Goal: Information Seeking & Learning: Get advice/opinions

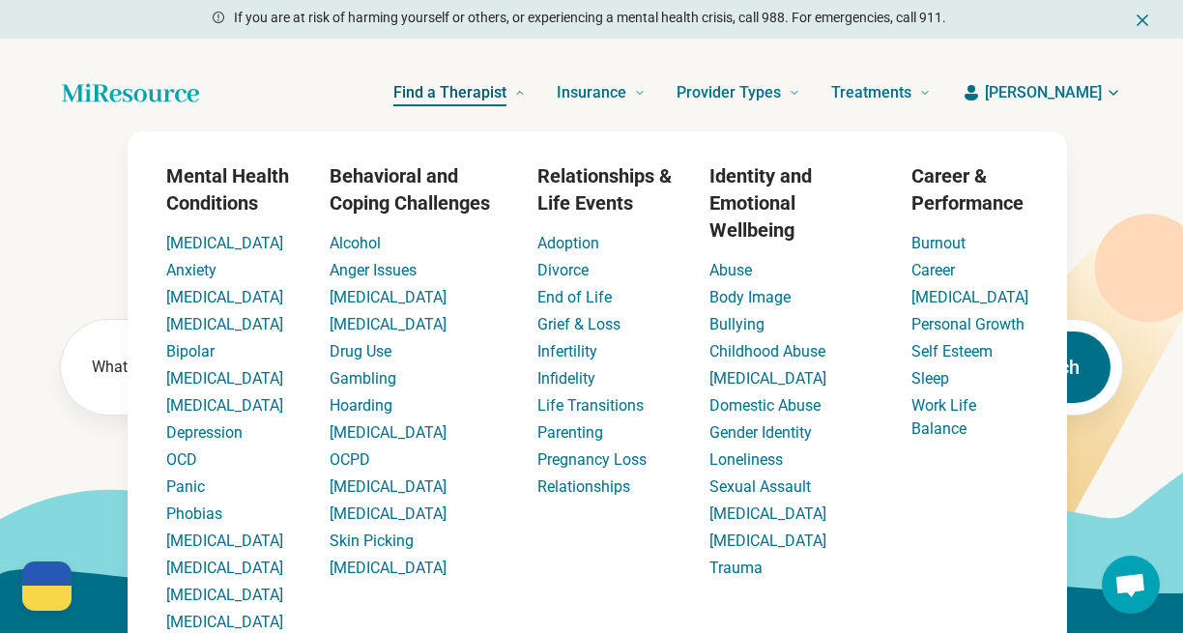
click at [507, 96] on span "Find a Therapist" at bounding box center [450, 92] width 113 height 27
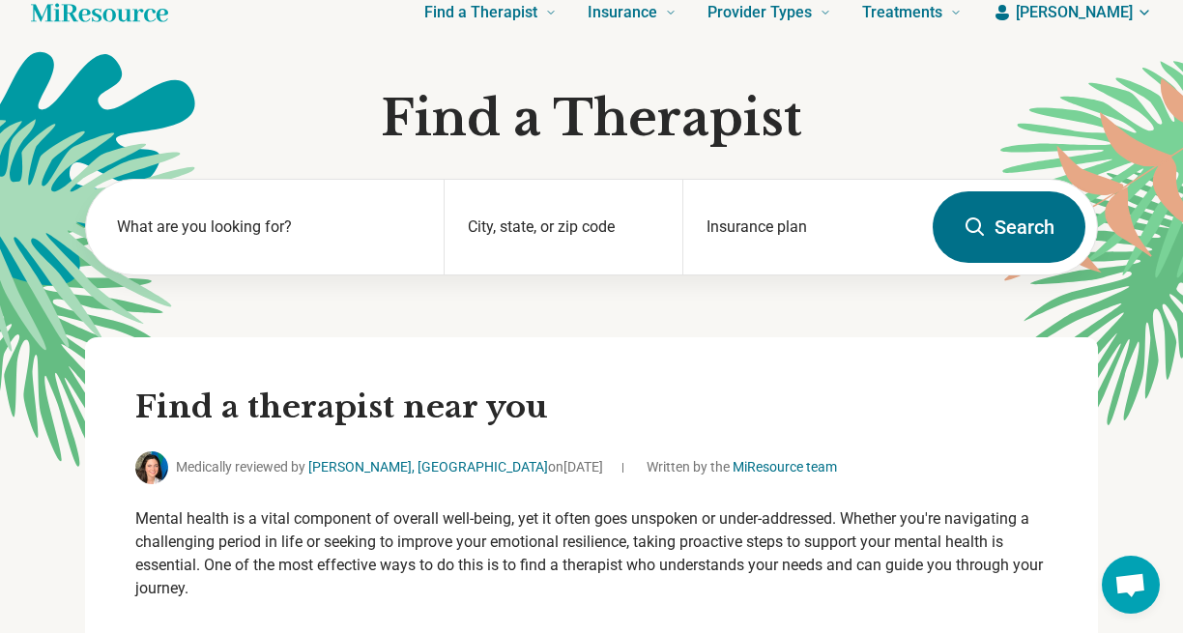
scroll to position [28, 0]
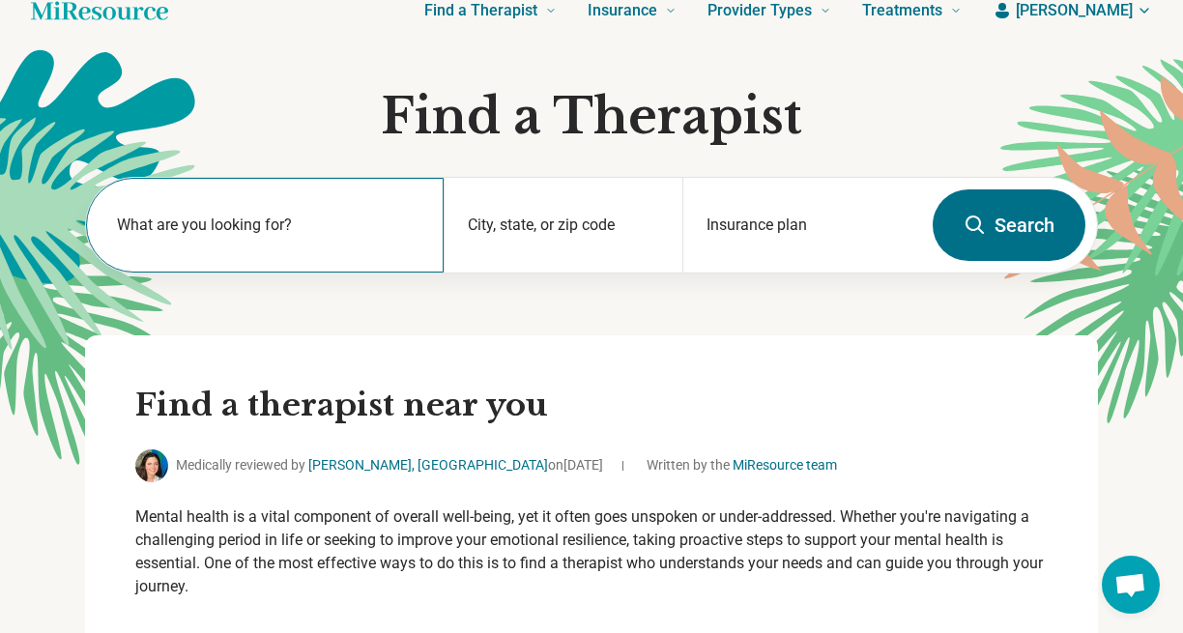
click at [296, 236] on label "What are you looking for?" at bounding box center [269, 225] width 304 height 23
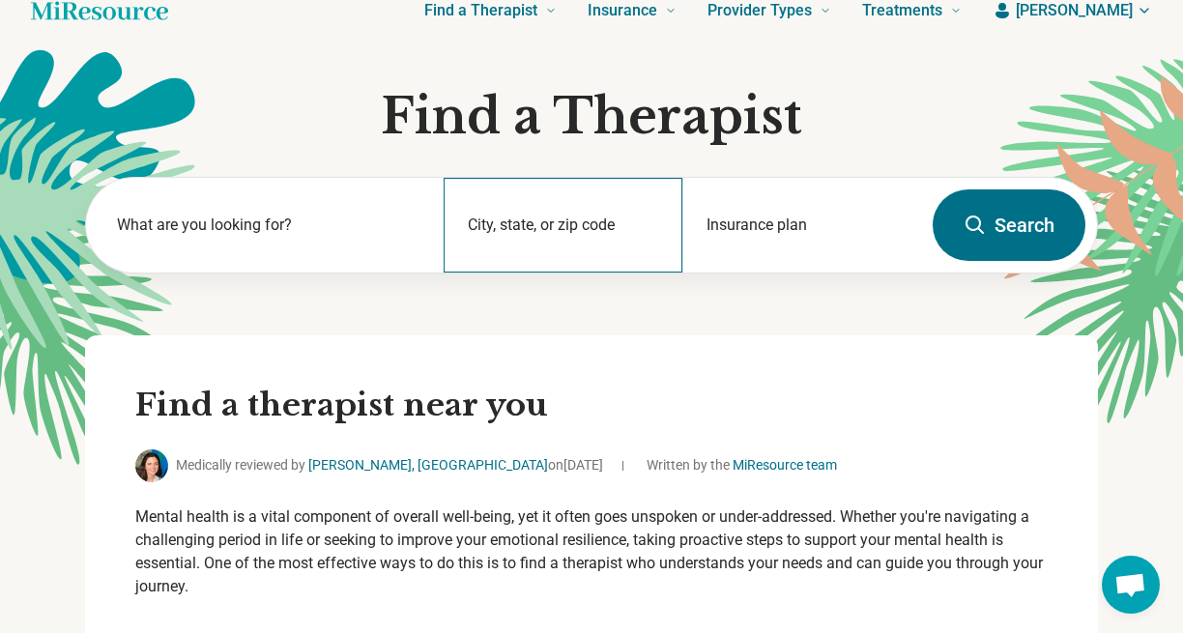
click at [467, 245] on div "City, state, or zip code" at bounding box center [563, 225] width 239 height 95
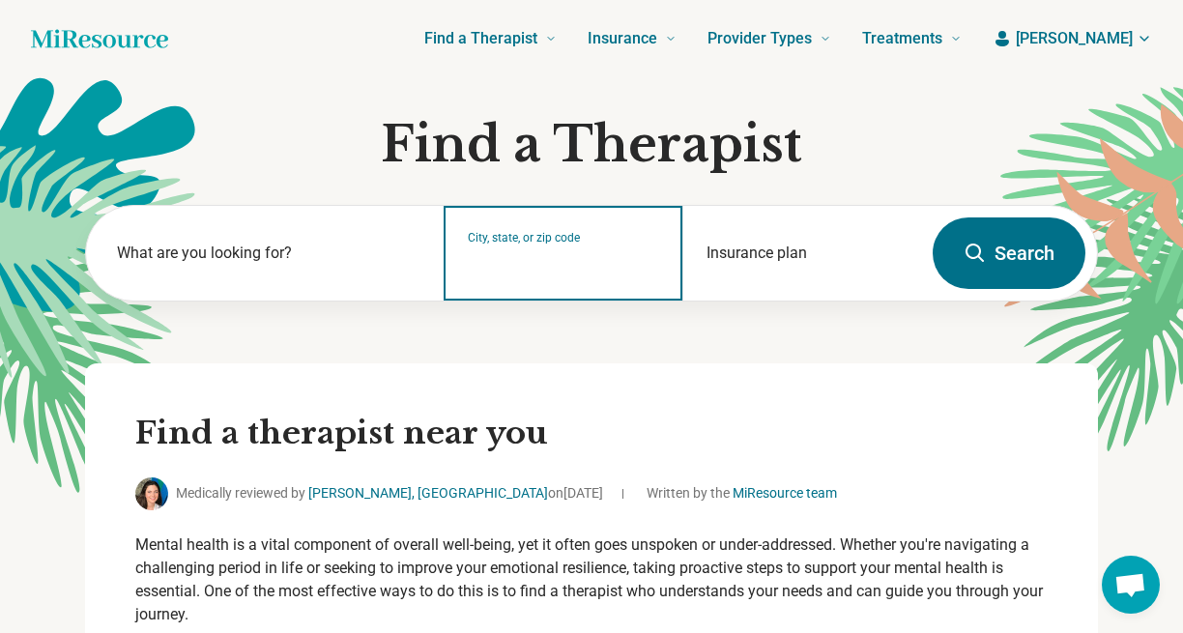
scroll to position [0, 0]
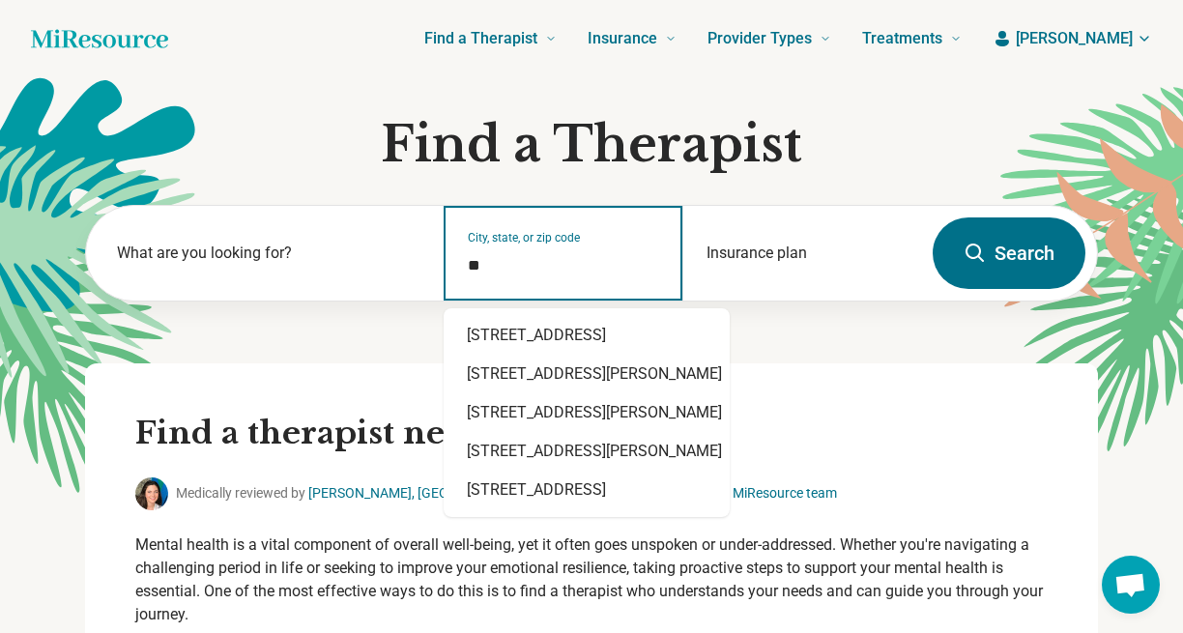
type input "*"
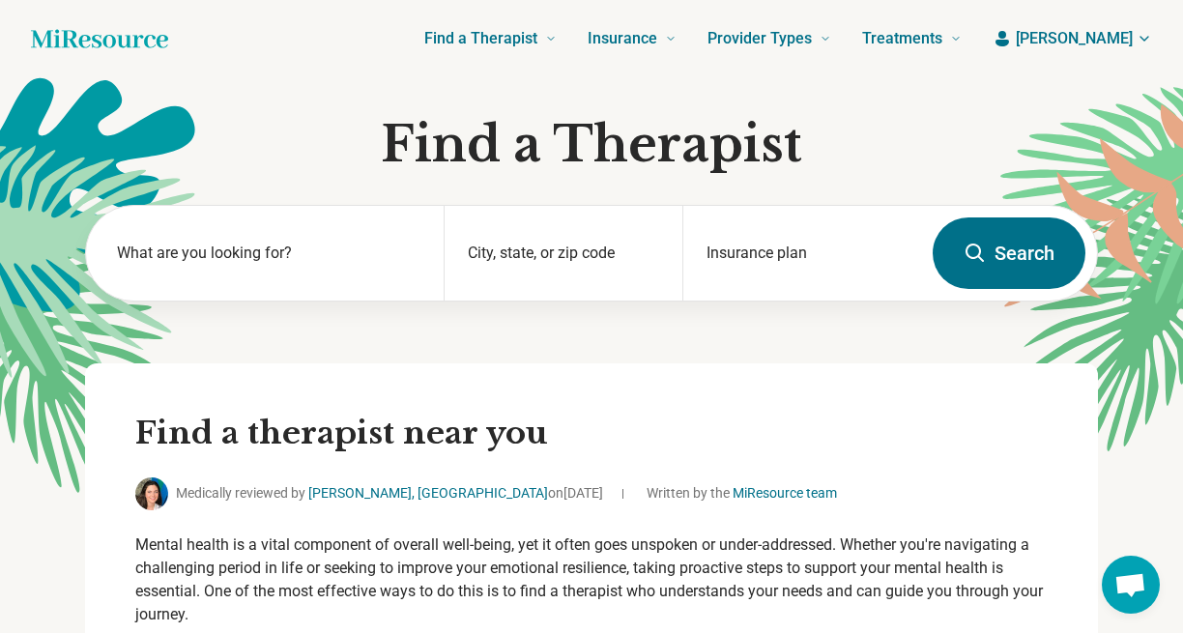
click at [747, 340] on div "What are you looking for? City, state, or zip code Insurance plan Search" at bounding box center [591, 284] width 1013 height 159
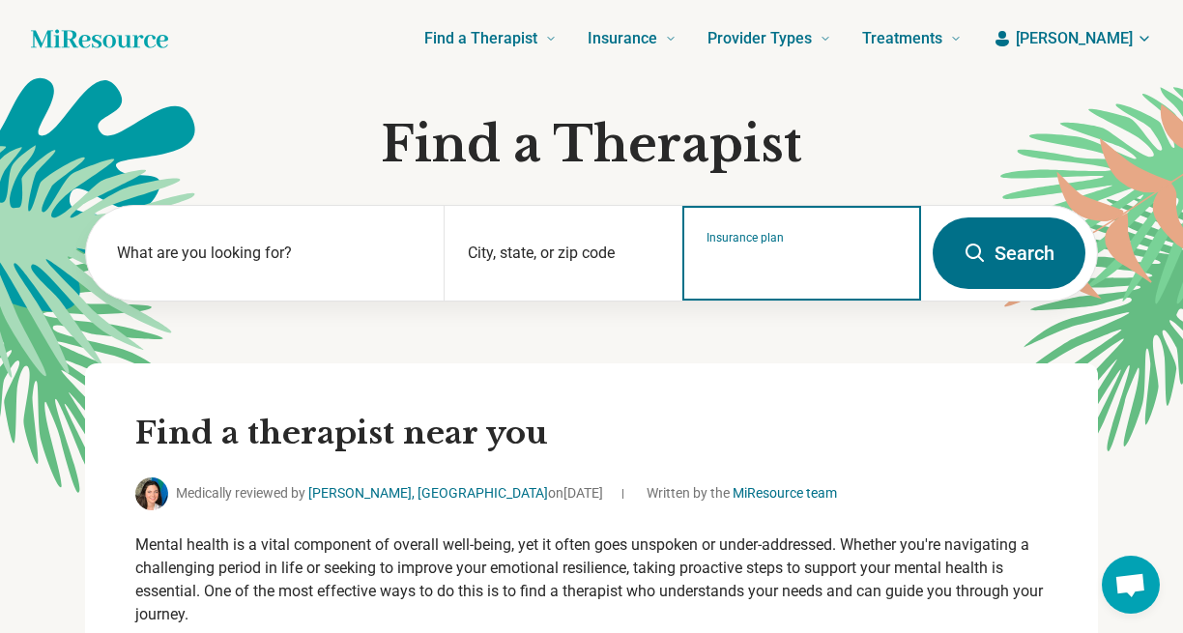
click at [718, 278] on div "Insurance plan" at bounding box center [802, 253] width 239 height 95
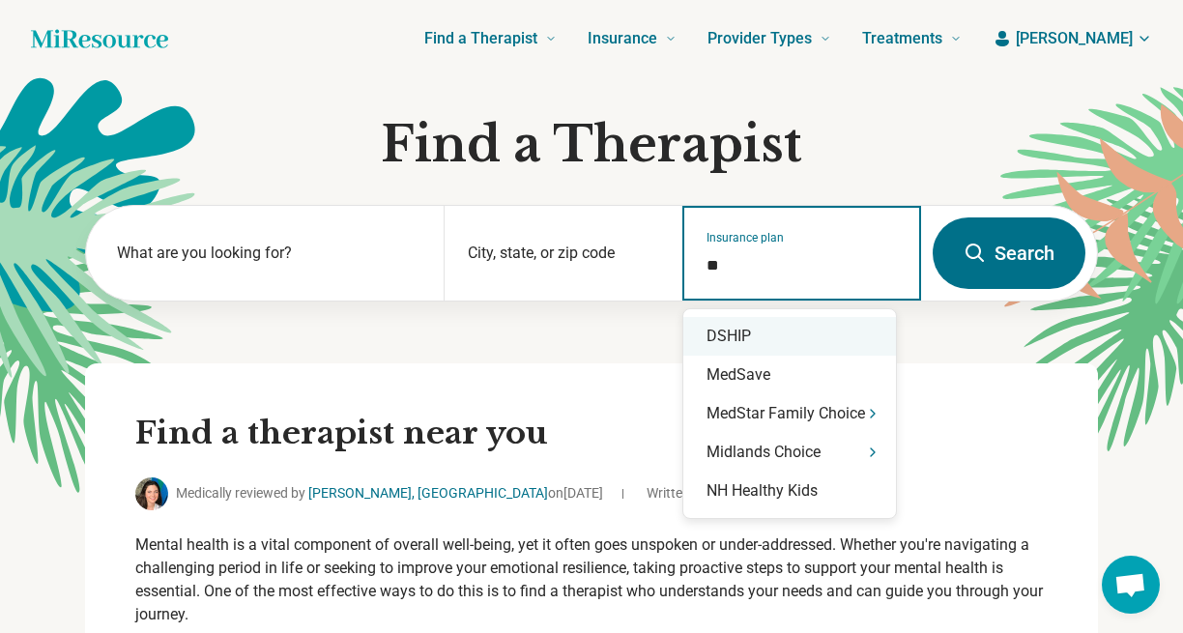
click at [731, 334] on div "DSHIP" at bounding box center [790, 336] width 213 height 39
type input "*****"
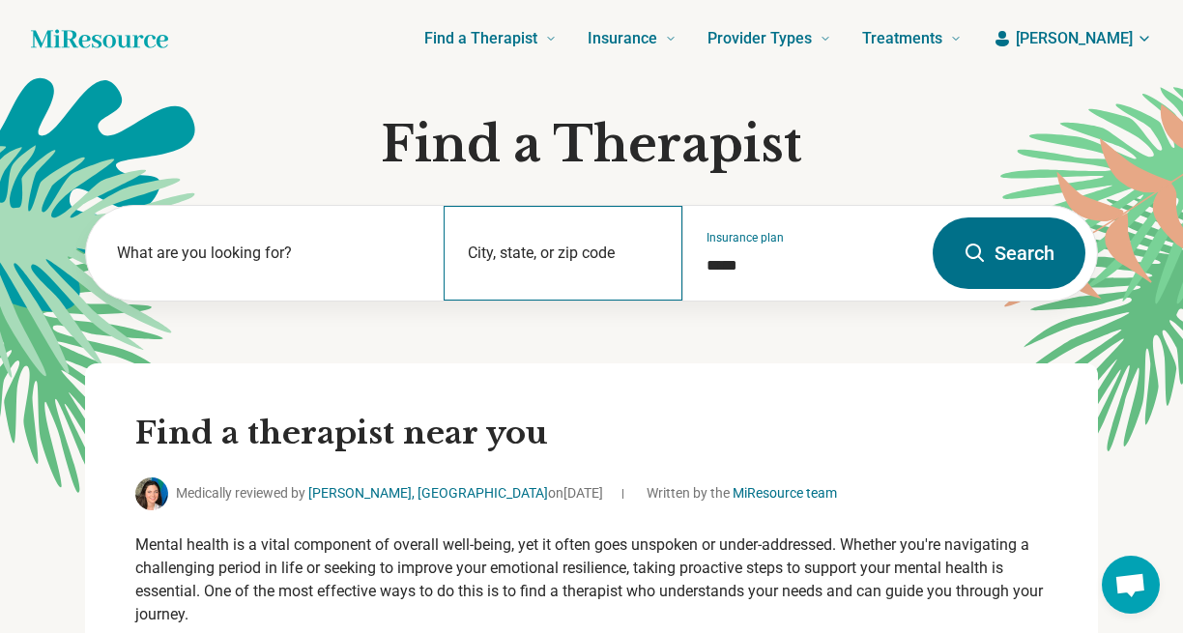
click at [635, 281] on div "City, state, or zip code" at bounding box center [563, 253] width 239 height 95
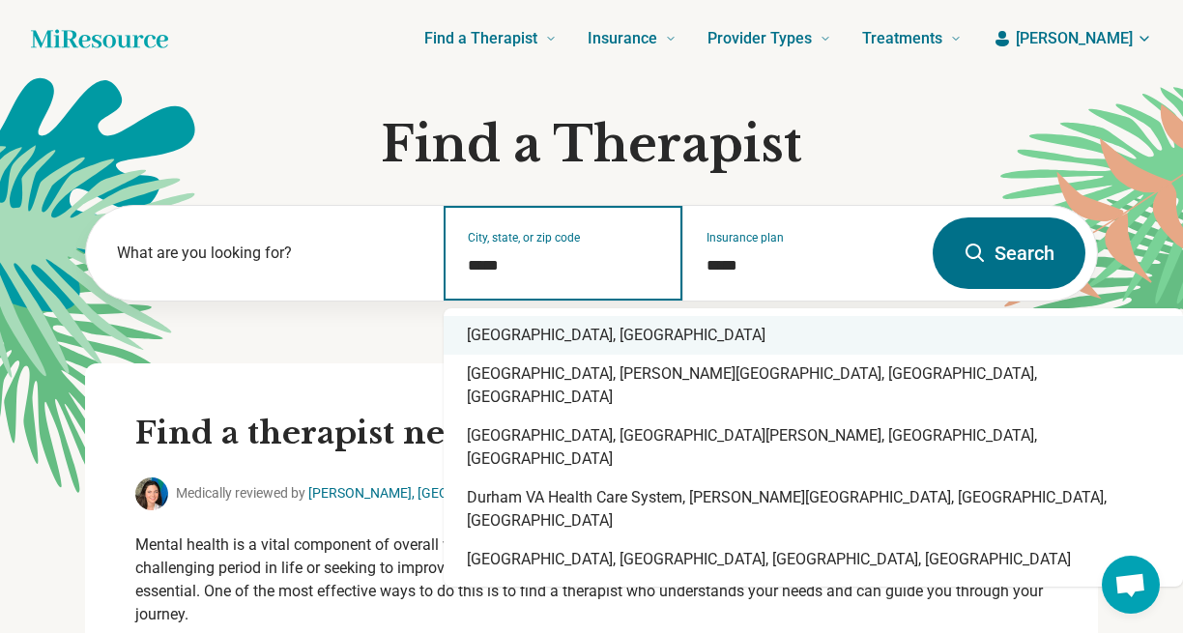
click at [534, 336] on div "Durham, NC" at bounding box center [814, 335] width 740 height 39
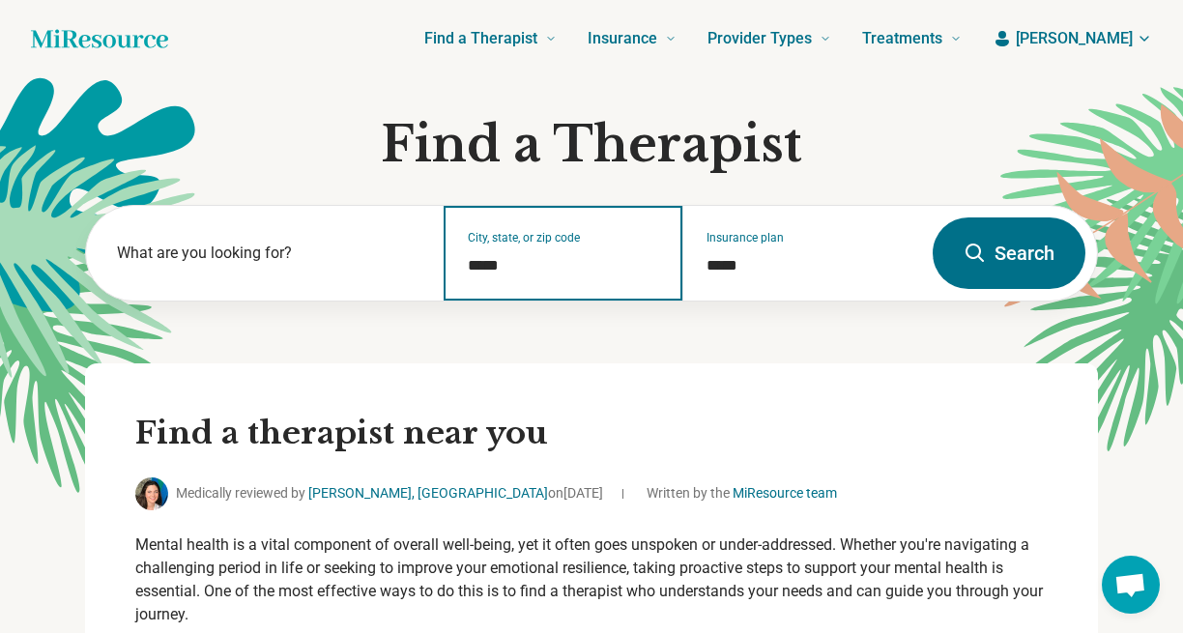
type input "**********"
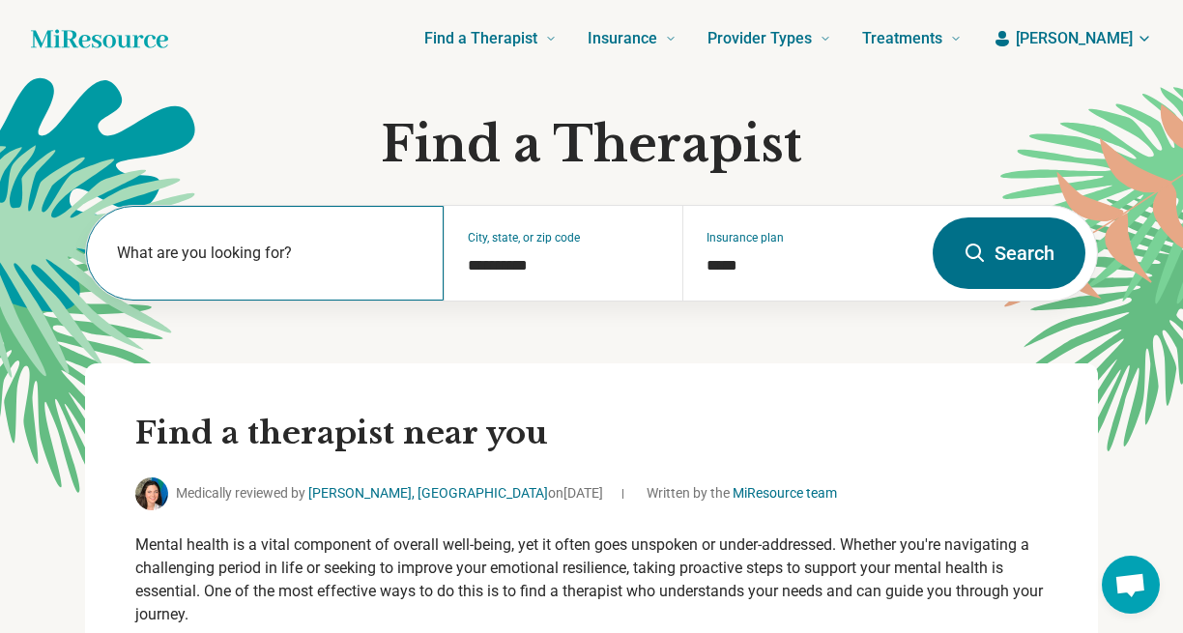
click at [325, 254] on label "What are you looking for?" at bounding box center [269, 253] width 304 height 23
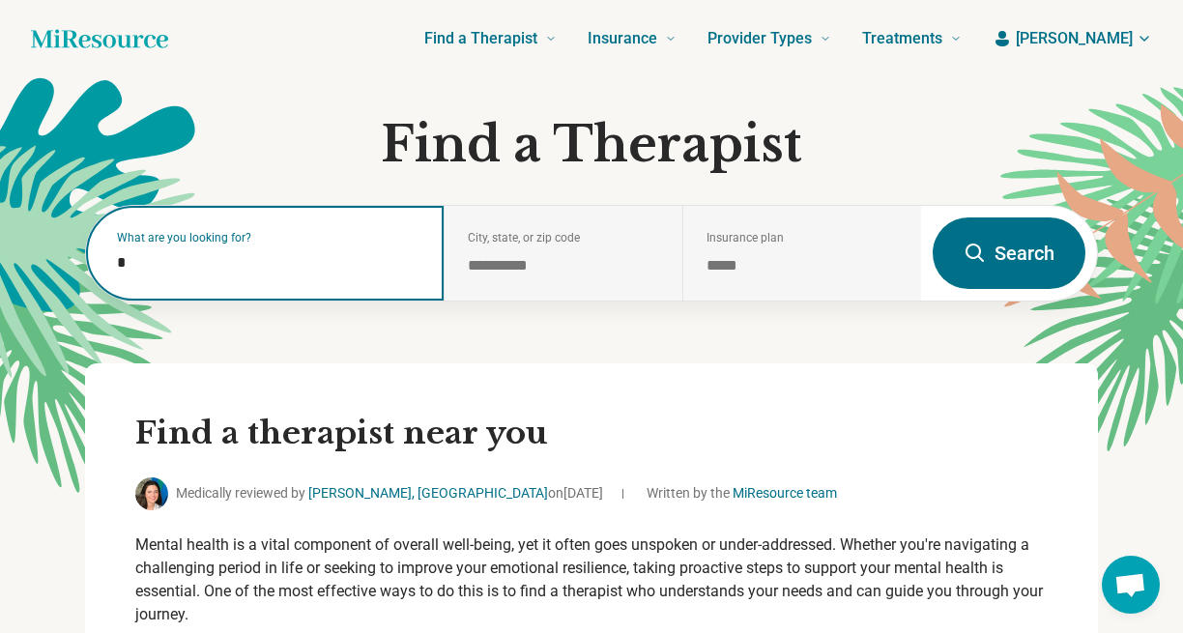
type input "**"
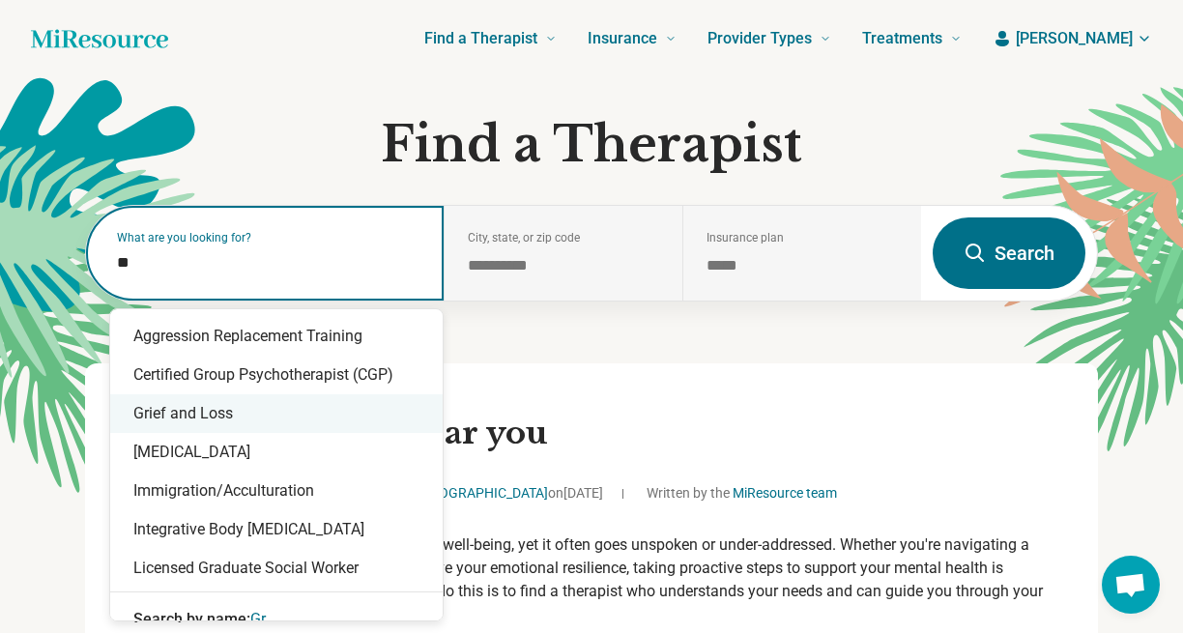
click at [208, 417] on div "Grief and Loss" at bounding box center [276, 413] width 333 height 39
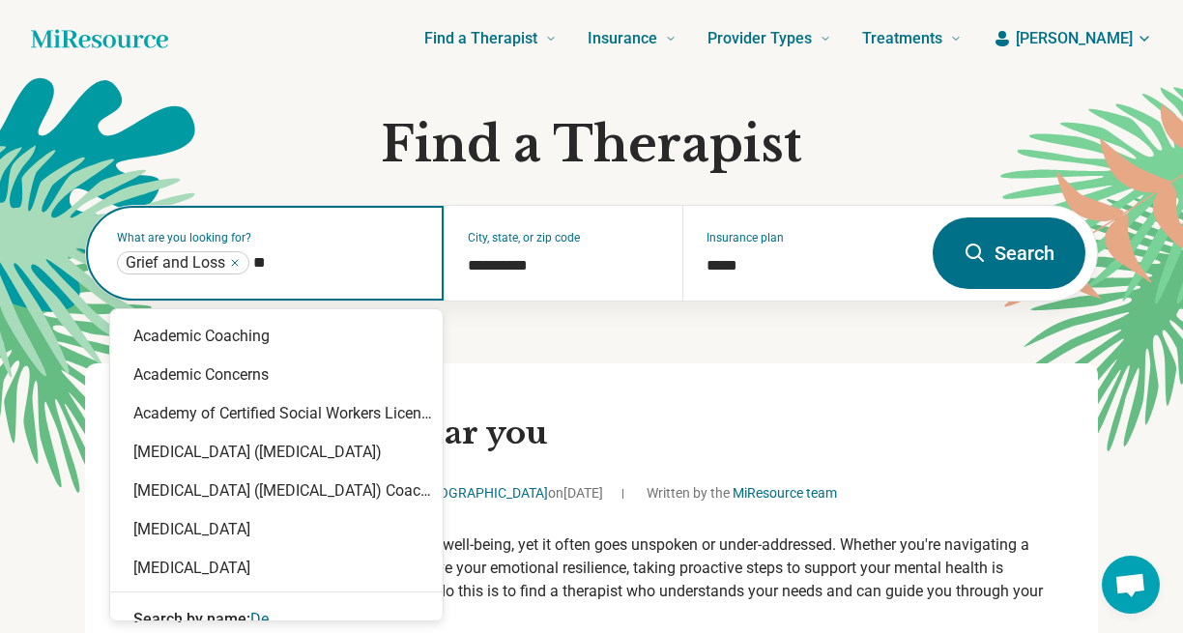
type input "***"
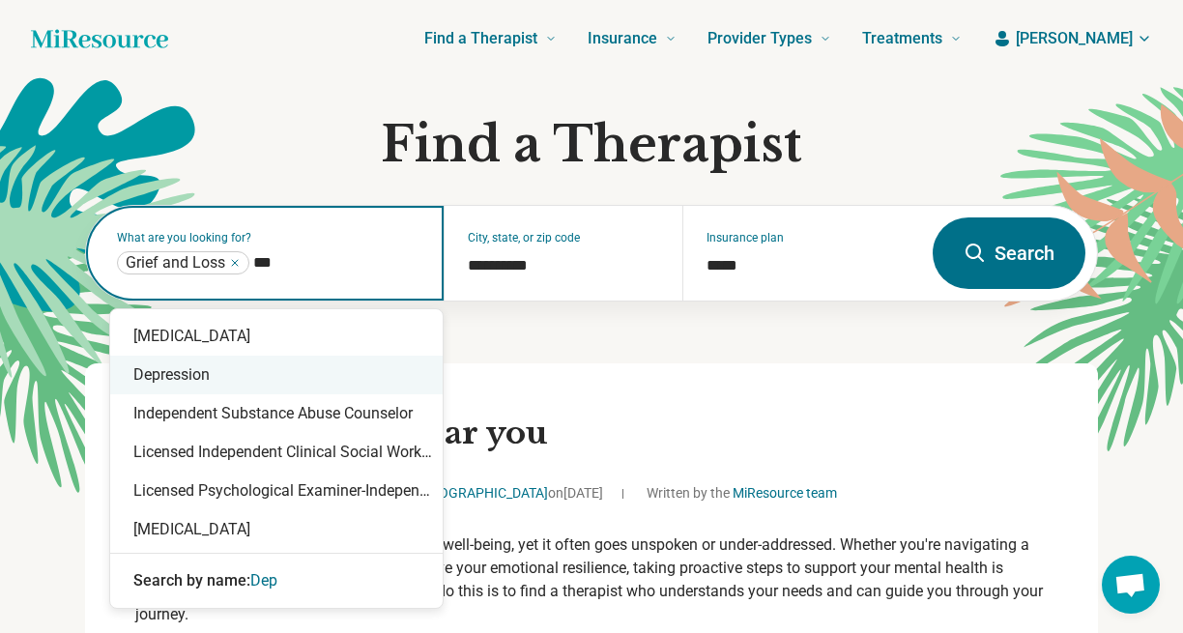
click at [230, 389] on div "Depression" at bounding box center [276, 375] width 333 height 39
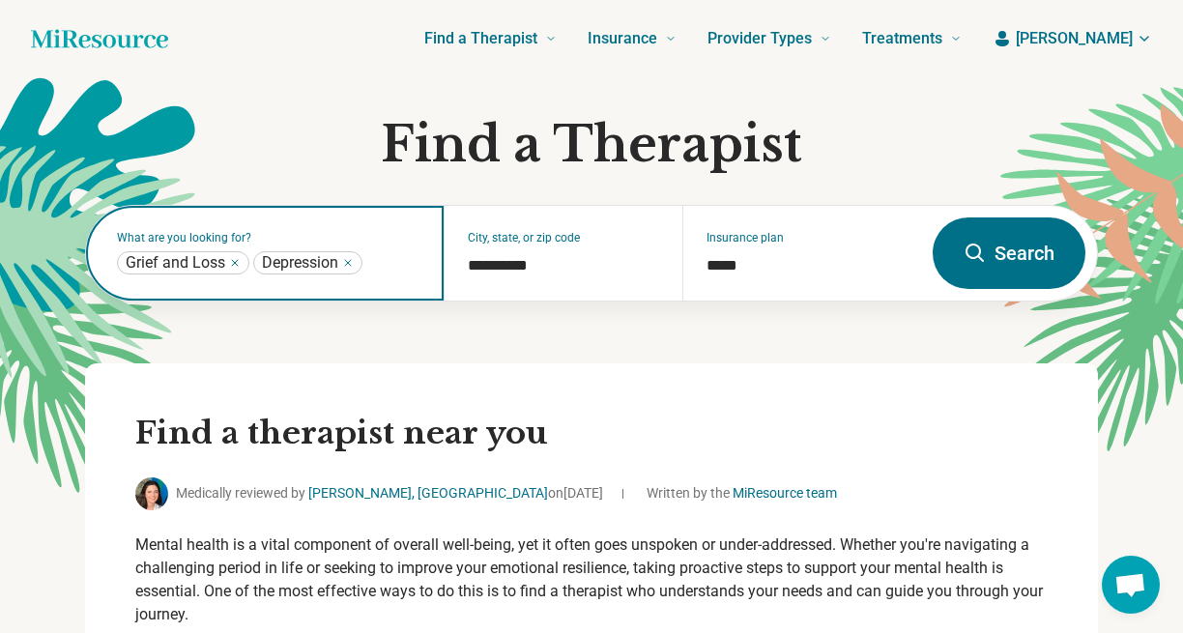
type input "*"
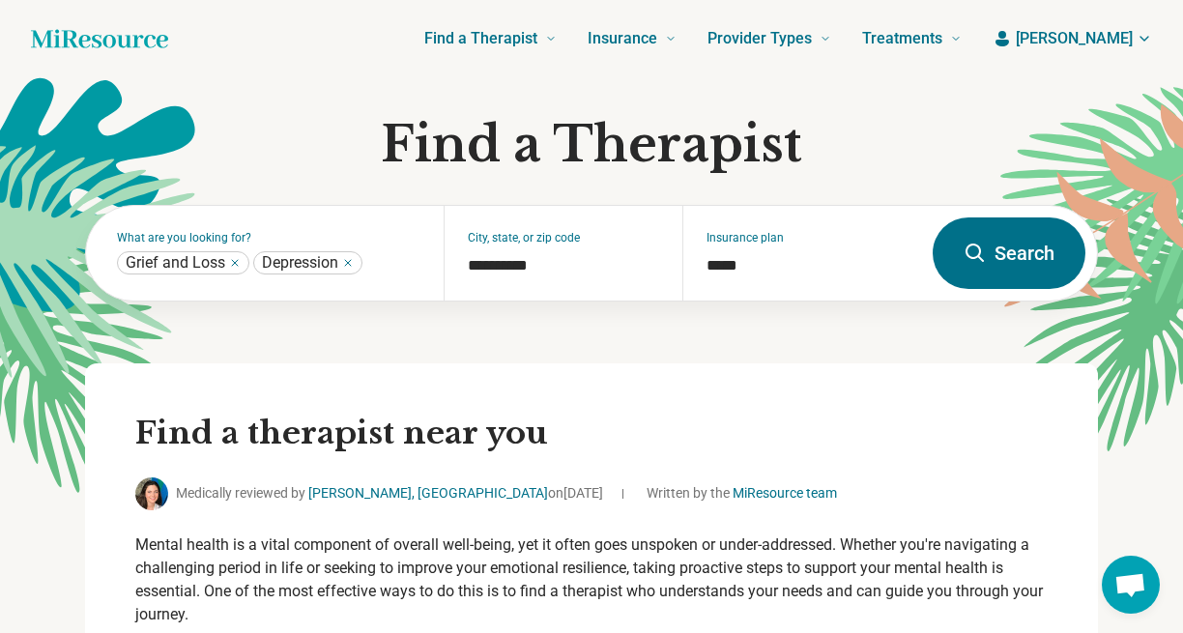
click at [987, 248] on button "Search" at bounding box center [1009, 254] width 153 height 72
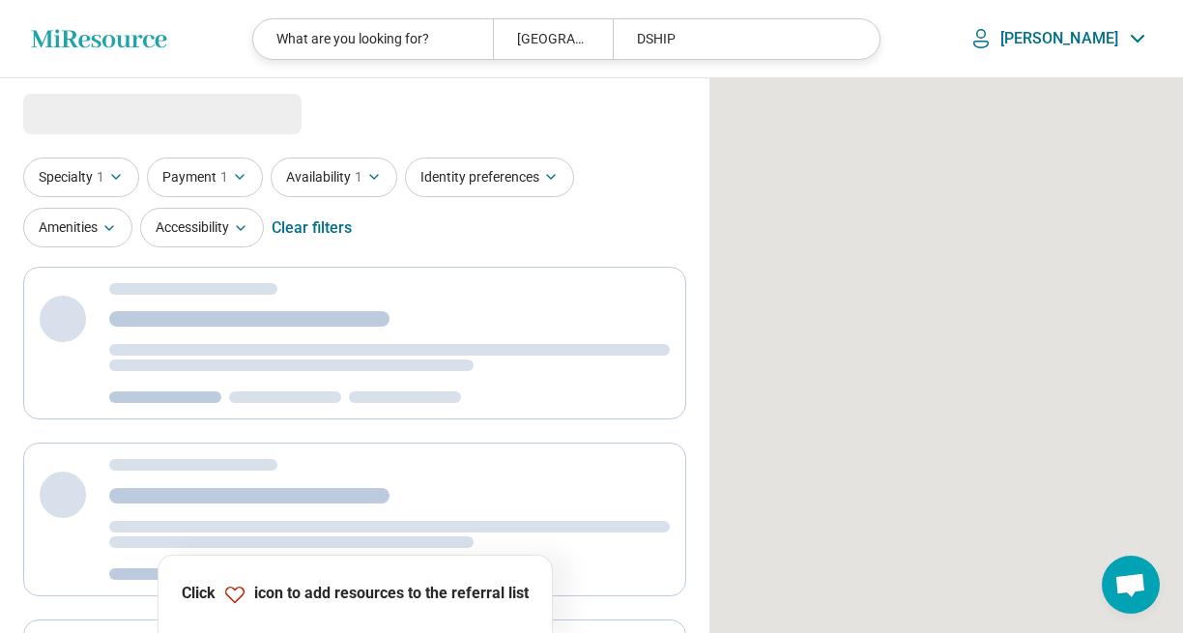
select select "***"
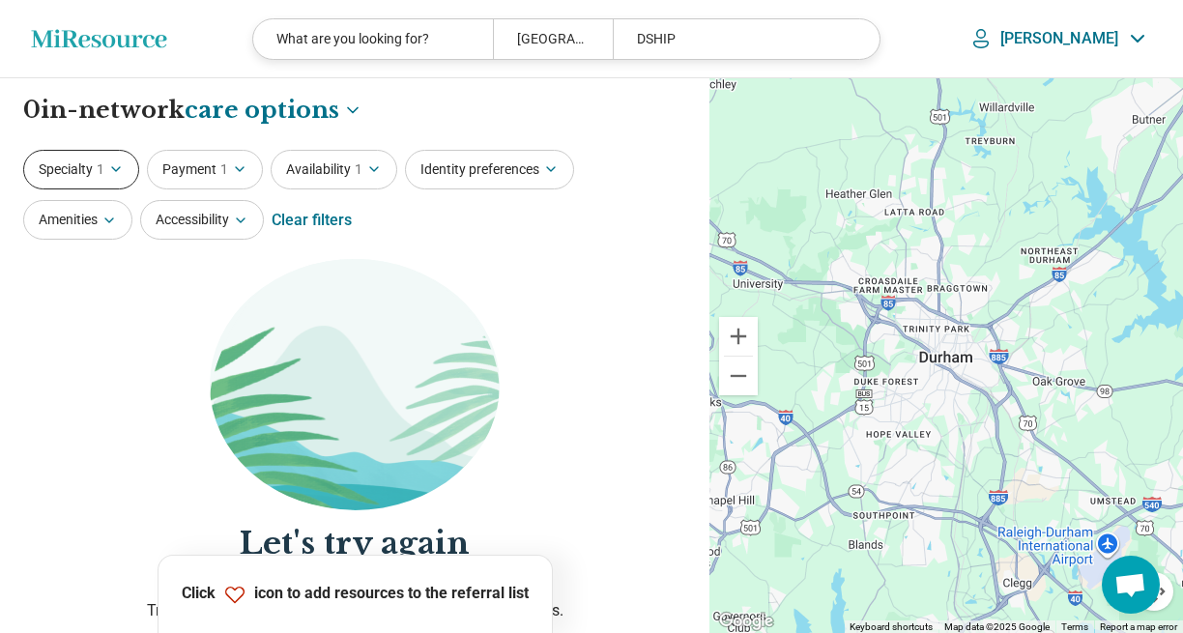
click at [118, 170] on icon "button" at bounding box center [115, 168] width 15 height 15
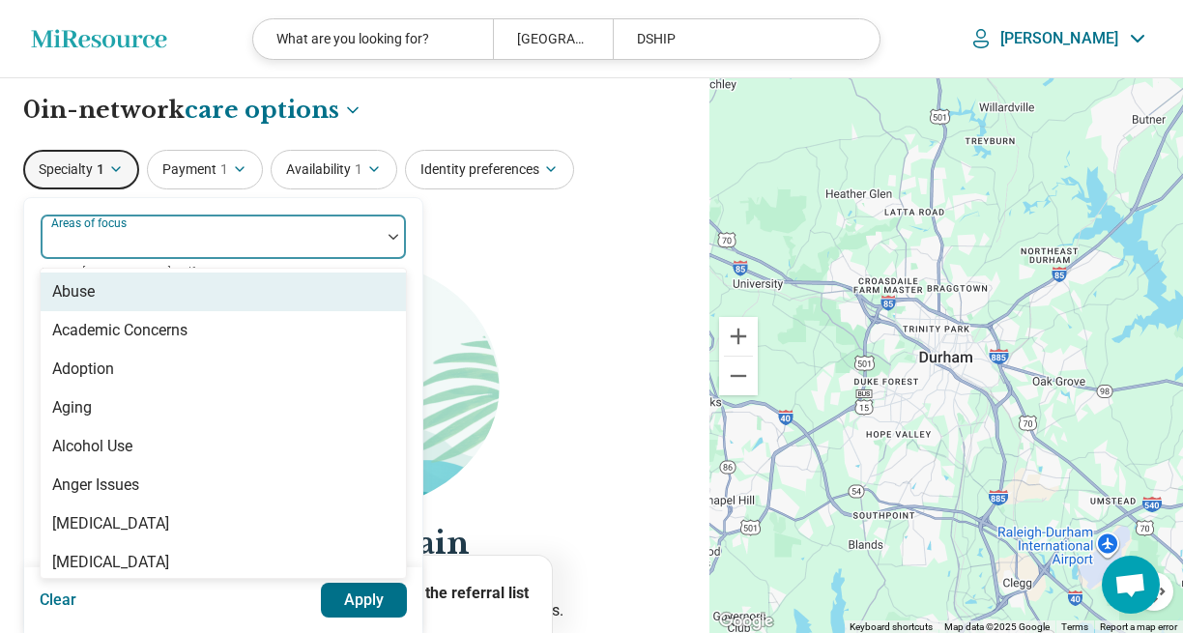
click at [126, 238] on div "Areas of focus" at bounding box center [223, 237] width 367 height 46
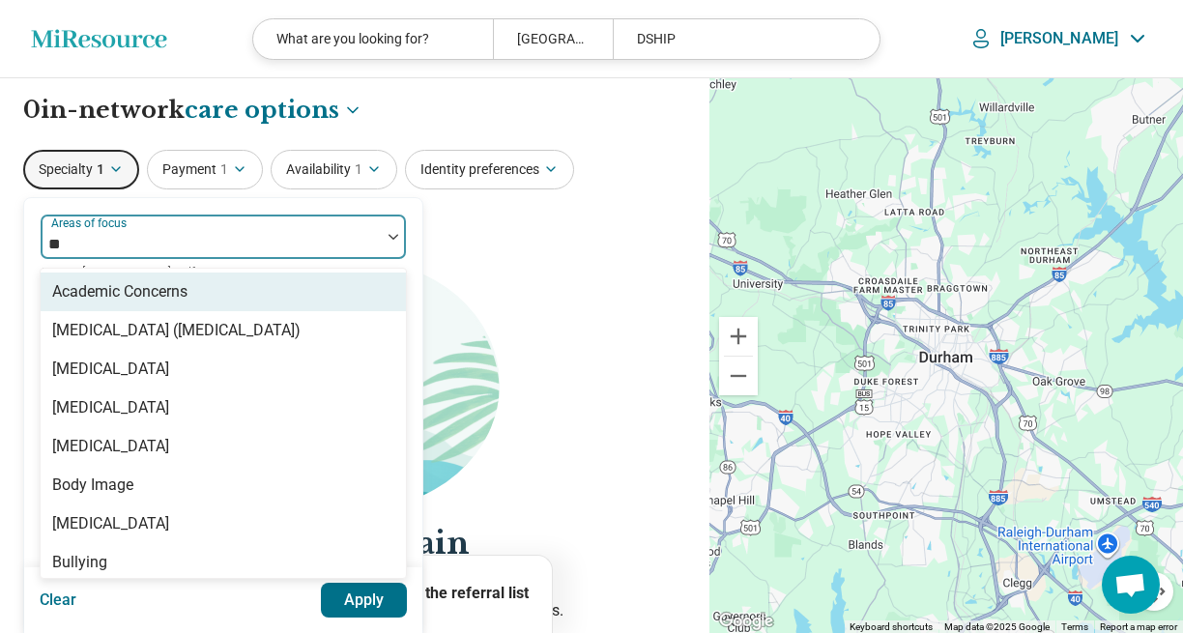
type input "***"
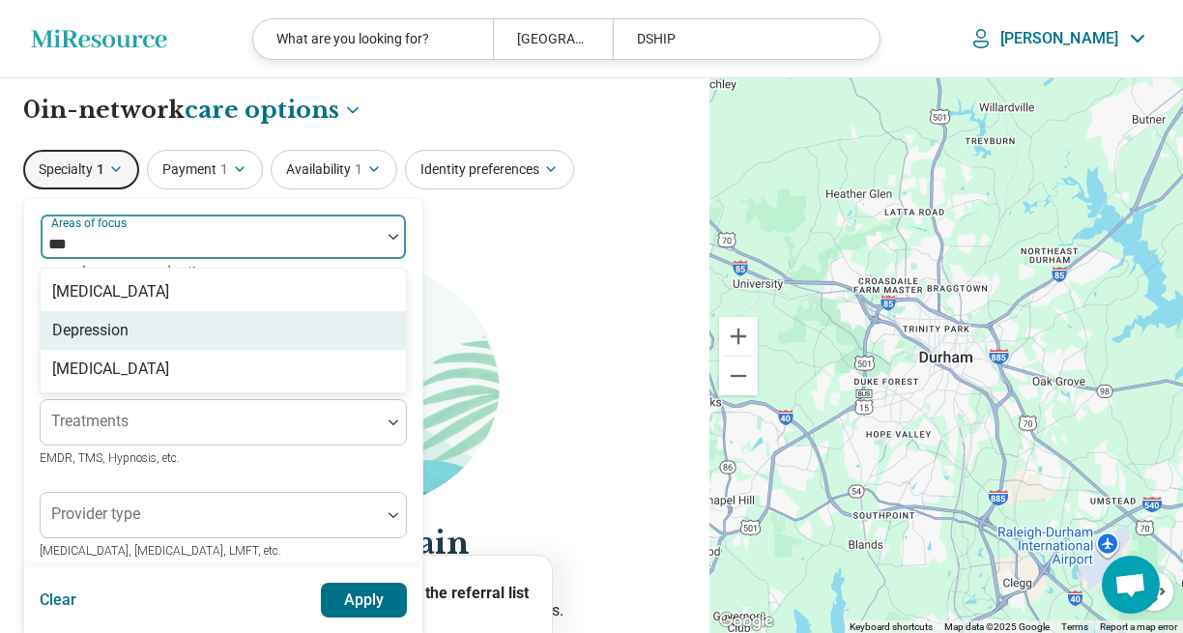
click at [93, 331] on div "Depression" at bounding box center [90, 330] width 76 height 23
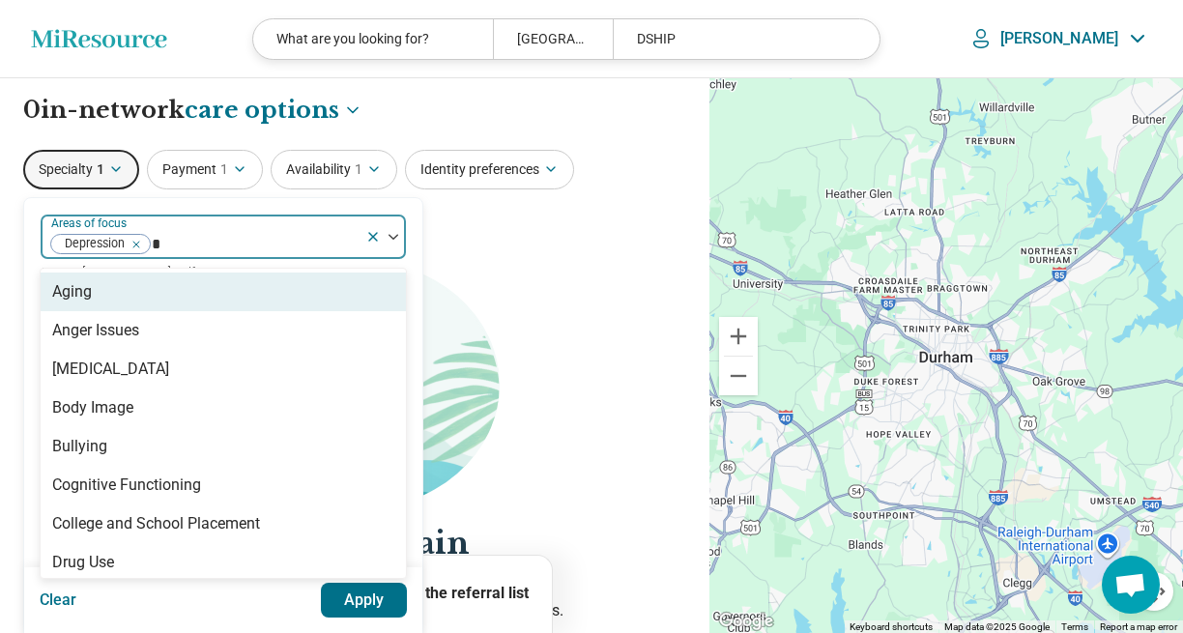
type input "**"
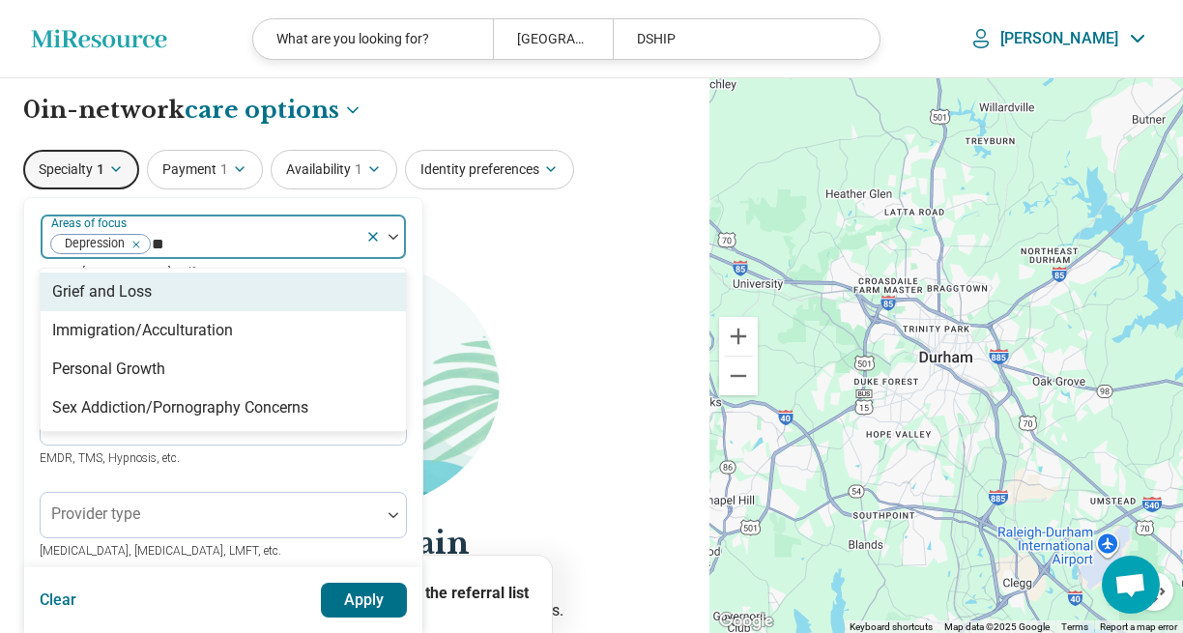
click at [93, 296] on div "Grief and Loss" at bounding box center [102, 291] width 100 height 23
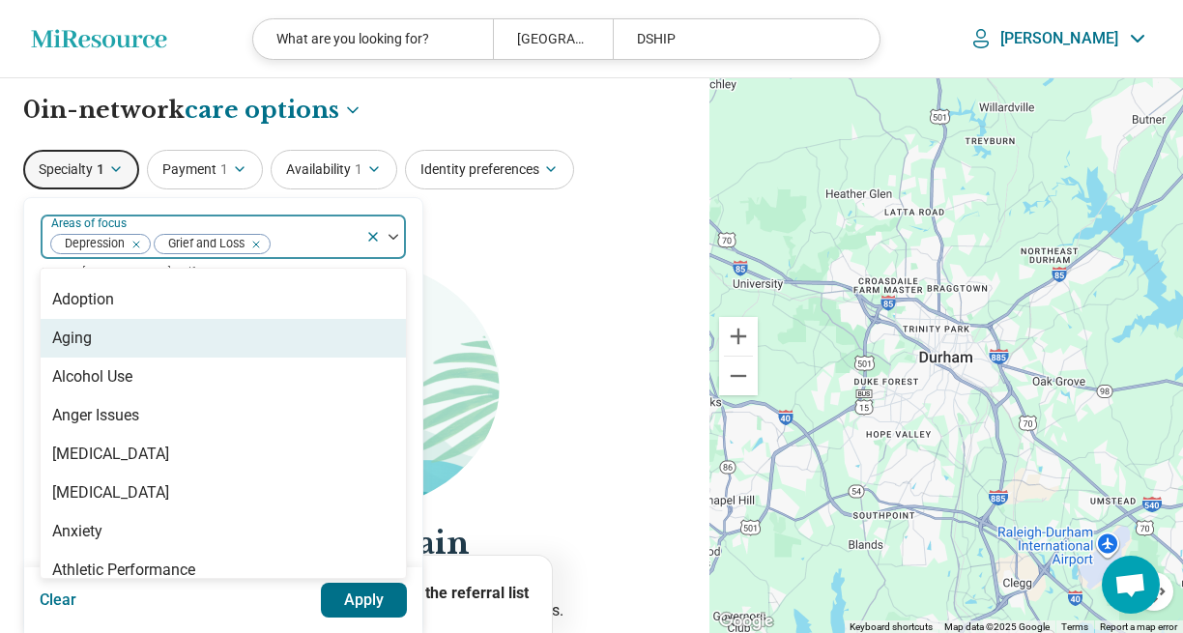
scroll to position [71, 0]
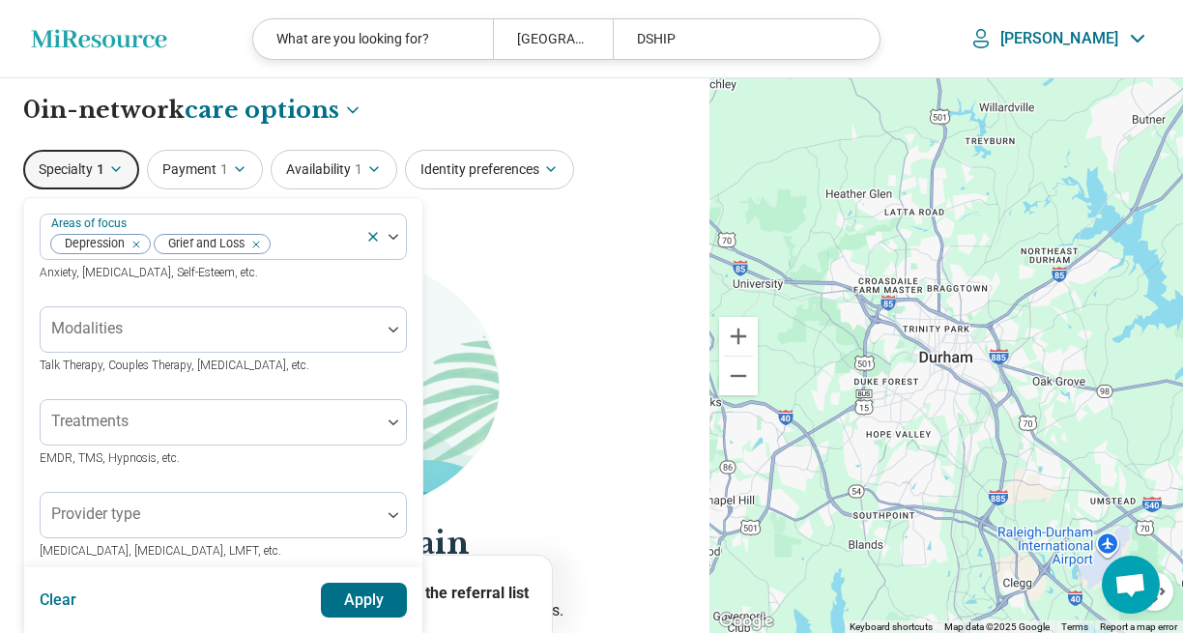
click at [479, 330] on img at bounding box center [355, 384] width 290 height 251
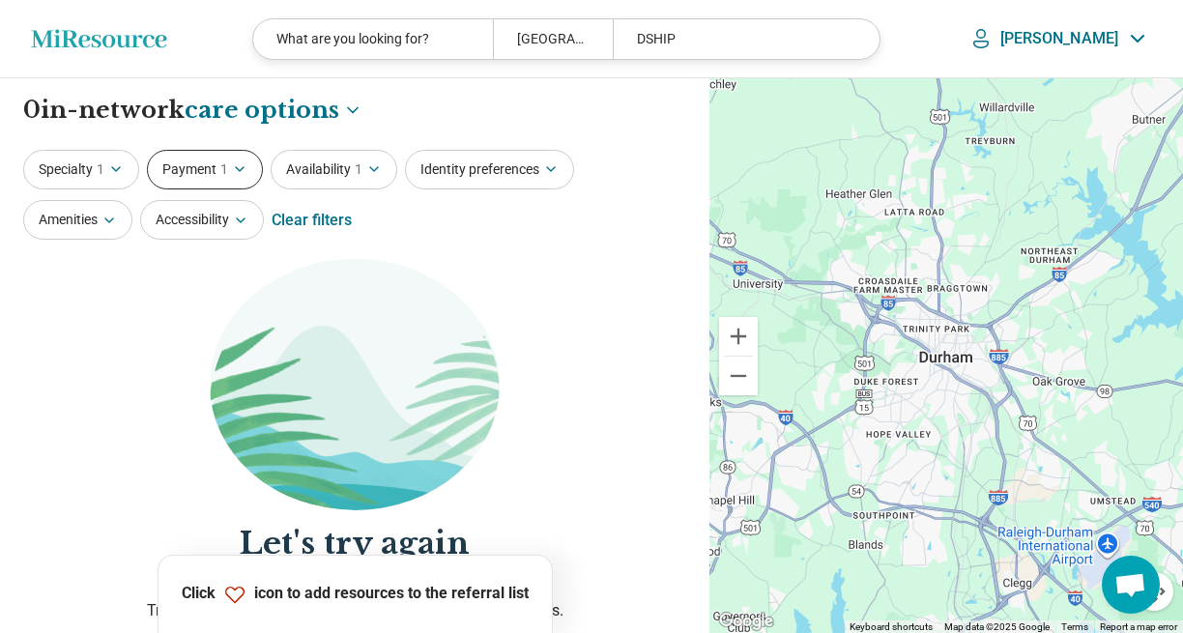
click at [236, 167] on icon "button" at bounding box center [240, 169] width 8 height 4
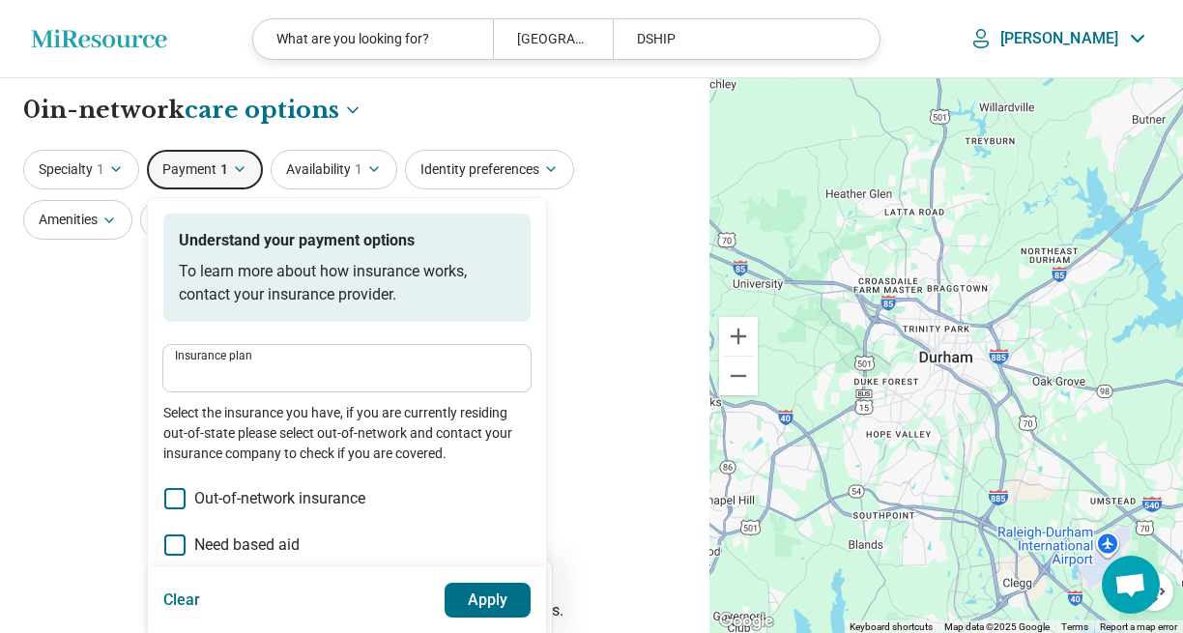
type input "*****"
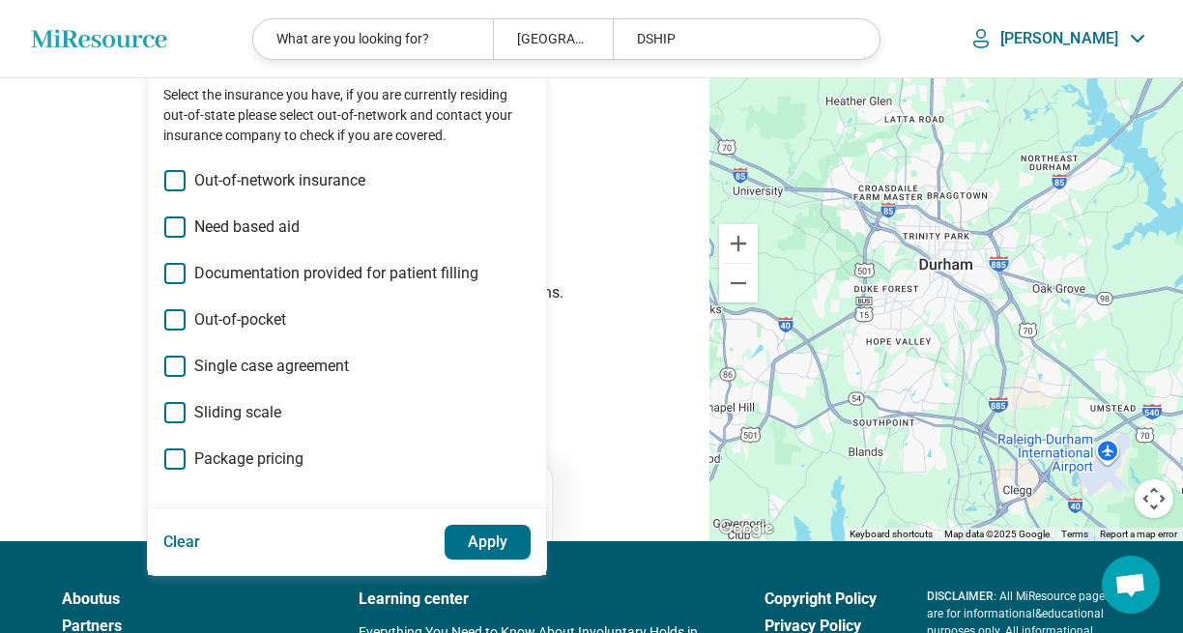
scroll to position [316, 0]
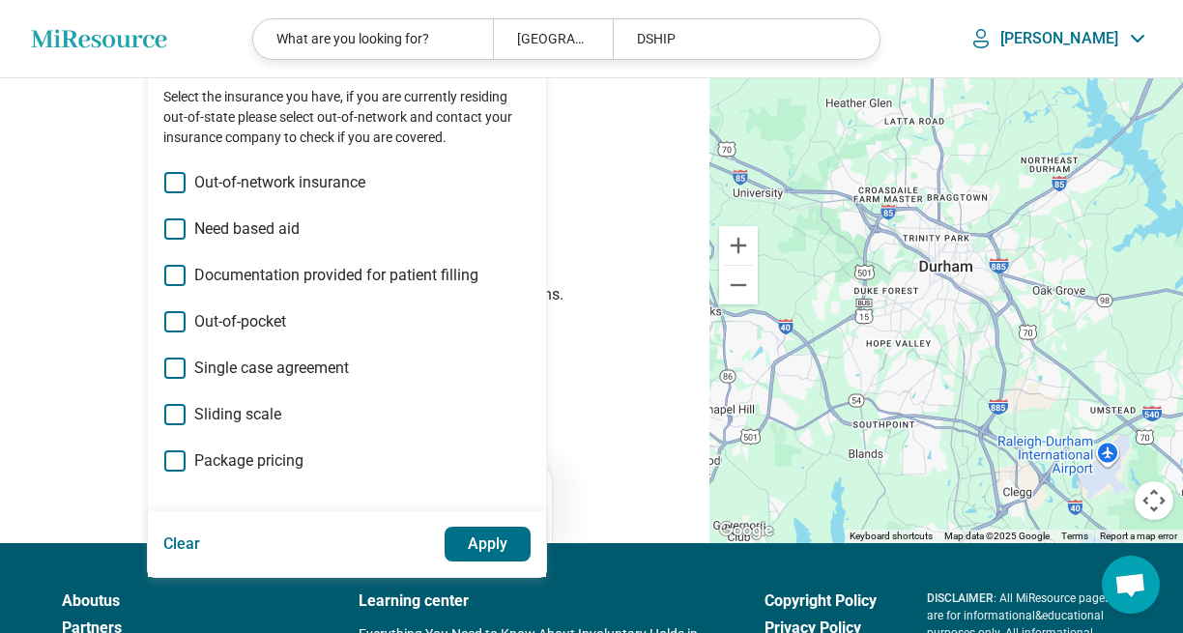
click at [479, 543] on button "Apply" at bounding box center [488, 544] width 87 height 35
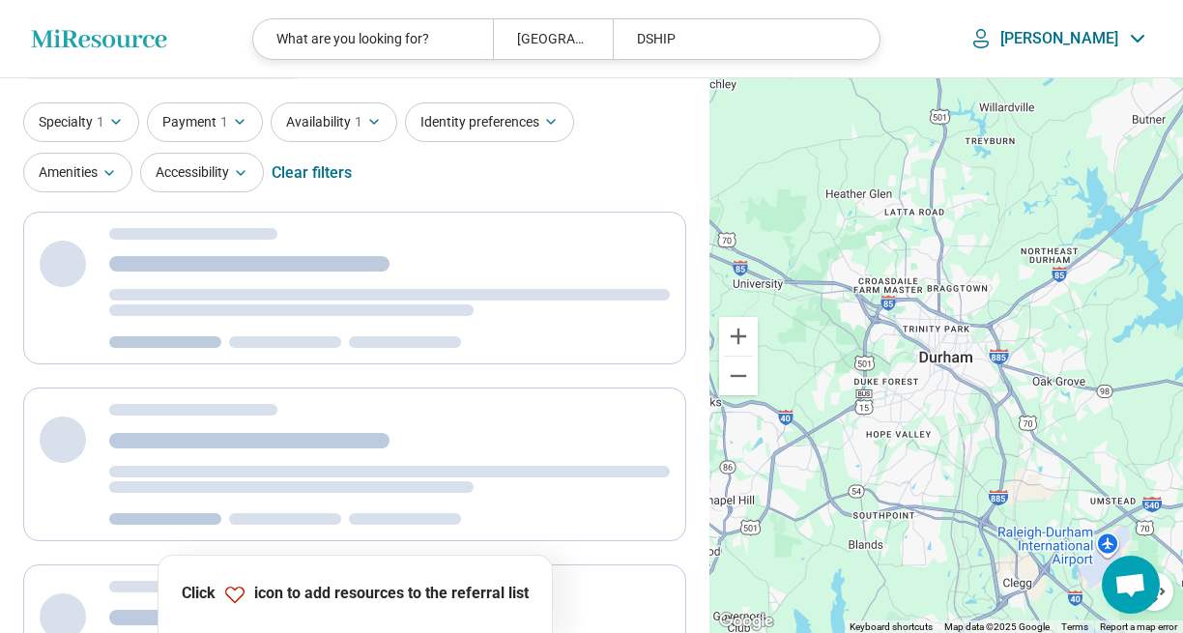
scroll to position [0, 0]
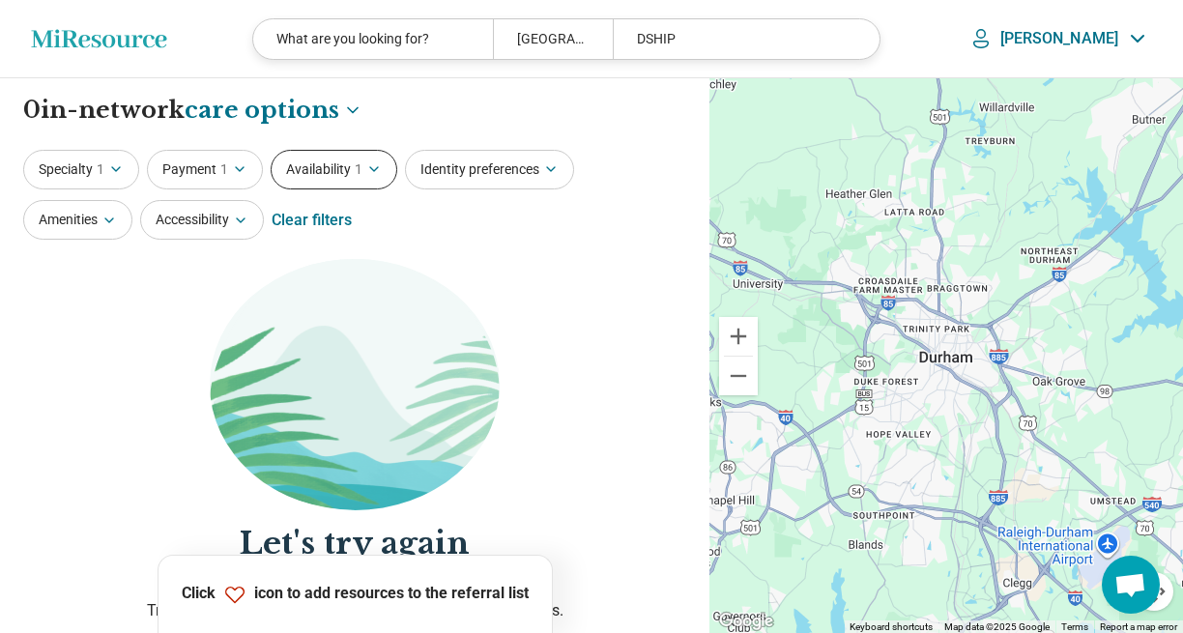
click at [366, 166] on icon "button" at bounding box center [373, 168] width 15 height 15
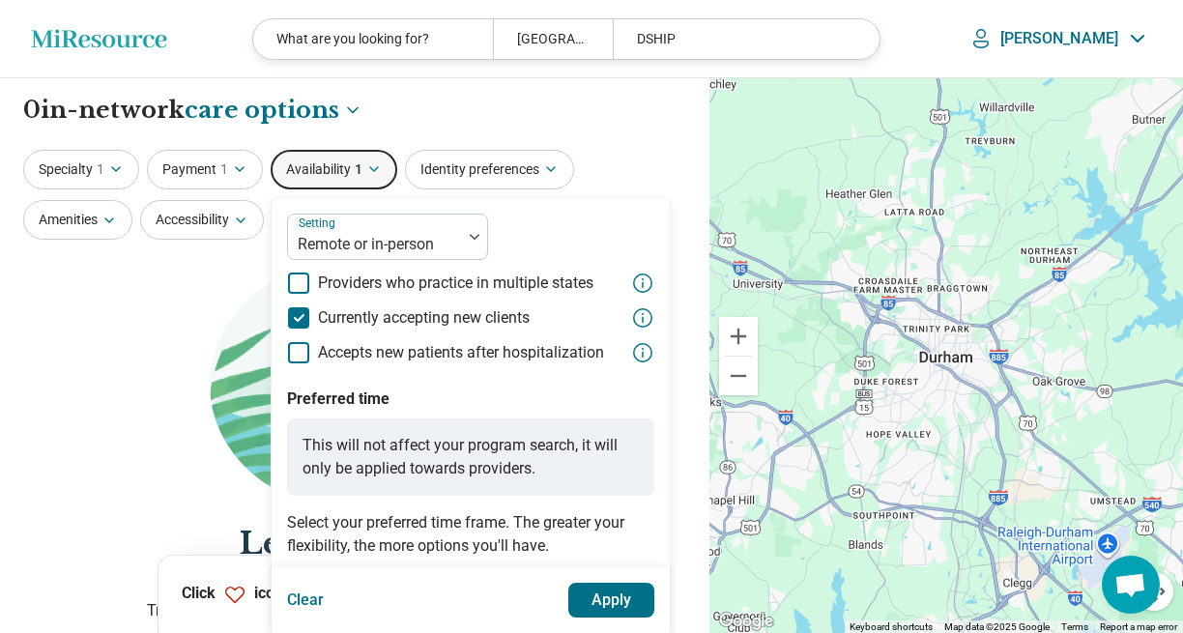
click at [628, 598] on button "Apply" at bounding box center [612, 600] width 87 height 35
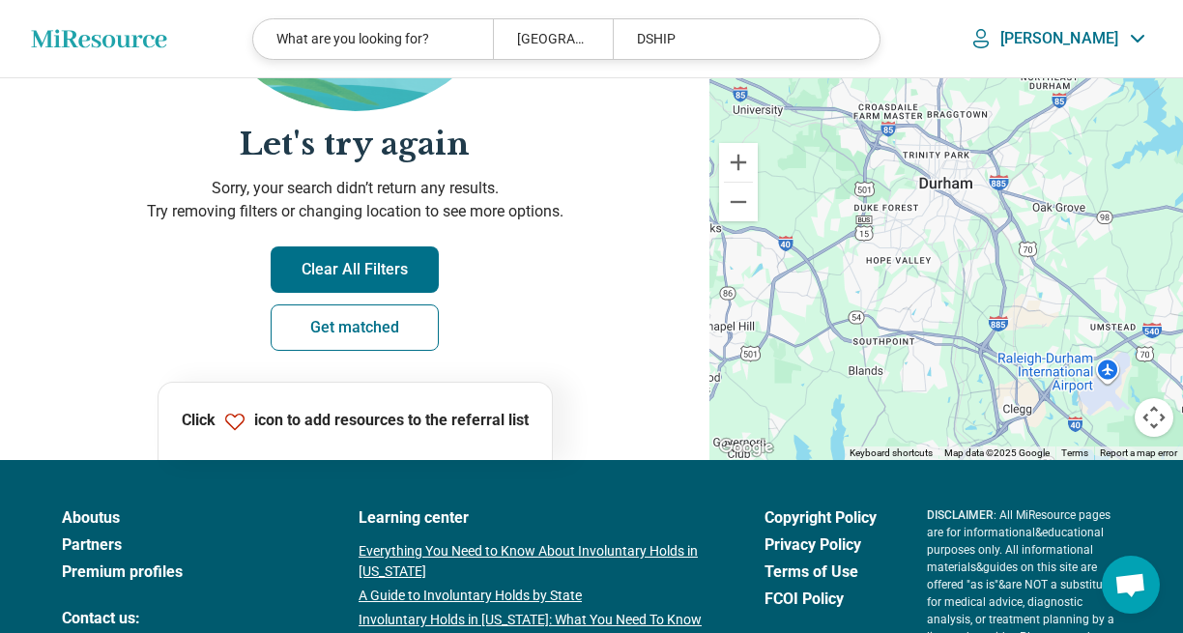
scroll to position [407, 0]
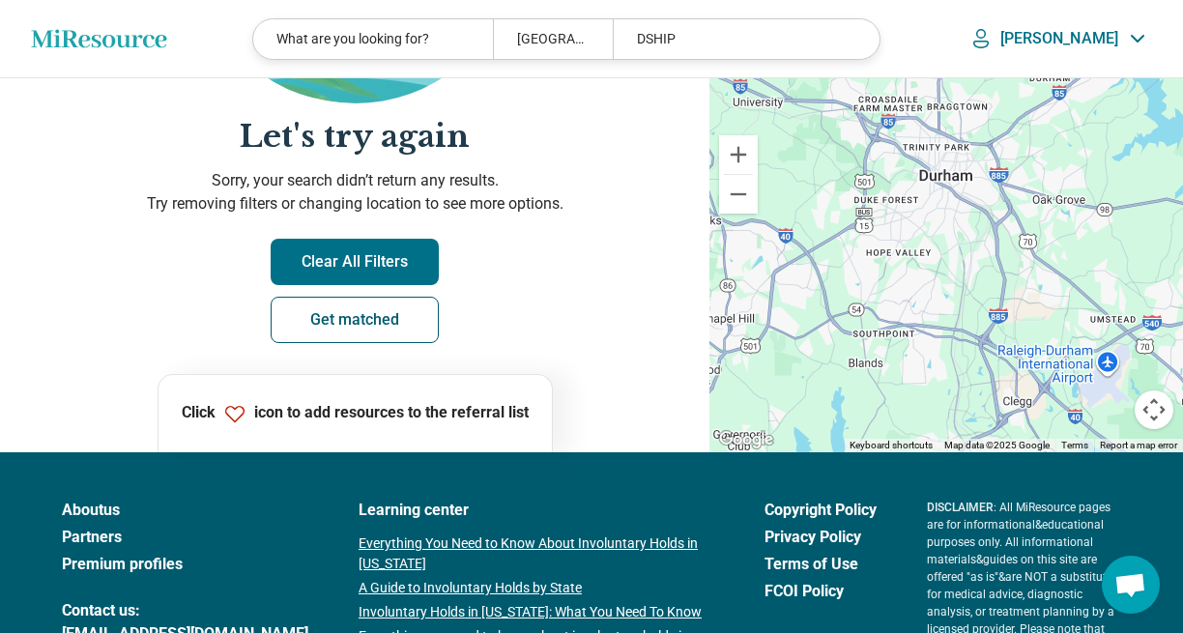
click at [331, 316] on link "Get matched" at bounding box center [355, 320] width 168 height 46
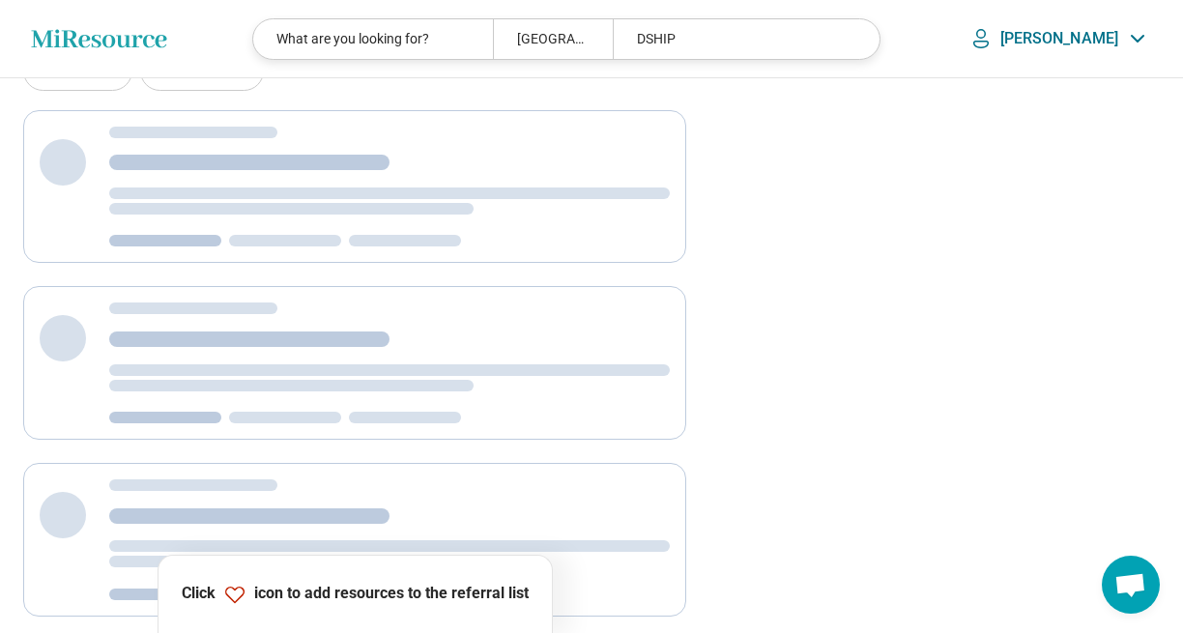
scroll to position [1, 0]
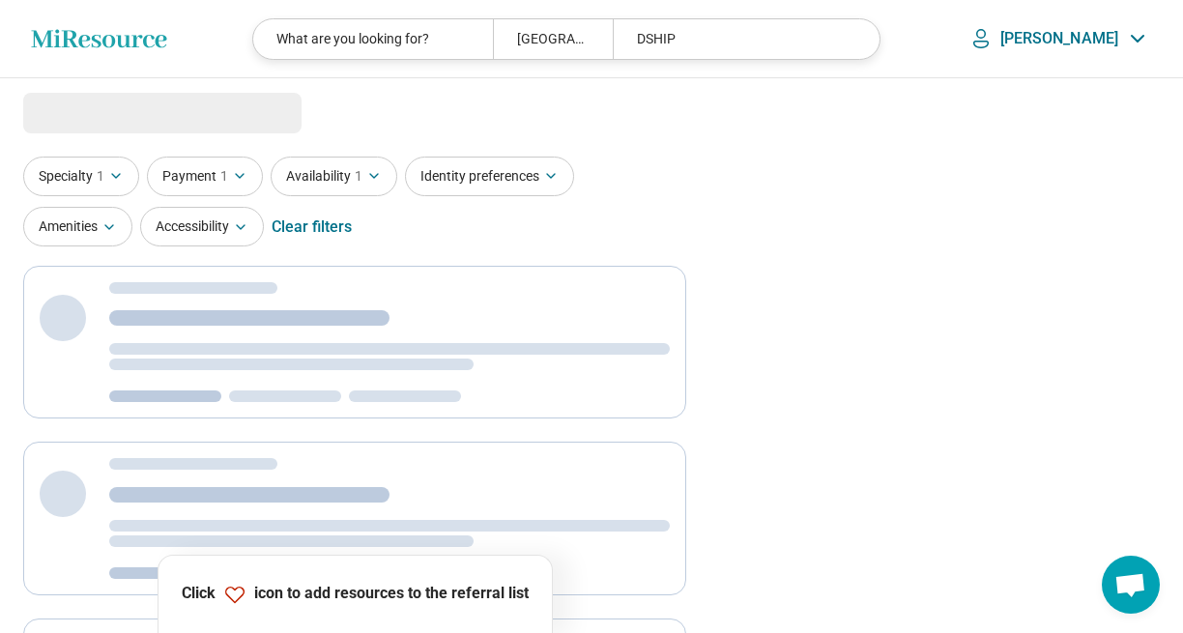
select select "***"
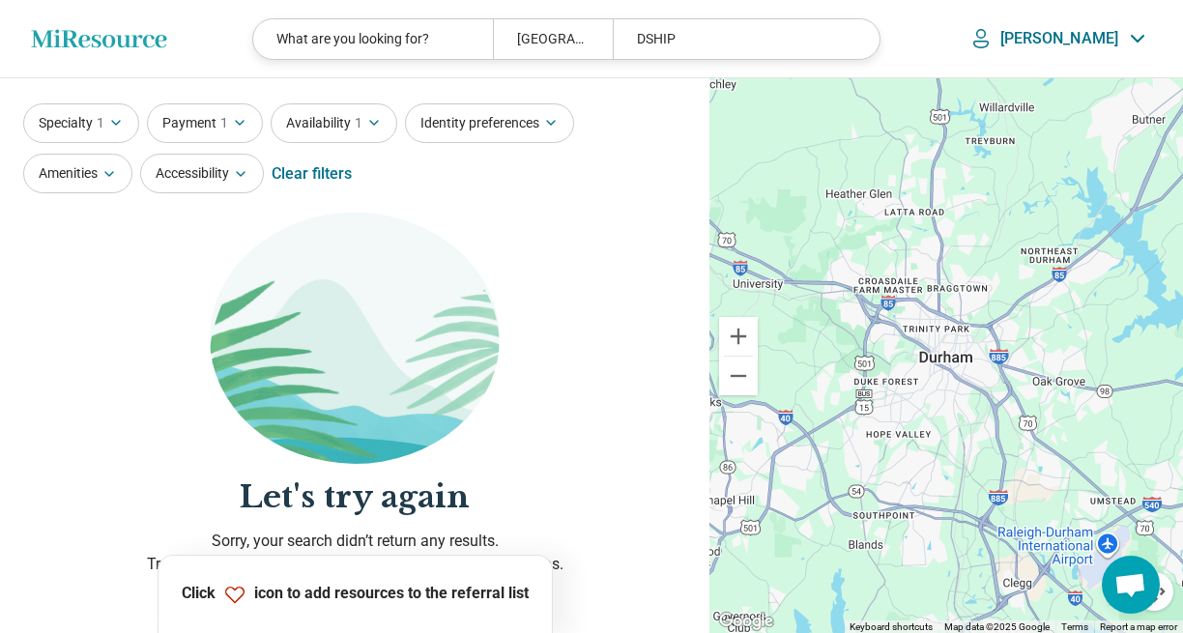
scroll to position [43, 0]
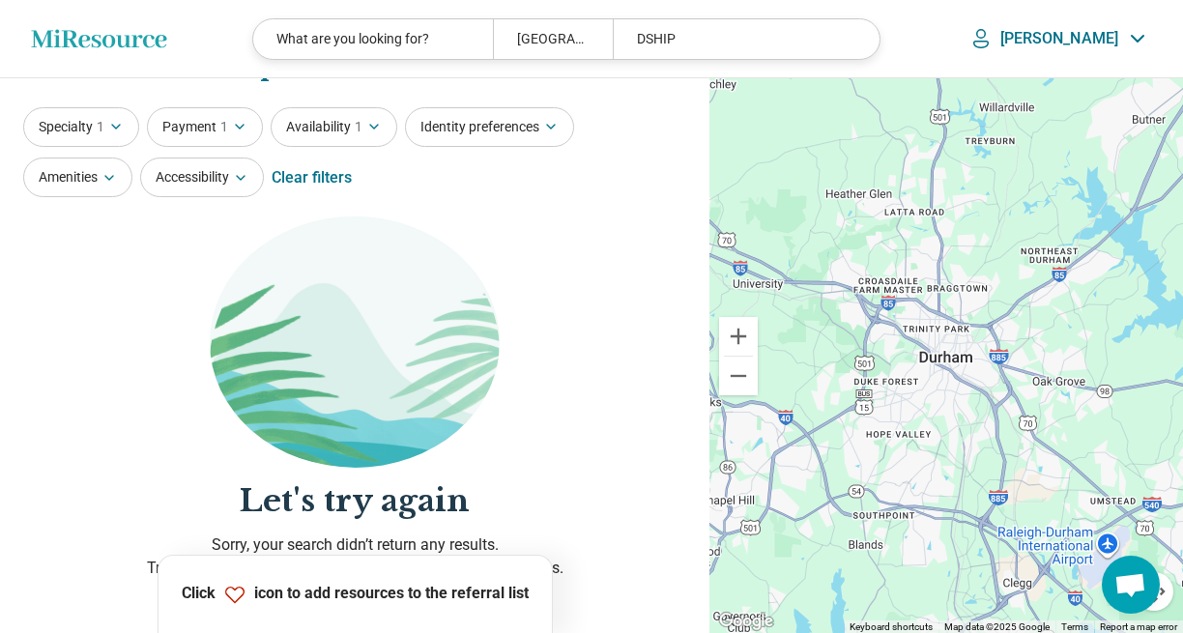
click at [306, 177] on div "Clear filters" at bounding box center [312, 178] width 80 height 46
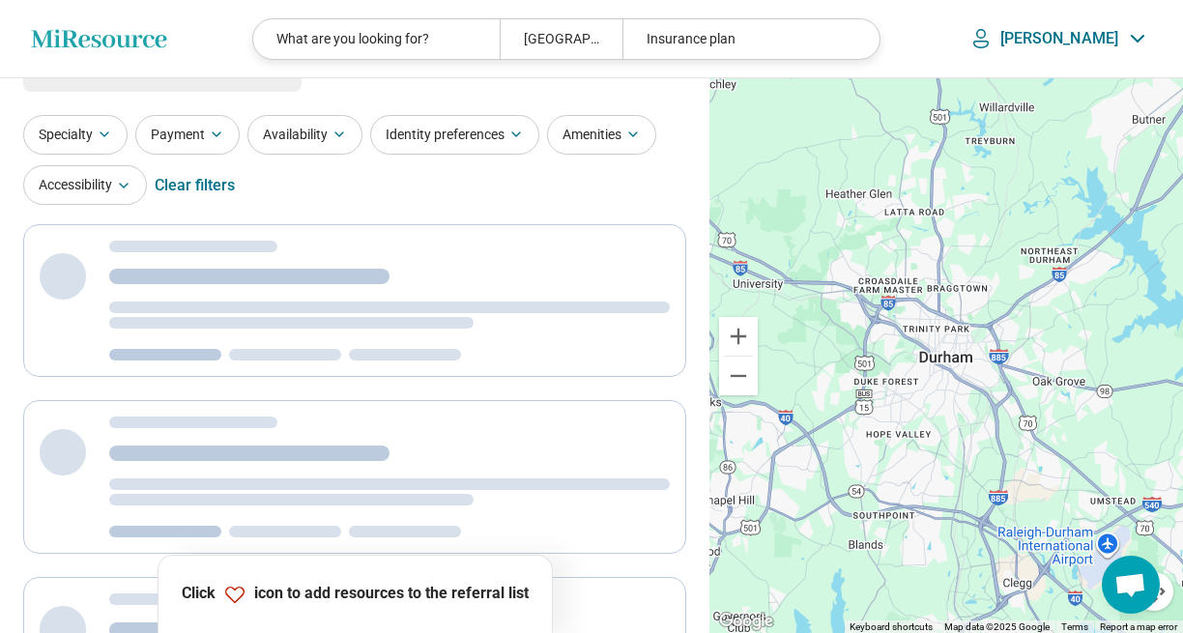
scroll to position [0, 0]
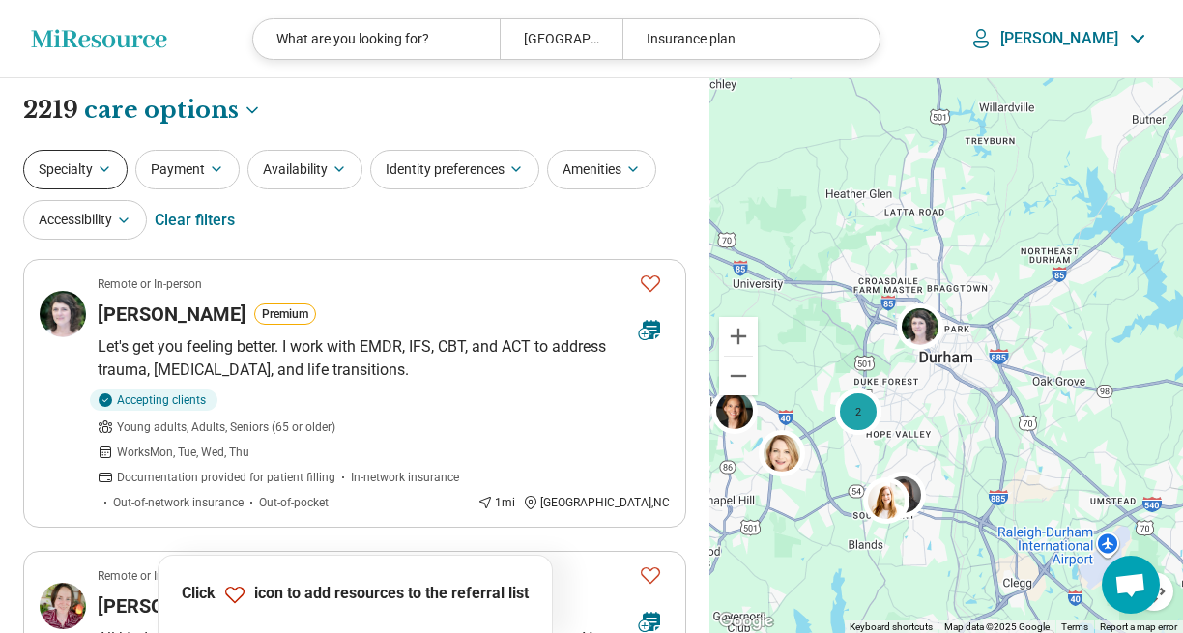
click at [107, 167] on icon "button" at bounding box center [104, 168] width 15 height 15
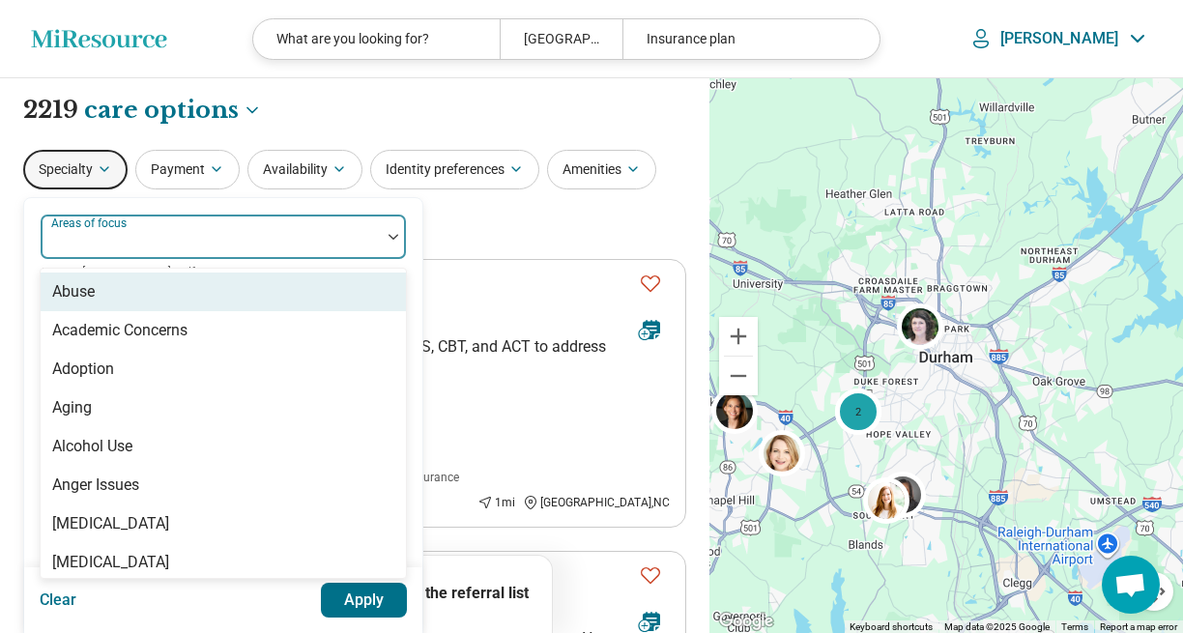
click at [338, 241] on div at bounding box center [210, 244] width 325 height 27
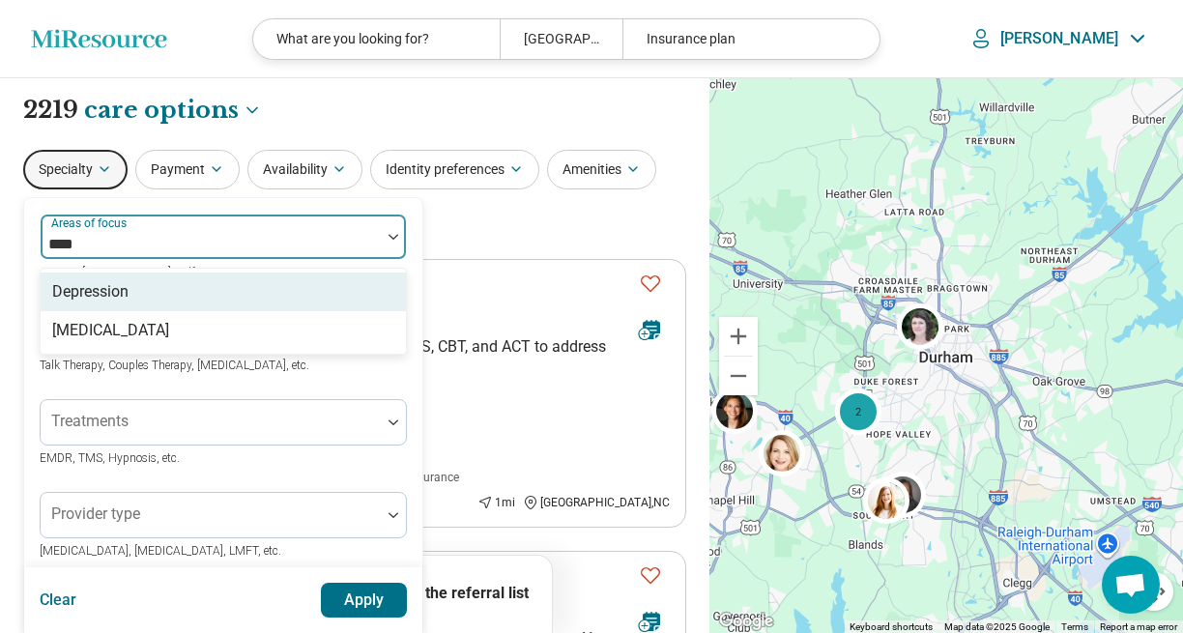
type input "*****"
click at [309, 289] on div "Depression" at bounding box center [223, 292] width 365 height 39
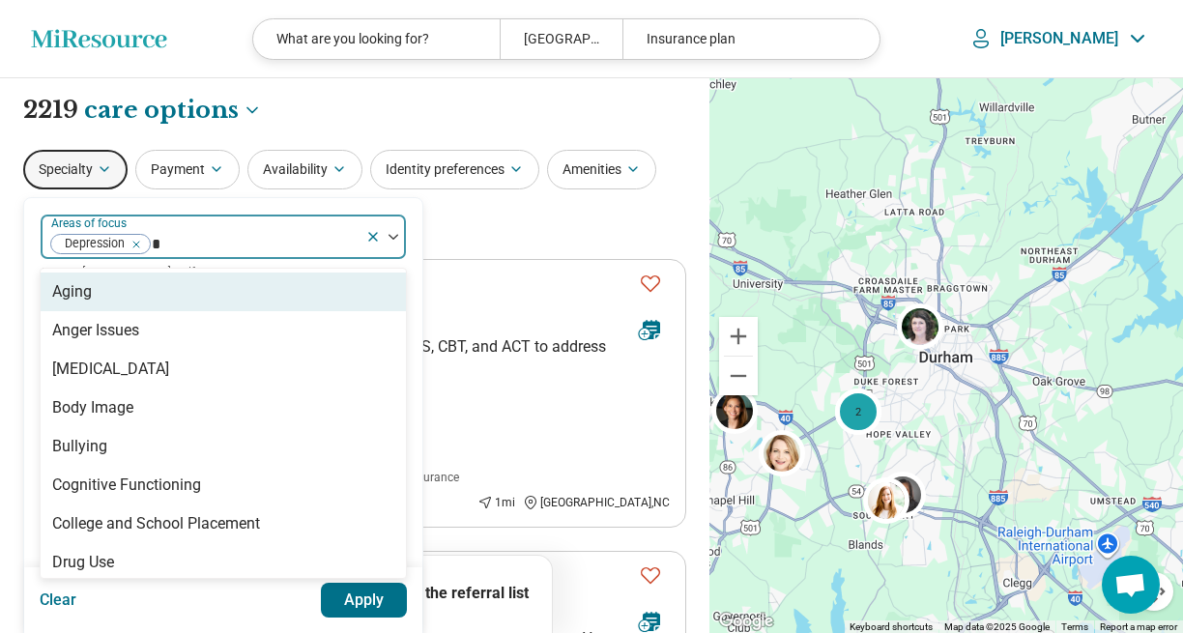
type input "**"
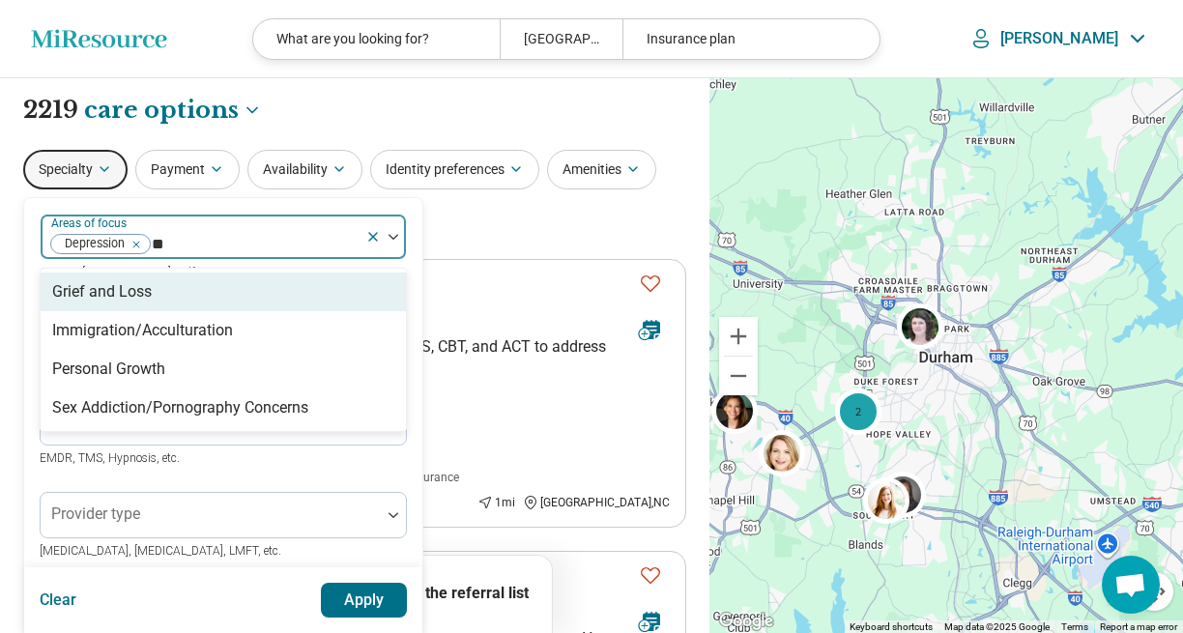
click at [290, 294] on div "Grief and Loss" at bounding box center [223, 292] width 365 height 39
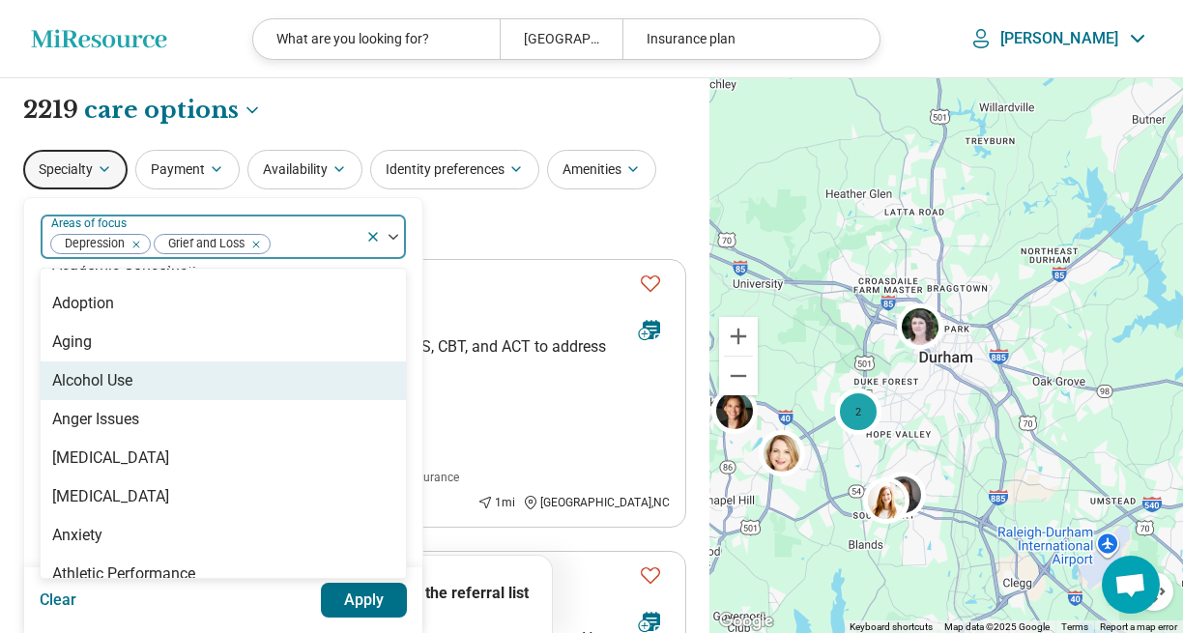
scroll to position [63, 0]
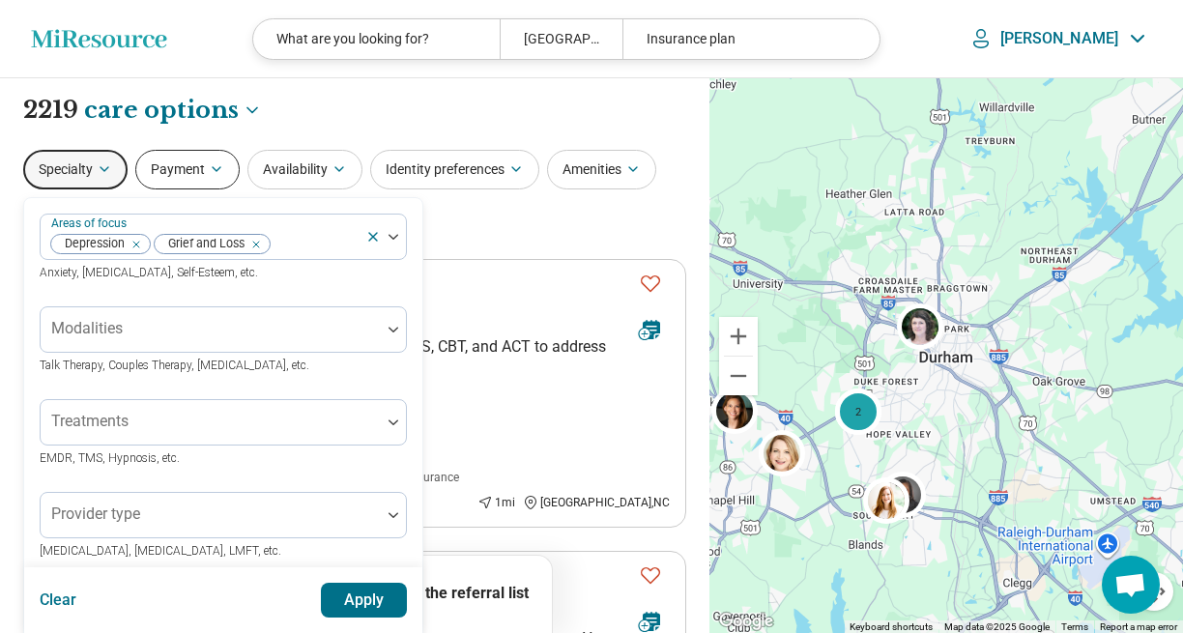
click at [218, 168] on icon "button" at bounding box center [216, 168] width 15 height 15
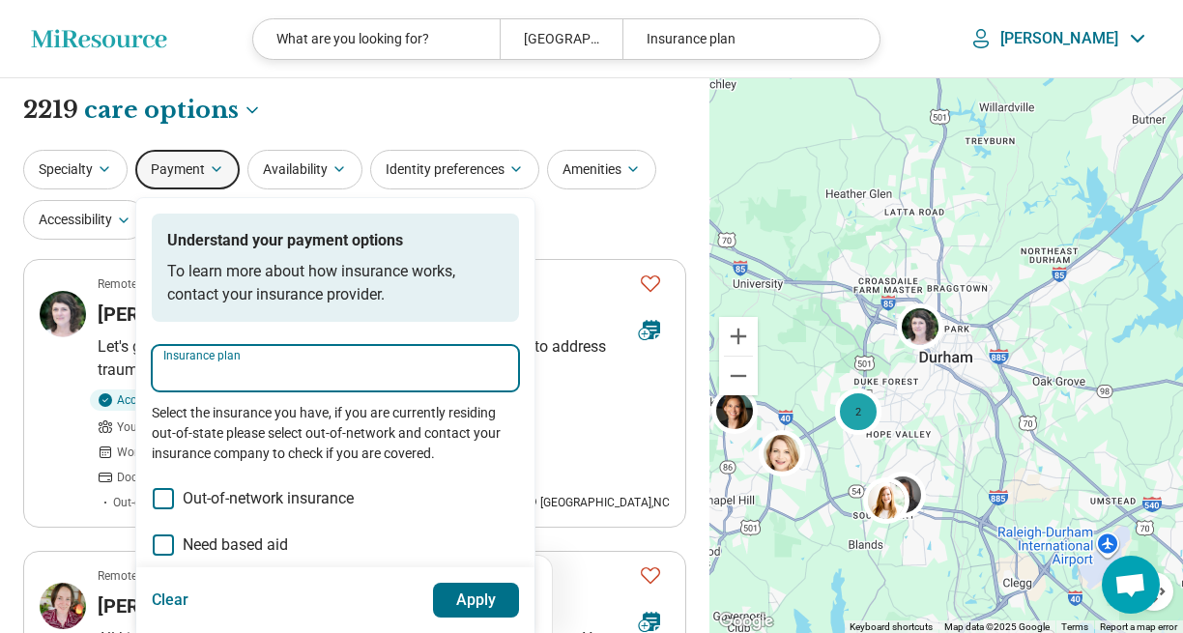
click at [221, 366] on input "Insurance plan" at bounding box center [335, 374] width 344 height 23
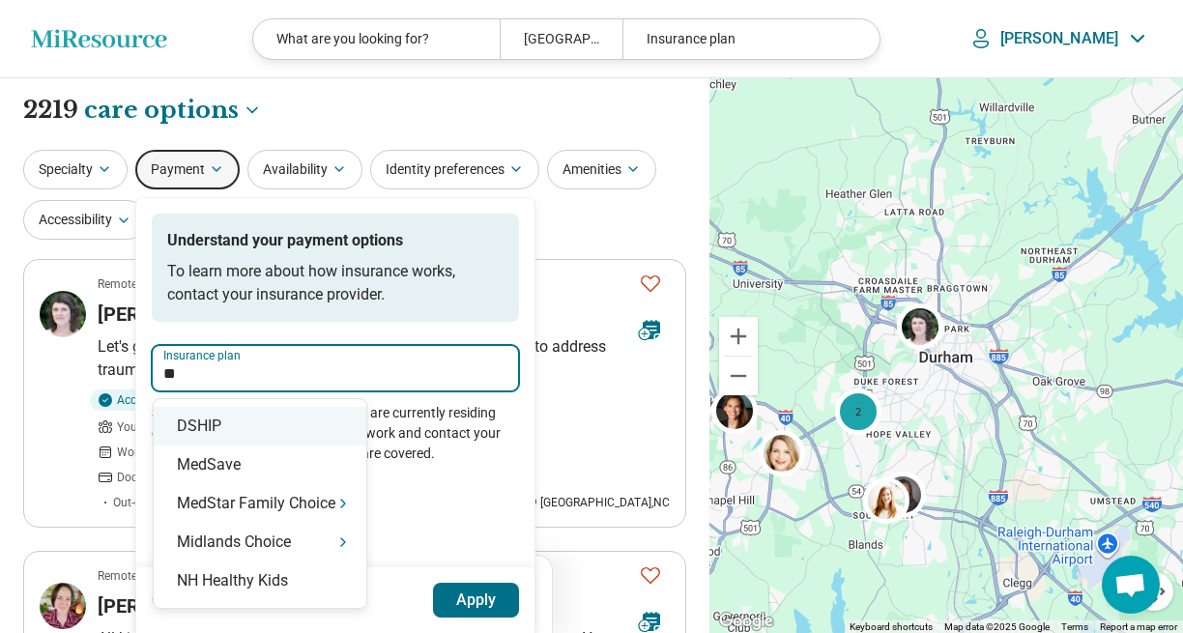
click at [252, 427] on div "DSHIP" at bounding box center [260, 426] width 213 height 39
type input "*****"
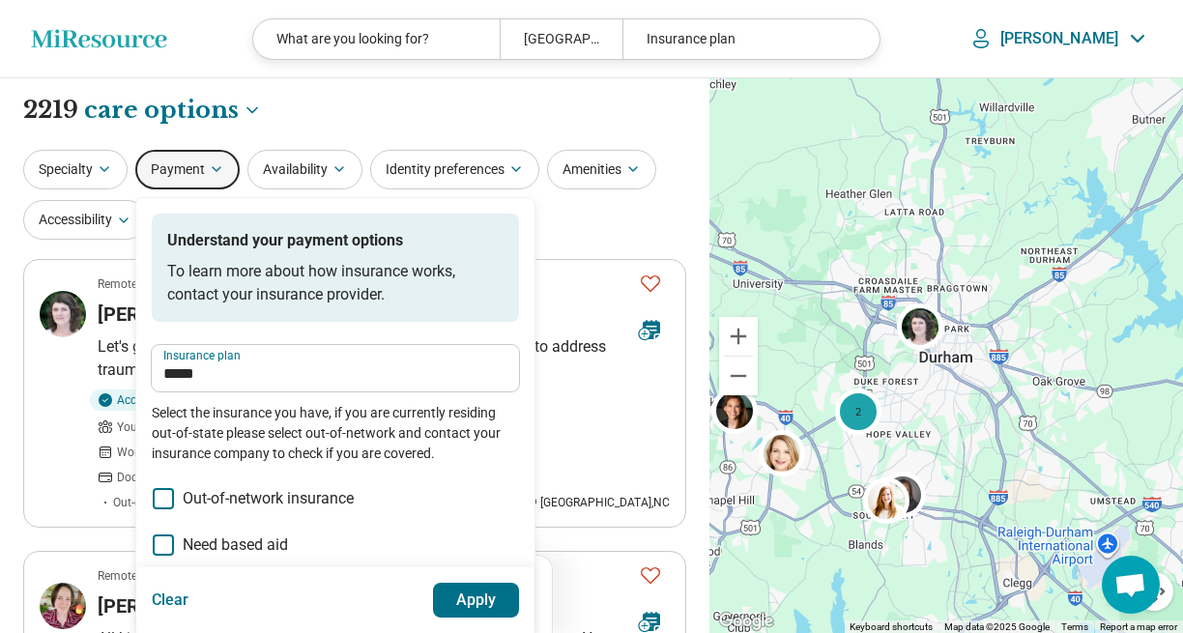
click at [480, 610] on button "Apply" at bounding box center [476, 600] width 87 height 35
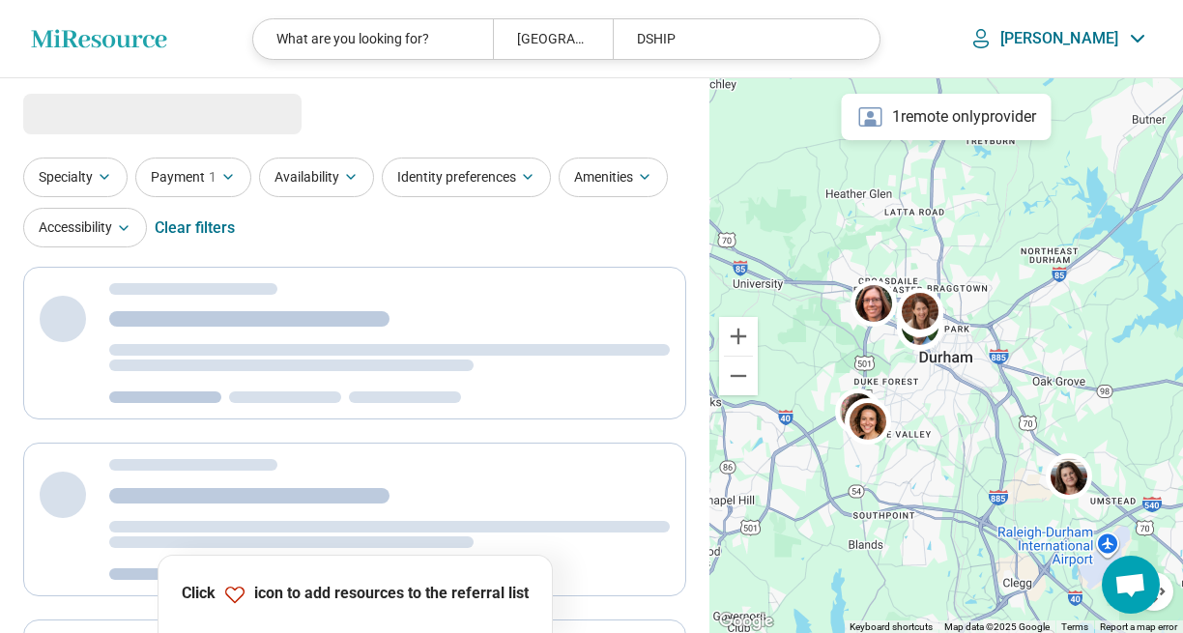
select select "***"
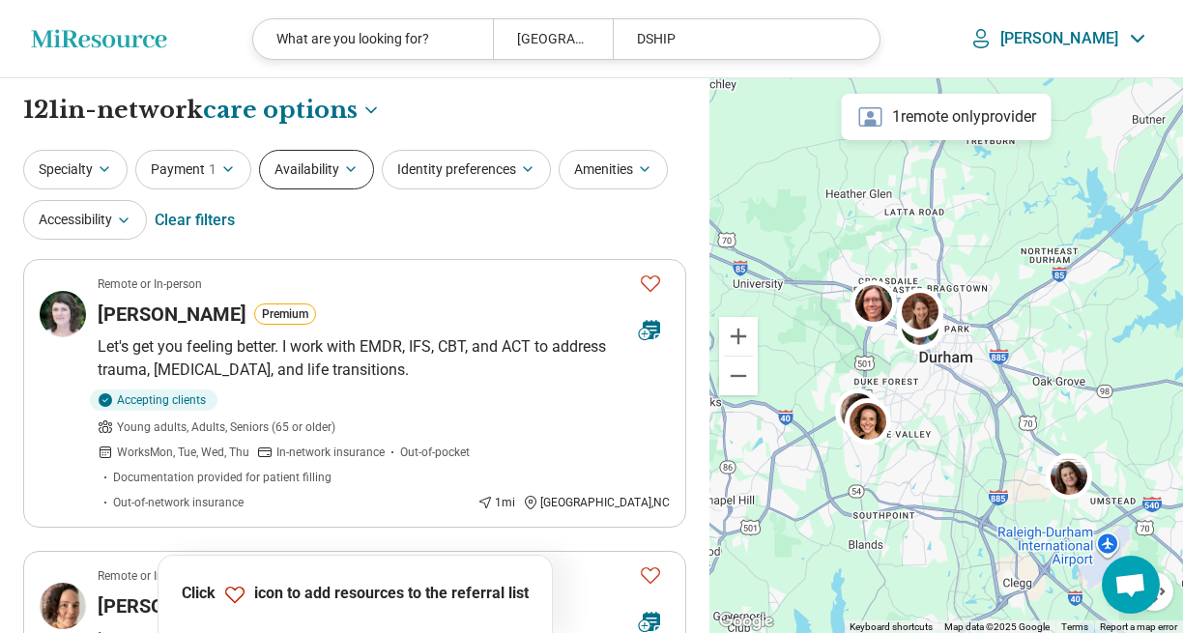
click at [343, 165] on icon "button" at bounding box center [350, 168] width 15 height 15
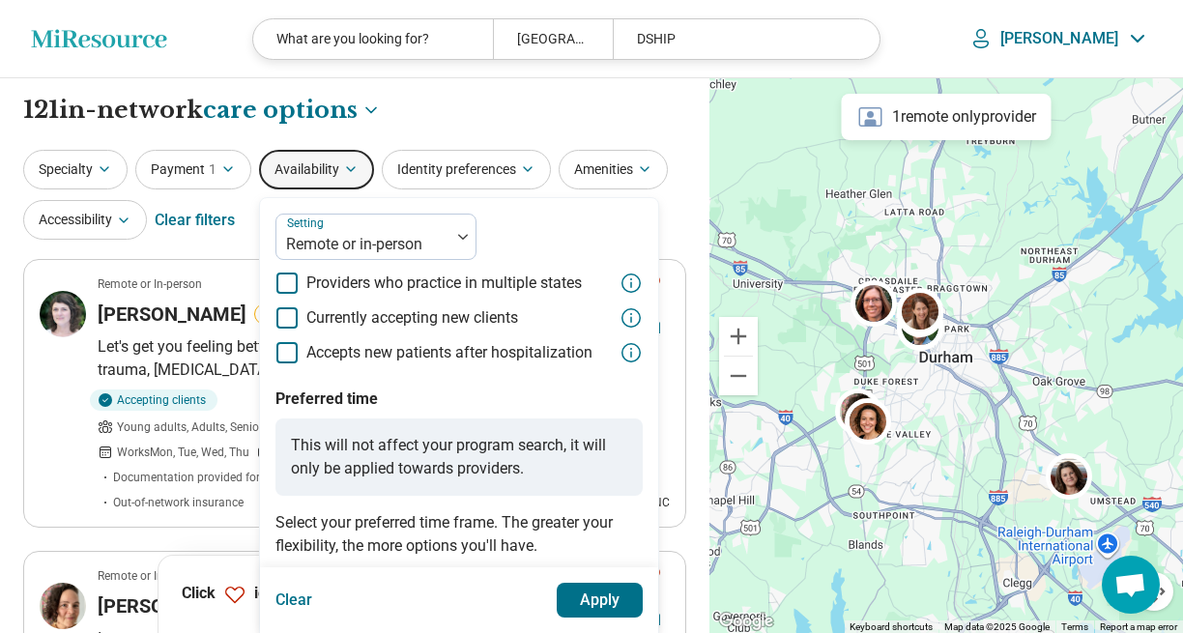
click at [291, 315] on icon at bounding box center [287, 317] width 21 height 21
click at [595, 605] on button "Apply" at bounding box center [600, 600] width 87 height 35
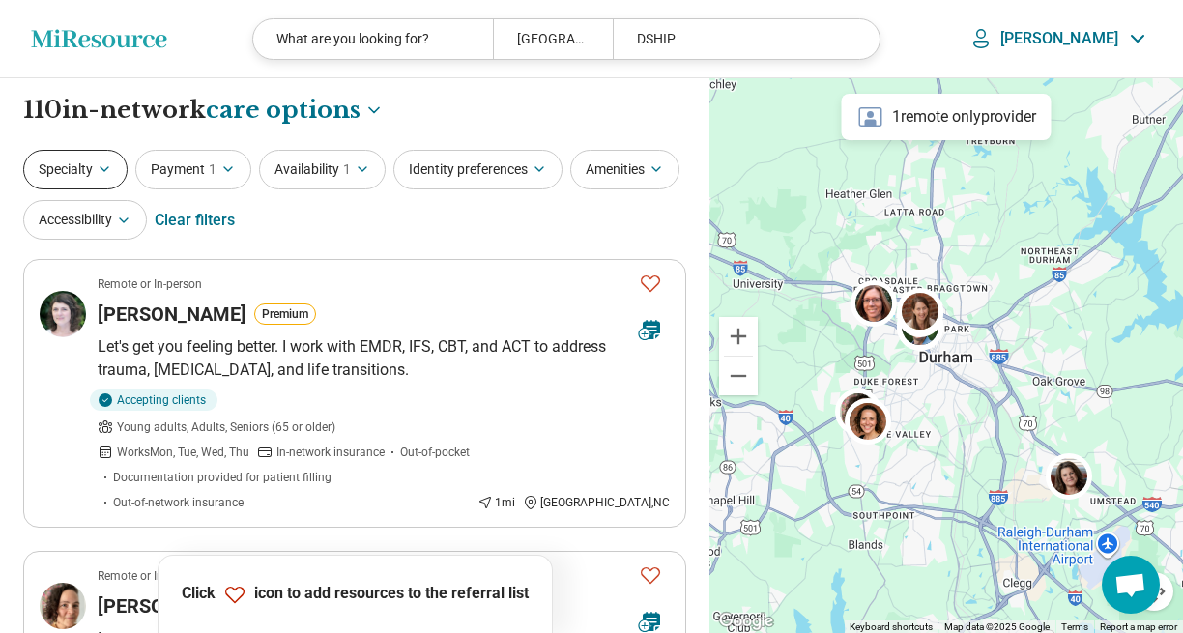
click at [103, 171] on icon "button" at bounding box center [104, 168] width 15 height 15
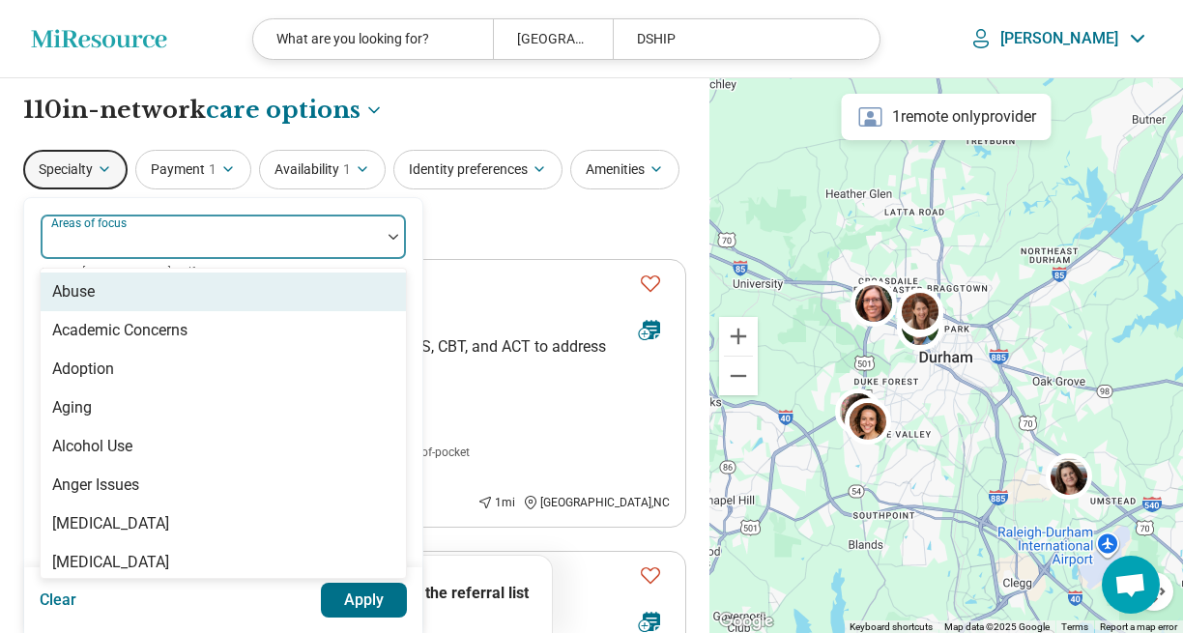
click at [166, 238] on div at bounding box center [210, 244] width 325 height 27
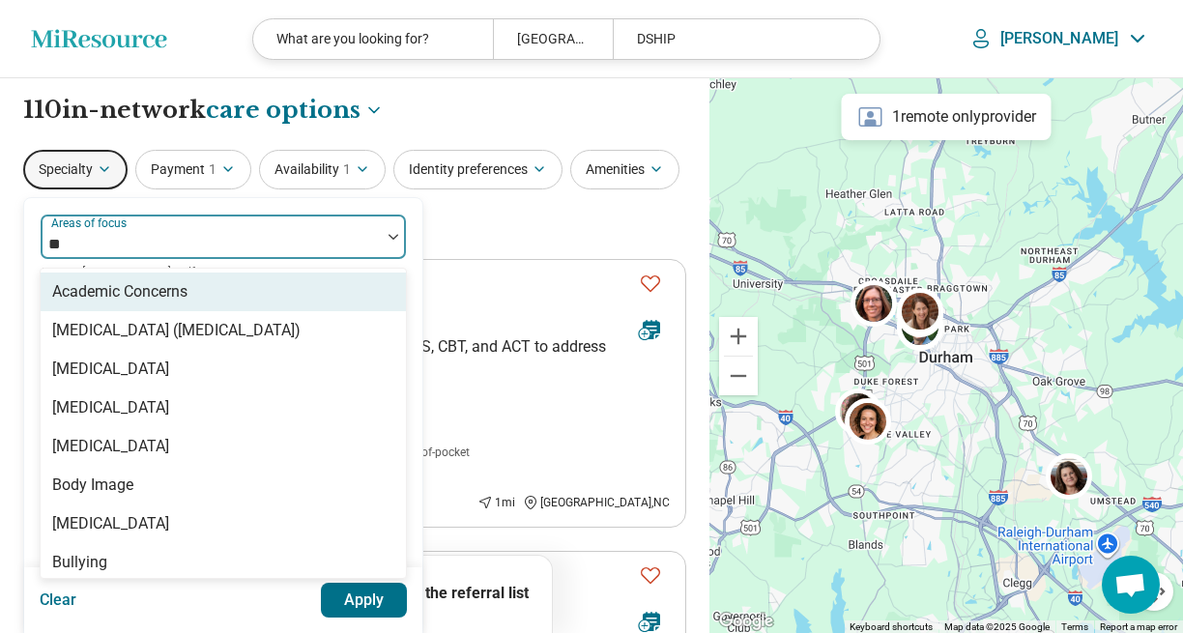
type input "***"
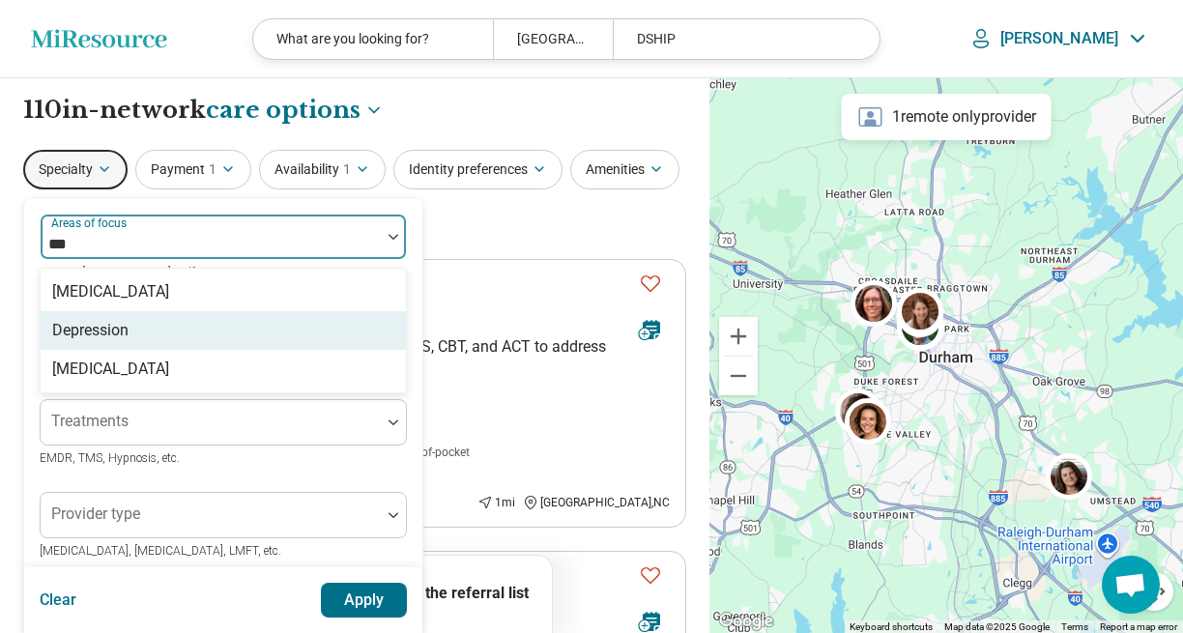
click at [119, 329] on div "Depression" at bounding box center [90, 330] width 76 height 23
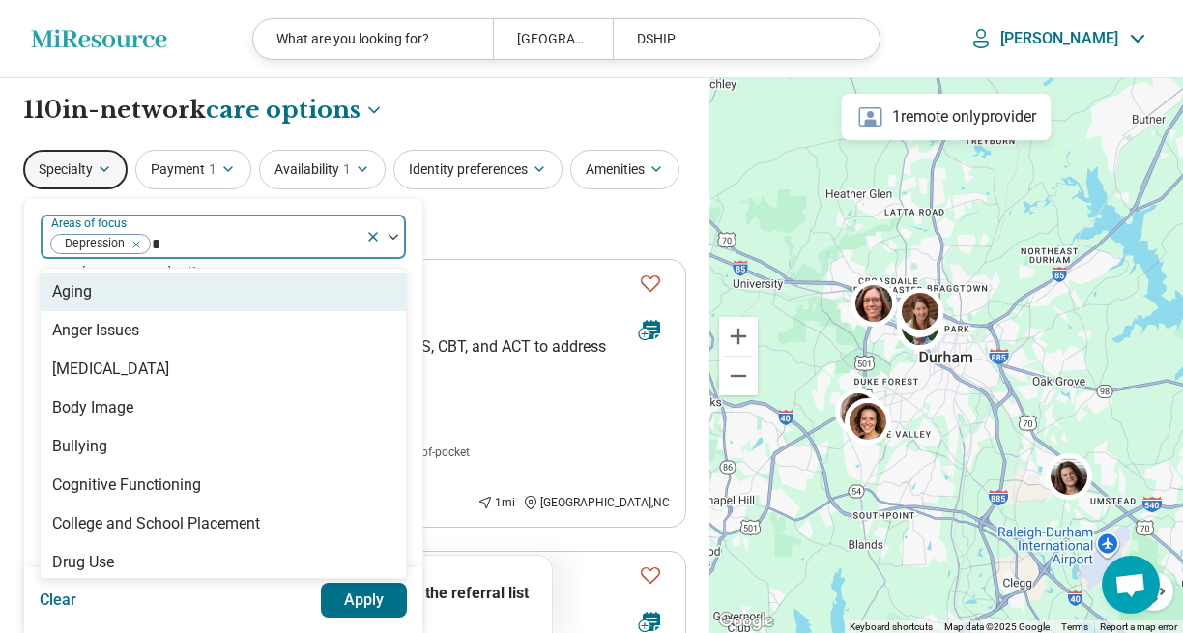
type input "**"
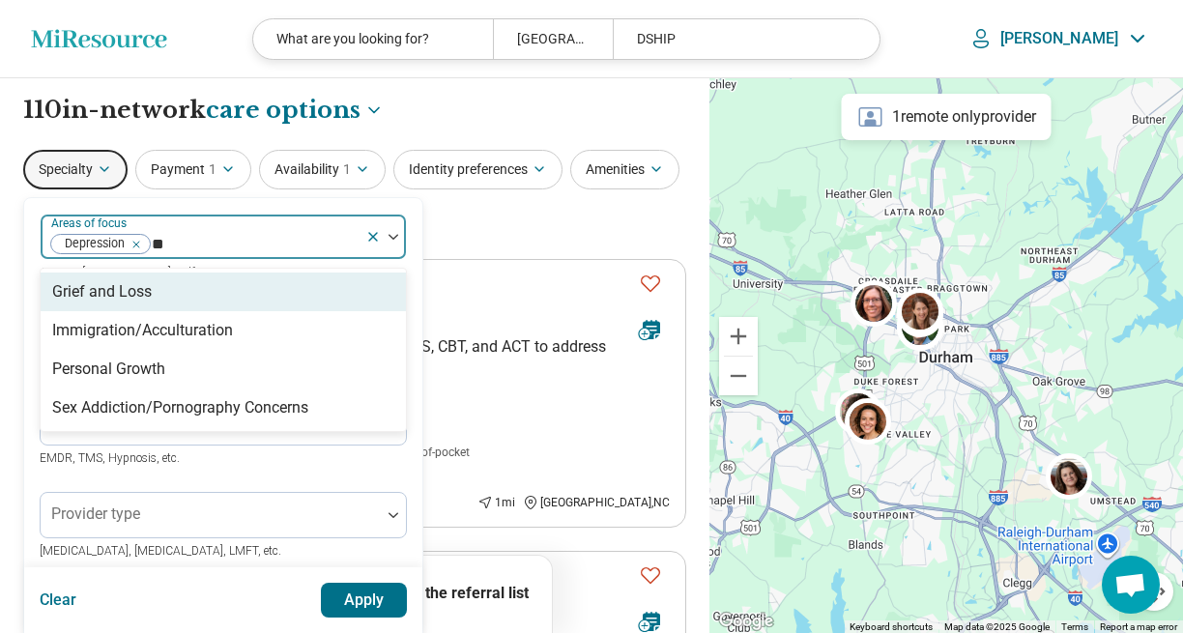
click at [114, 293] on div "Grief and Loss" at bounding box center [102, 291] width 100 height 23
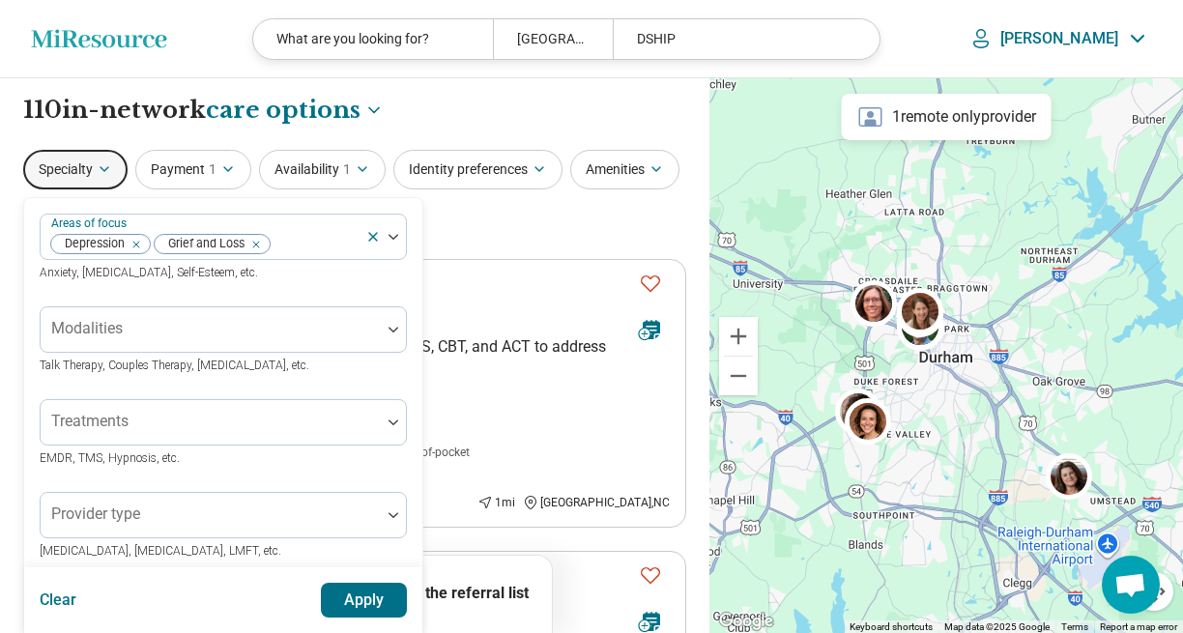
click at [359, 600] on button "Apply" at bounding box center [364, 600] width 87 height 35
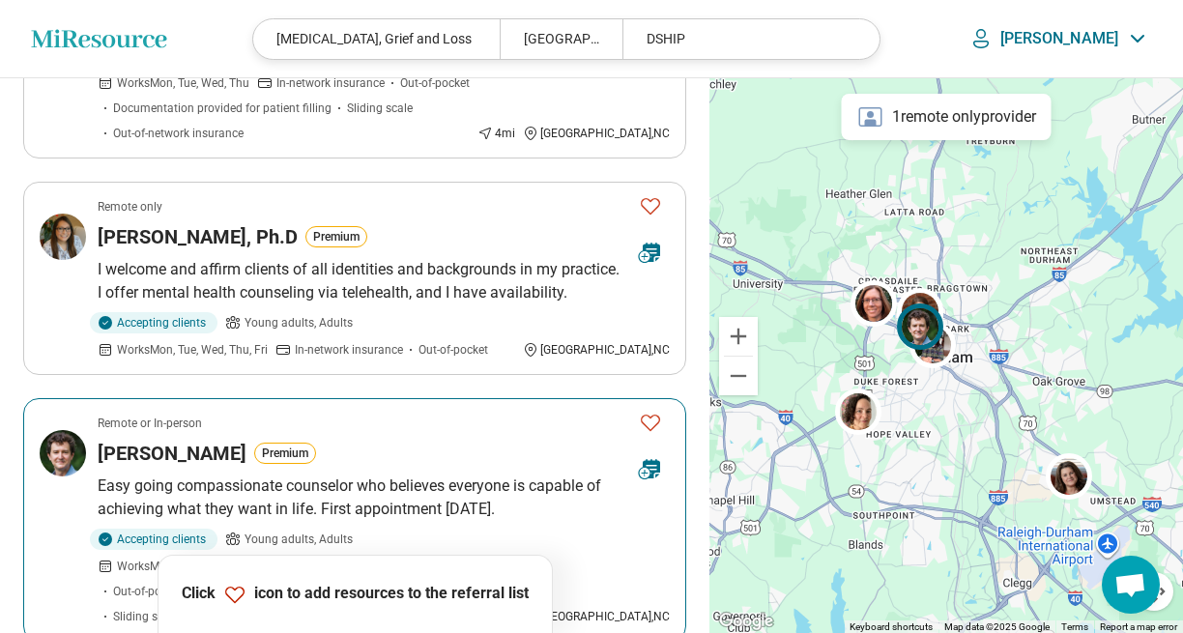
scroll to position [680, 0]
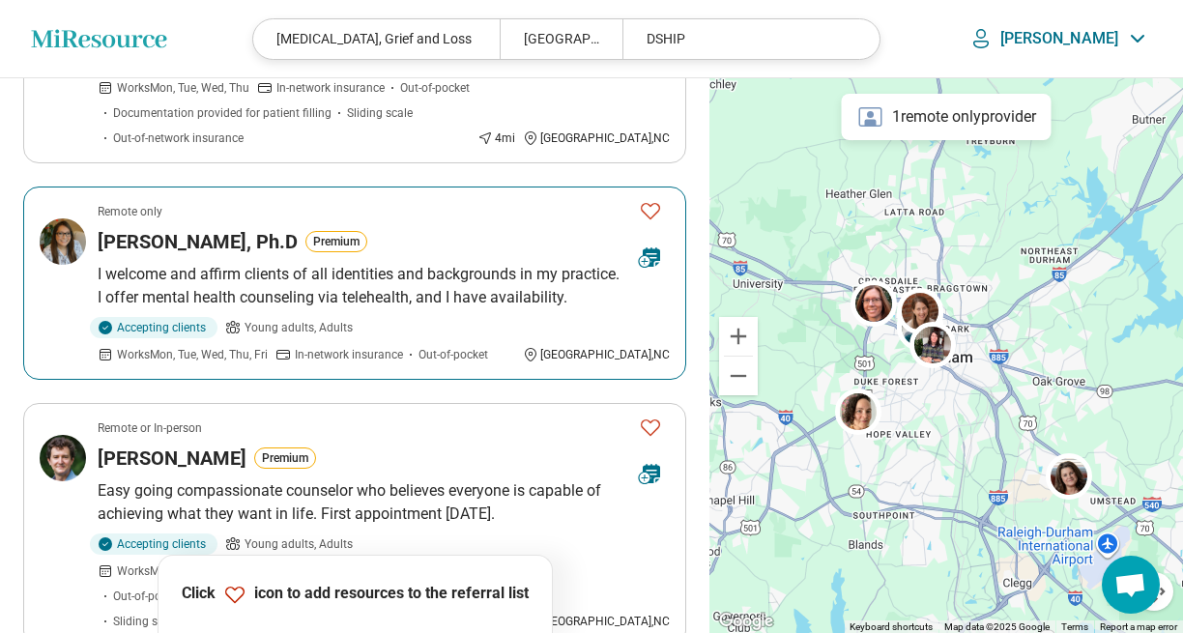
click at [295, 346] on span "In-network insurance" at bounding box center [349, 354] width 108 height 17
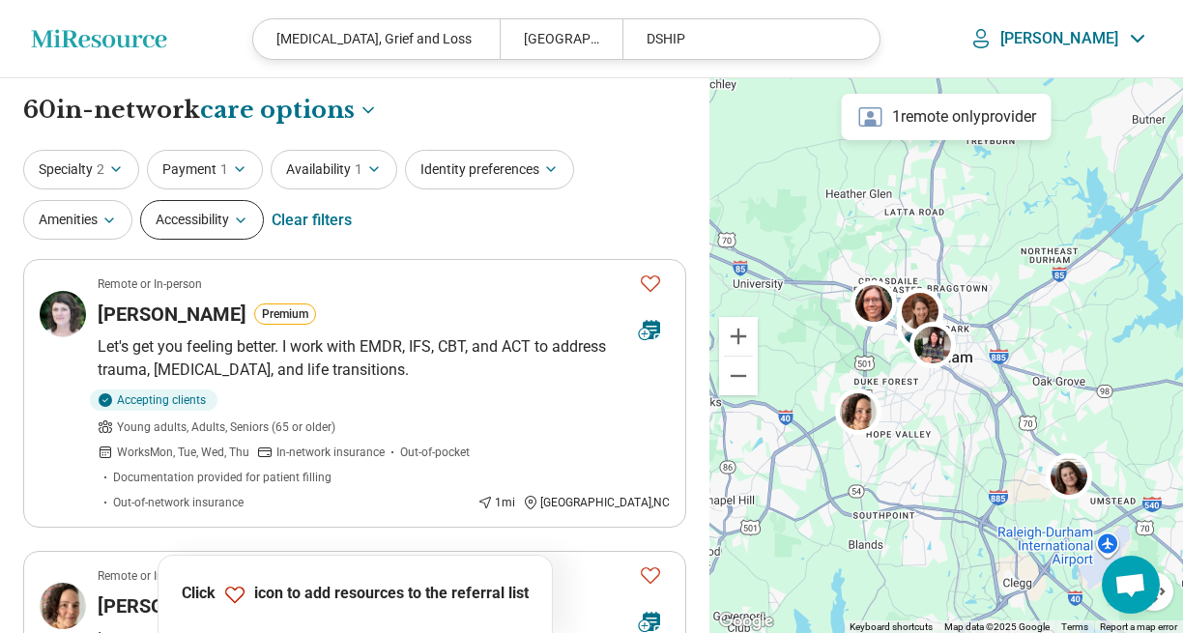
scroll to position [0, 0]
click at [117, 170] on icon "button" at bounding box center [116, 169] width 8 height 4
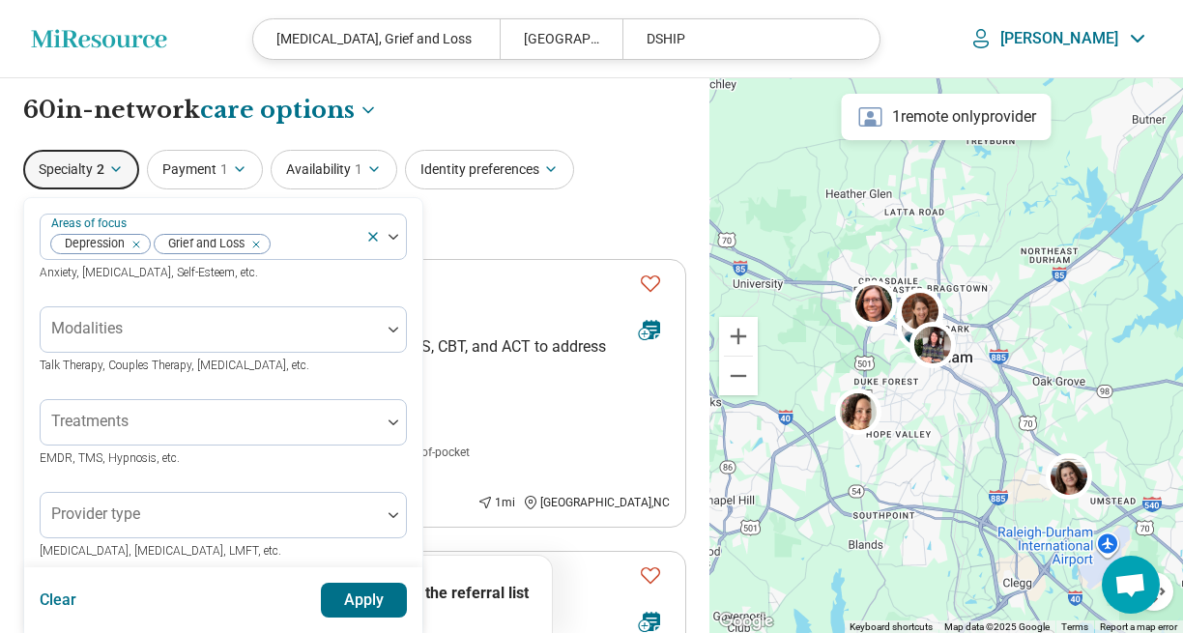
click at [353, 605] on button "Apply" at bounding box center [364, 600] width 87 height 35
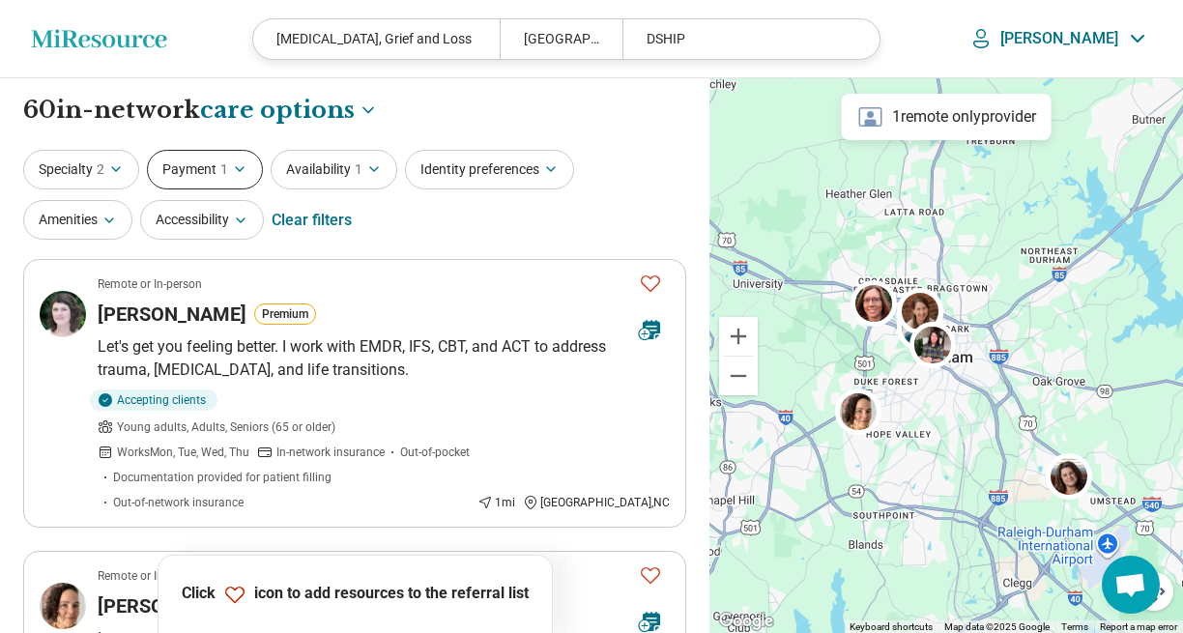
click at [246, 173] on icon "button" at bounding box center [239, 168] width 15 height 15
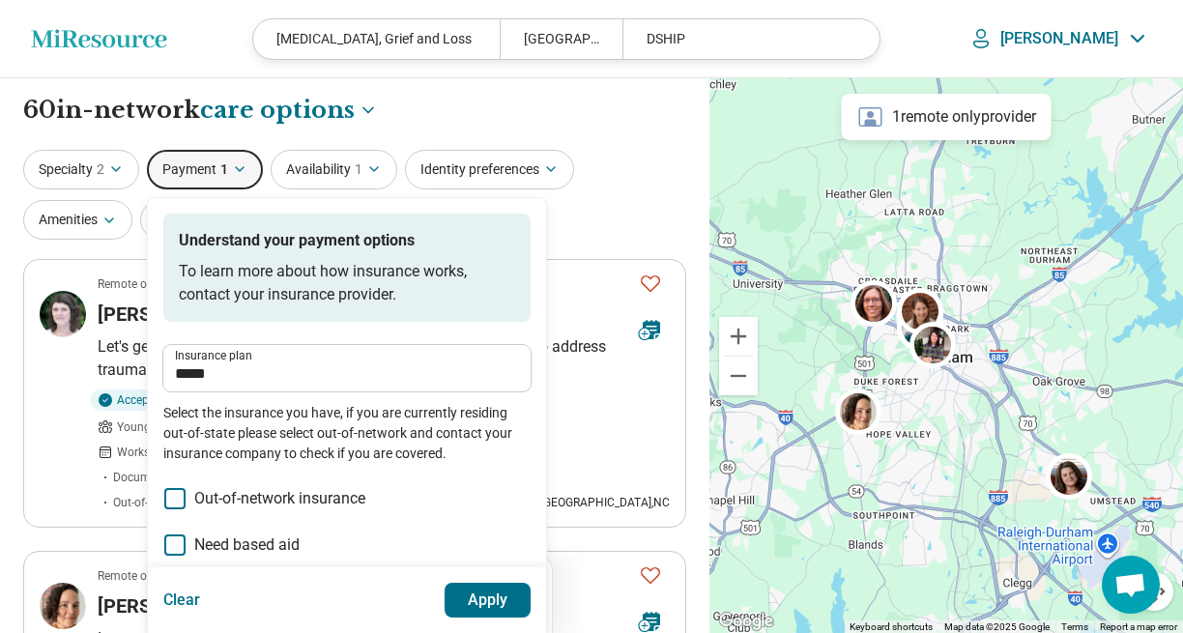
click at [484, 593] on button "Apply" at bounding box center [488, 600] width 87 height 35
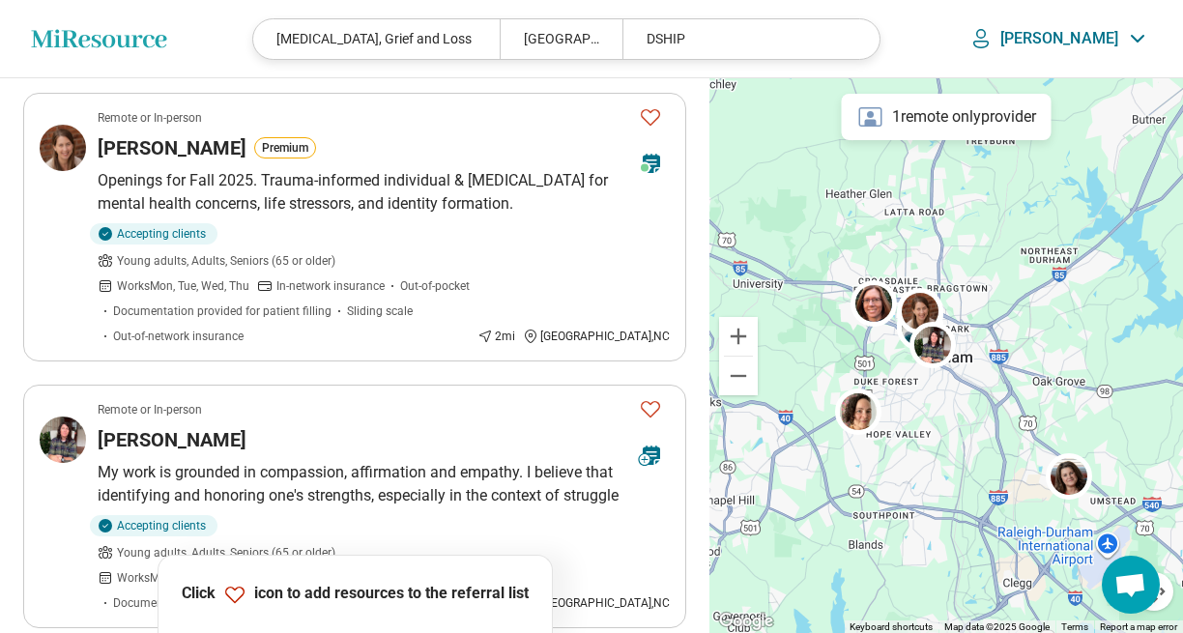
scroll to position [2319, 0]
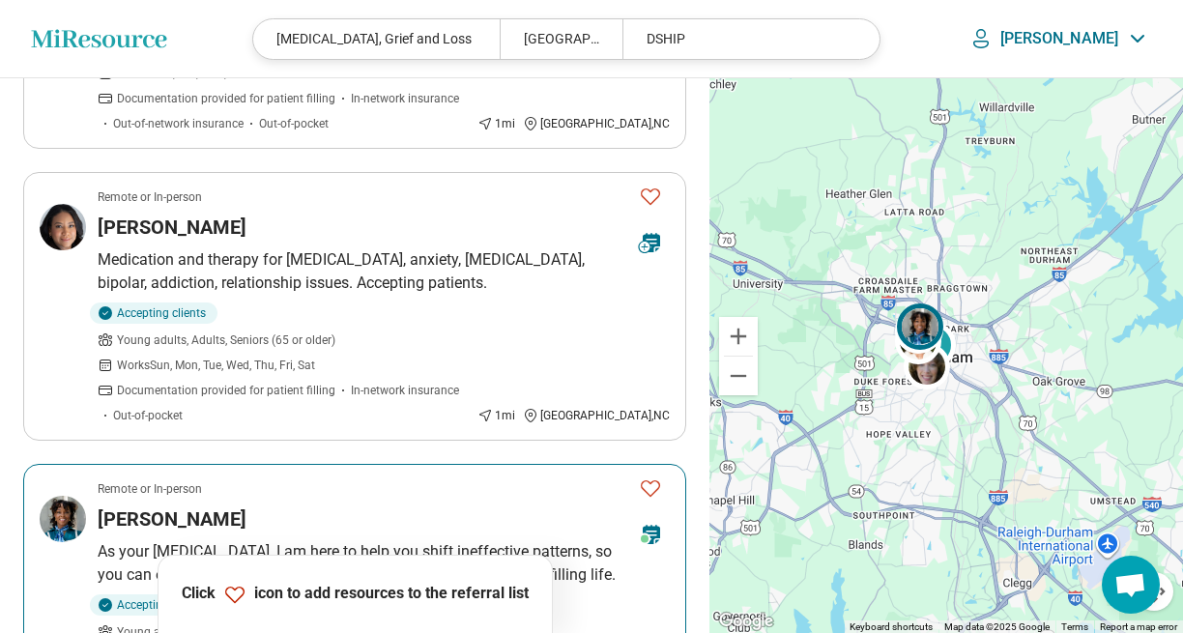
scroll to position [2094, 0]
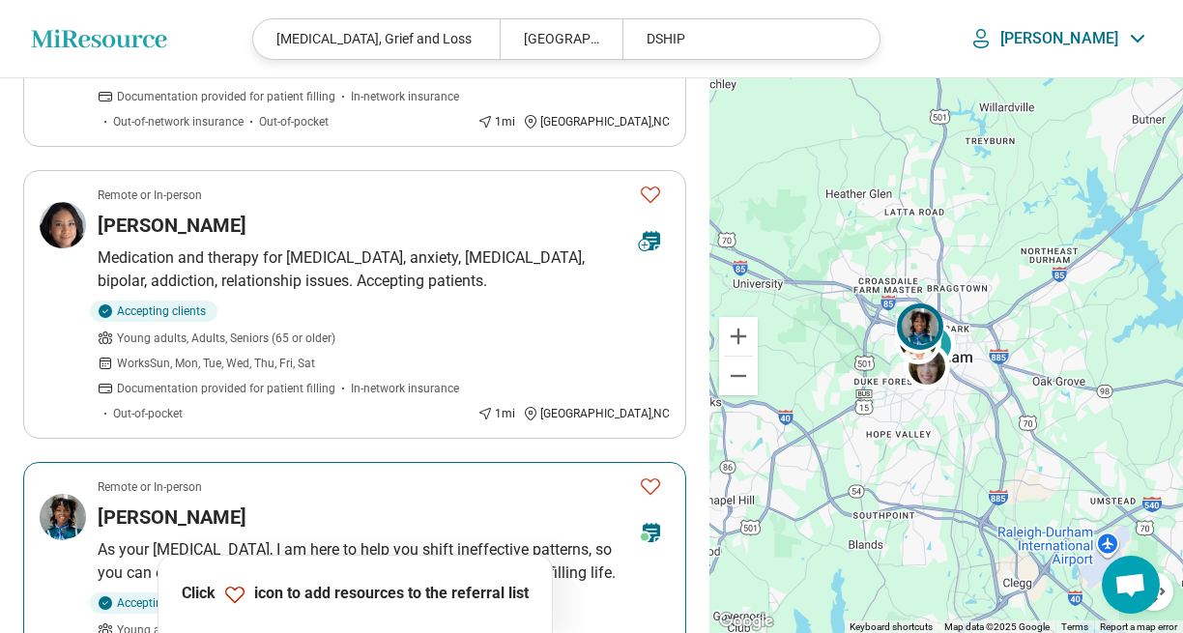
click at [652, 475] on icon "Favorite" at bounding box center [650, 486] width 23 height 23
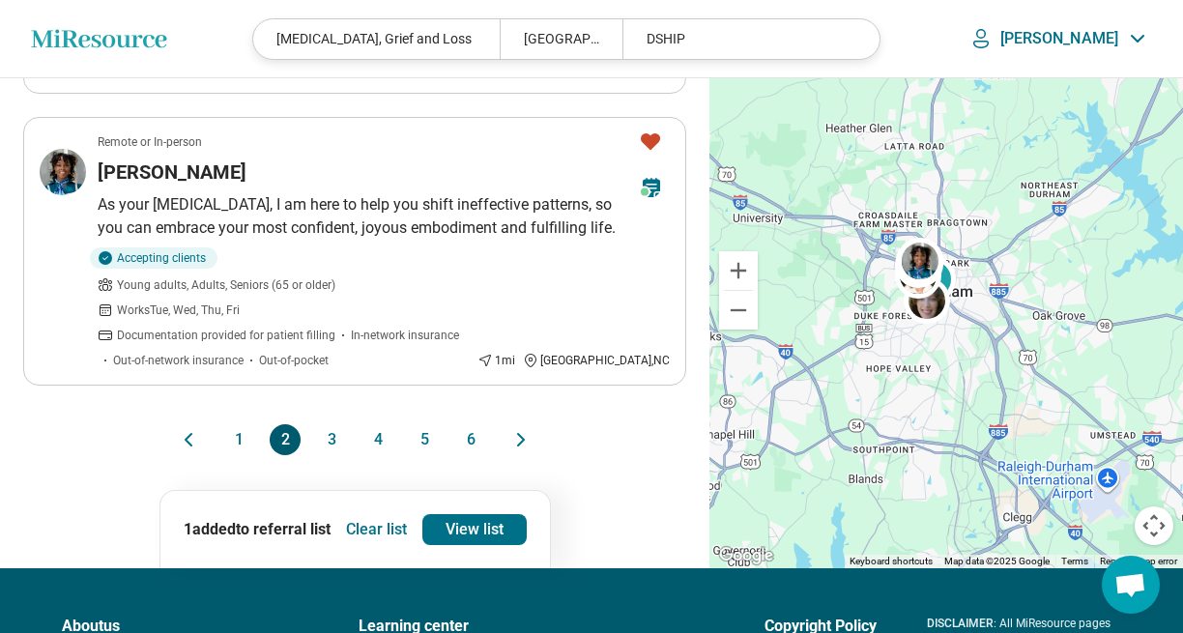
scroll to position [2438, 0]
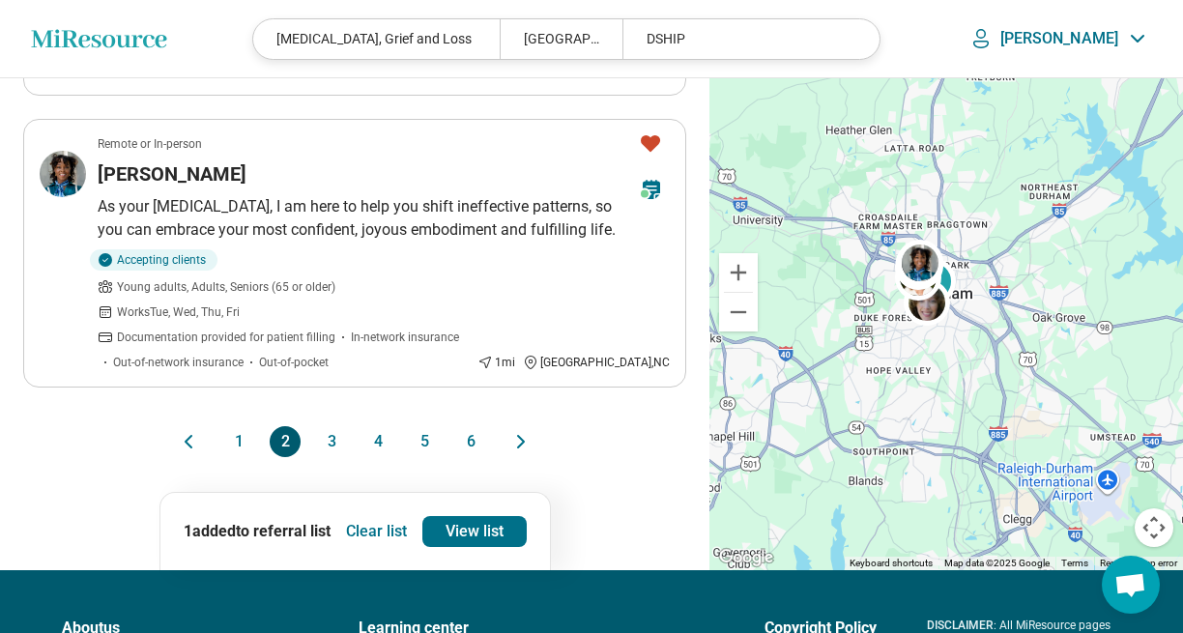
click at [333, 426] on button "3" at bounding box center [331, 441] width 31 height 31
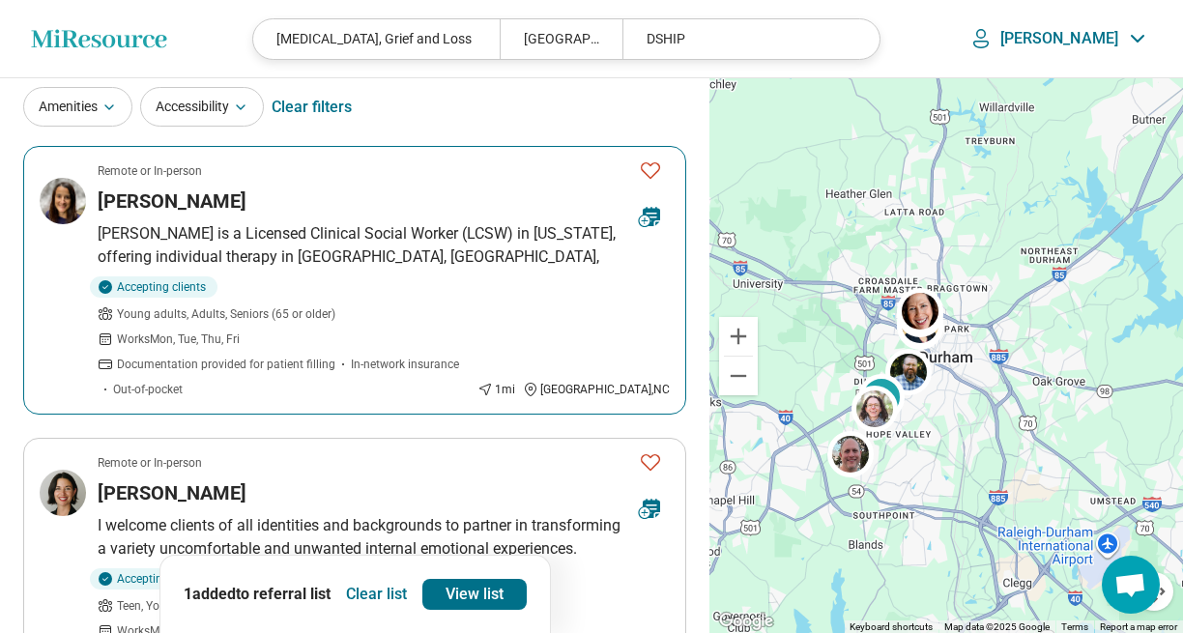
scroll to position [114, 0]
click at [654, 162] on icon "Favorite" at bounding box center [650, 169] width 19 height 16
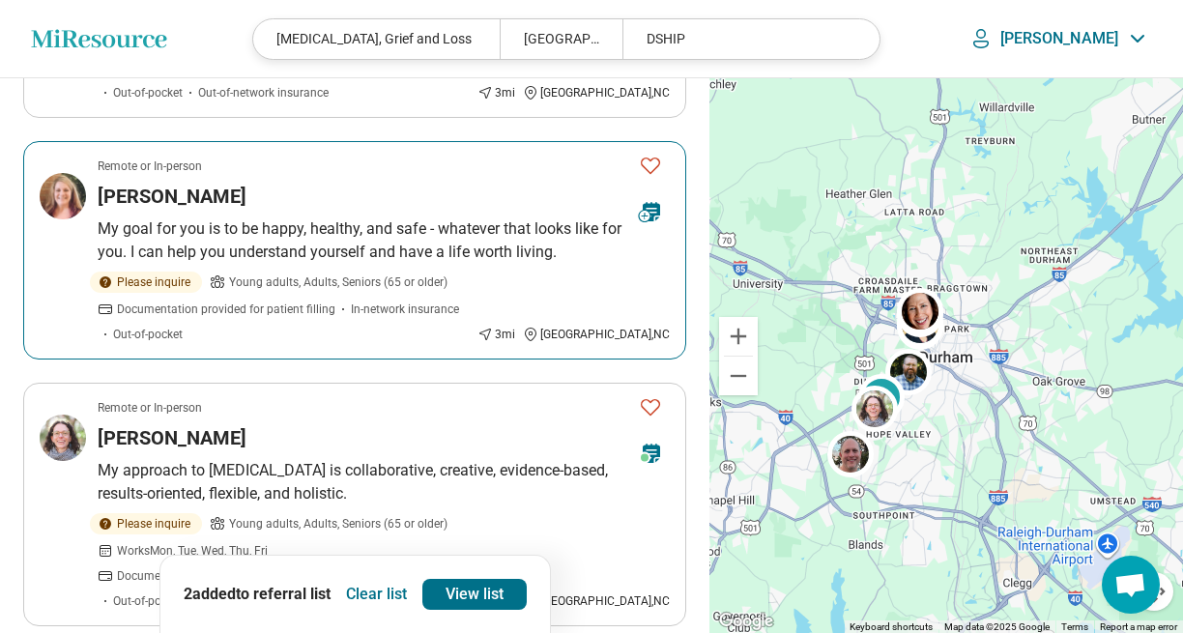
scroll to position [2384, 0]
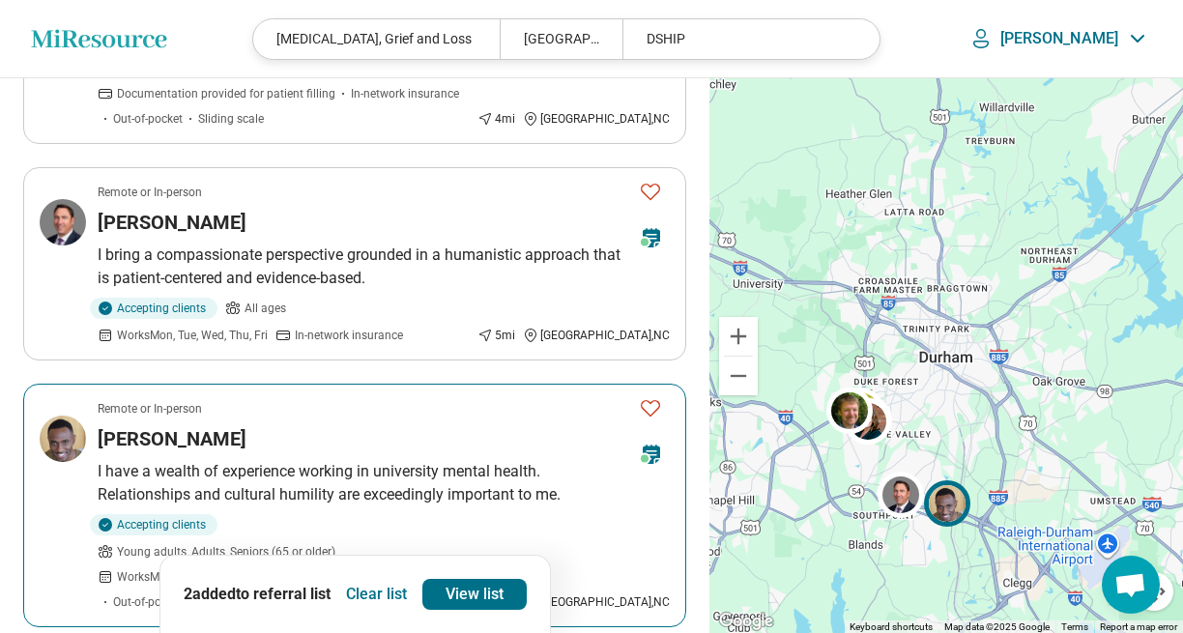
scroll to position [2249, 0]
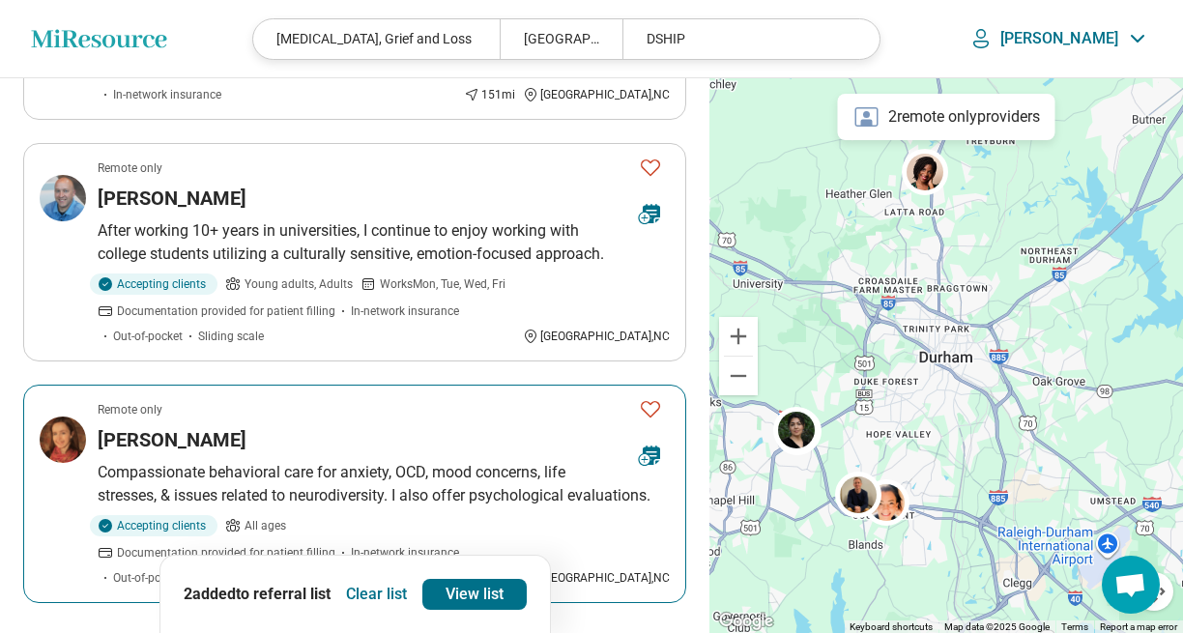
scroll to position [2205, 0]
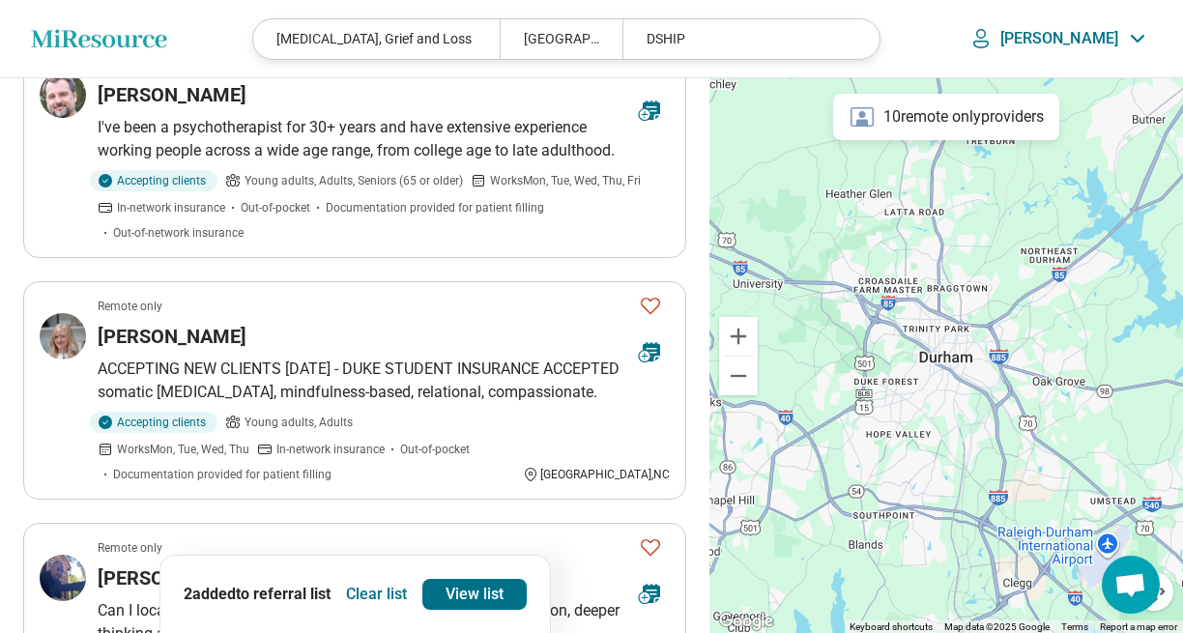
scroll to position [1307, 0]
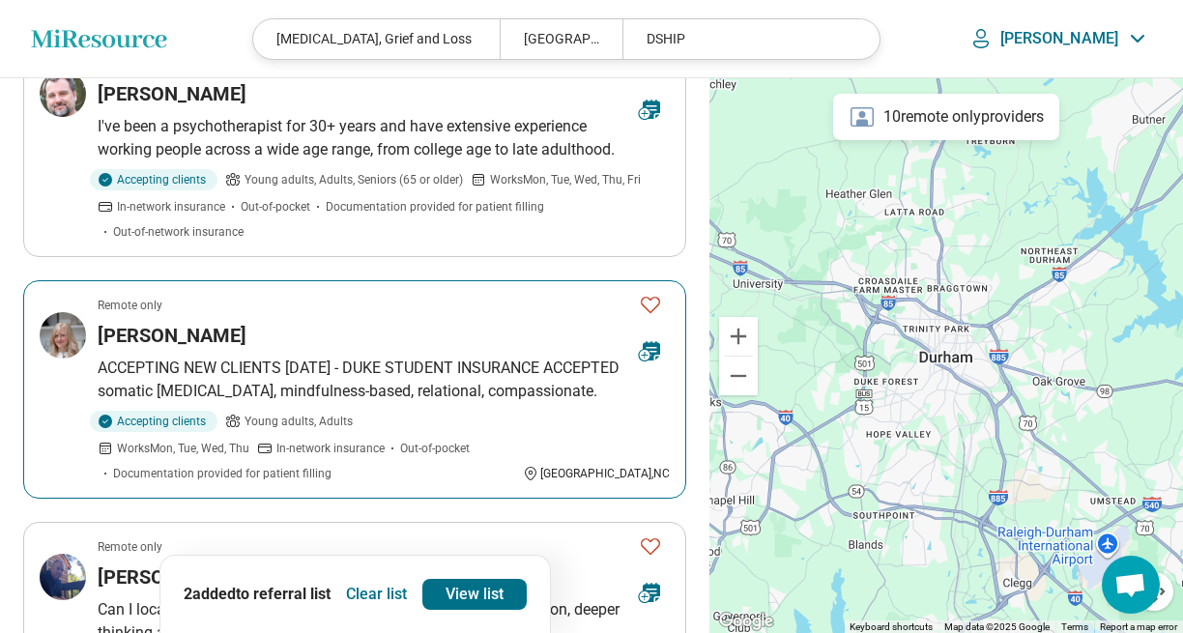
click at [654, 297] on icon "Favorite" at bounding box center [650, 305] width 19 height 16
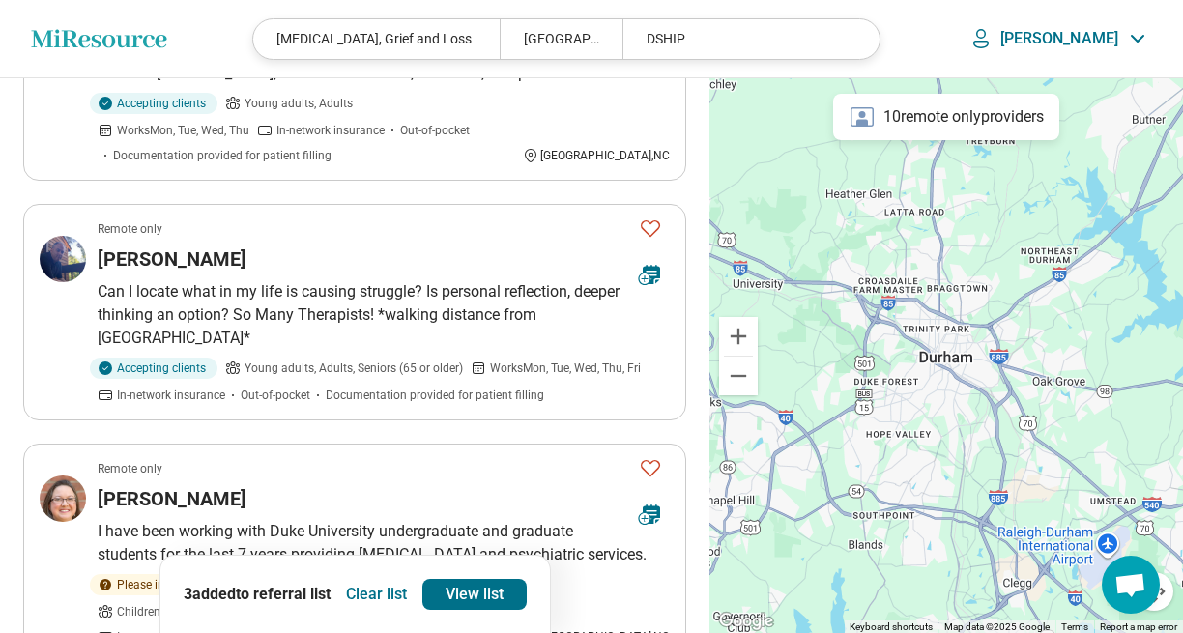
scroll to position [1626, 0]
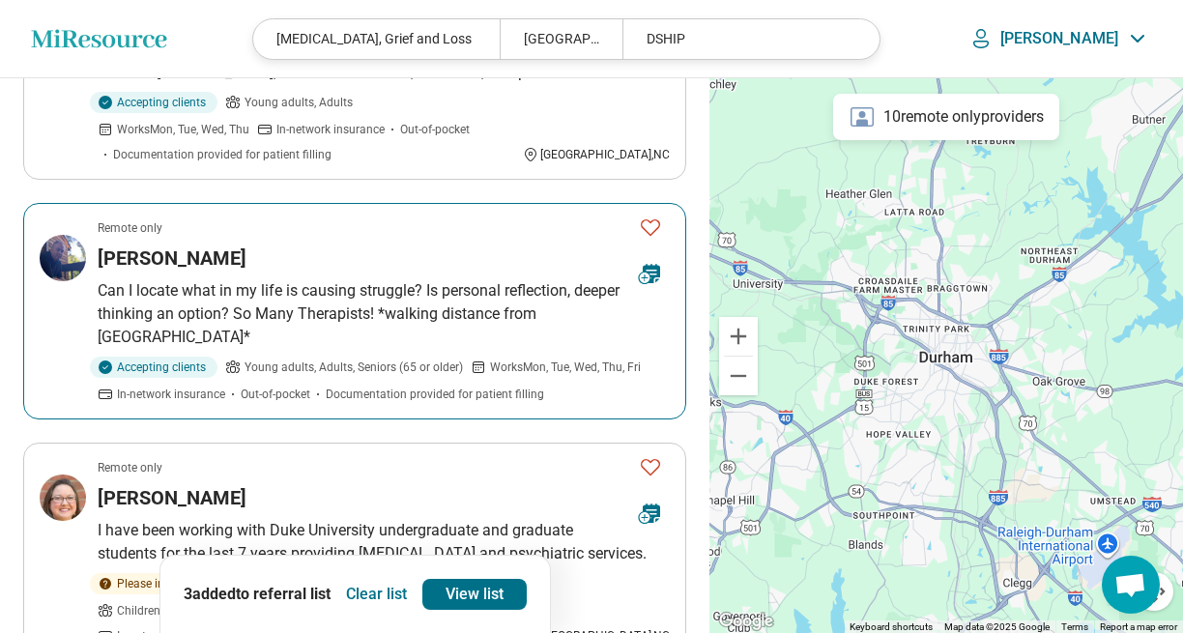
click at [487, 279] on p "Can I locate what in my life is causing struggle? Is personal reflection, deepe…" at bounding box center [384, 314] width 572 height 70
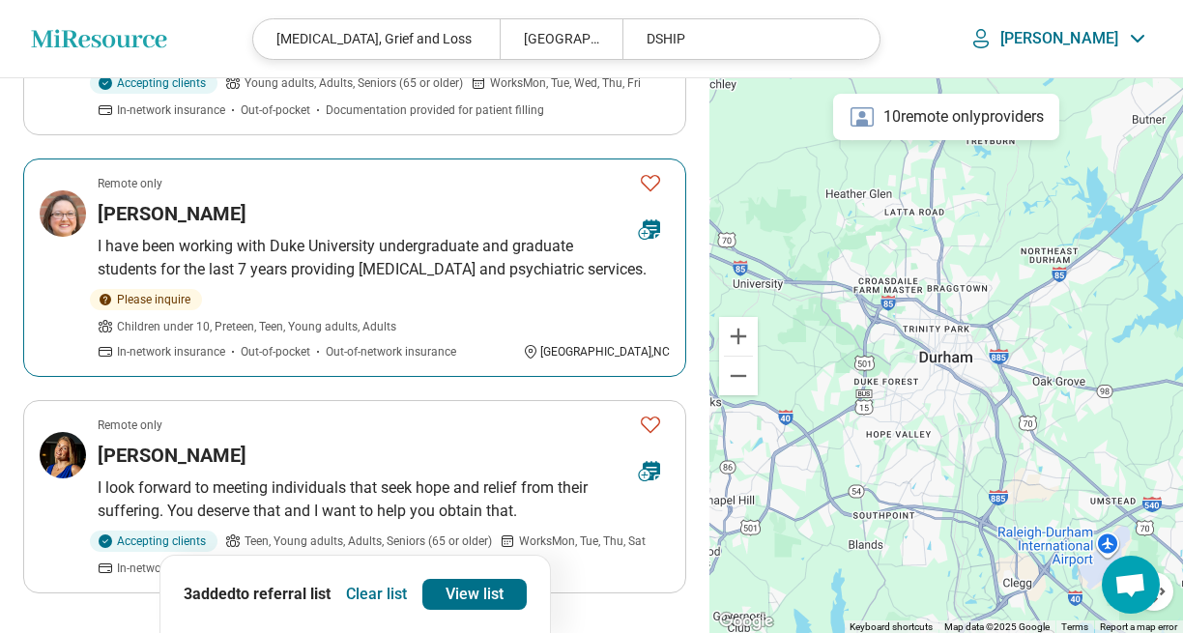
scroll to position [1940, 0]
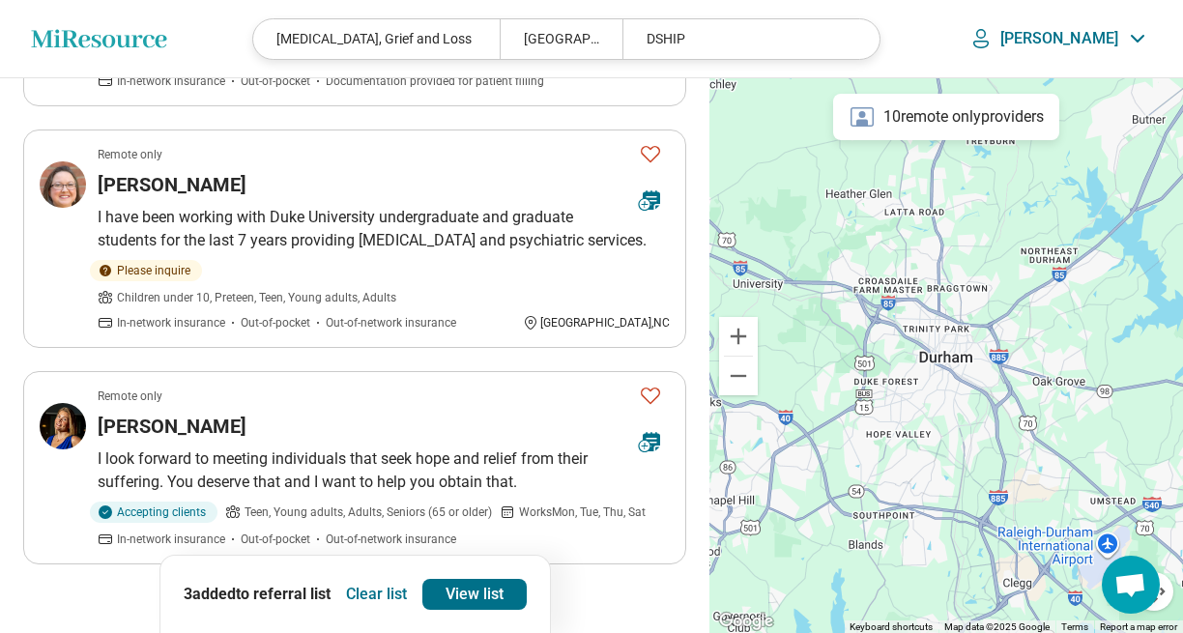
click at [239, 603] on button "1" at bounding box center [238, 618] width 31 height 31
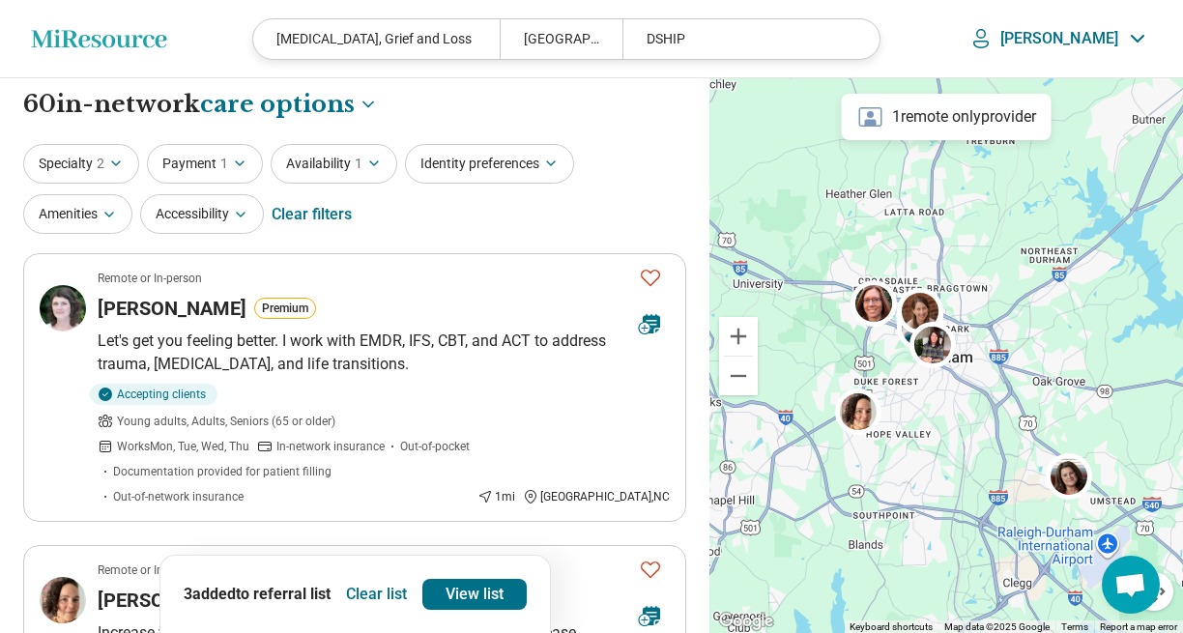
scroll to position [0, 0]
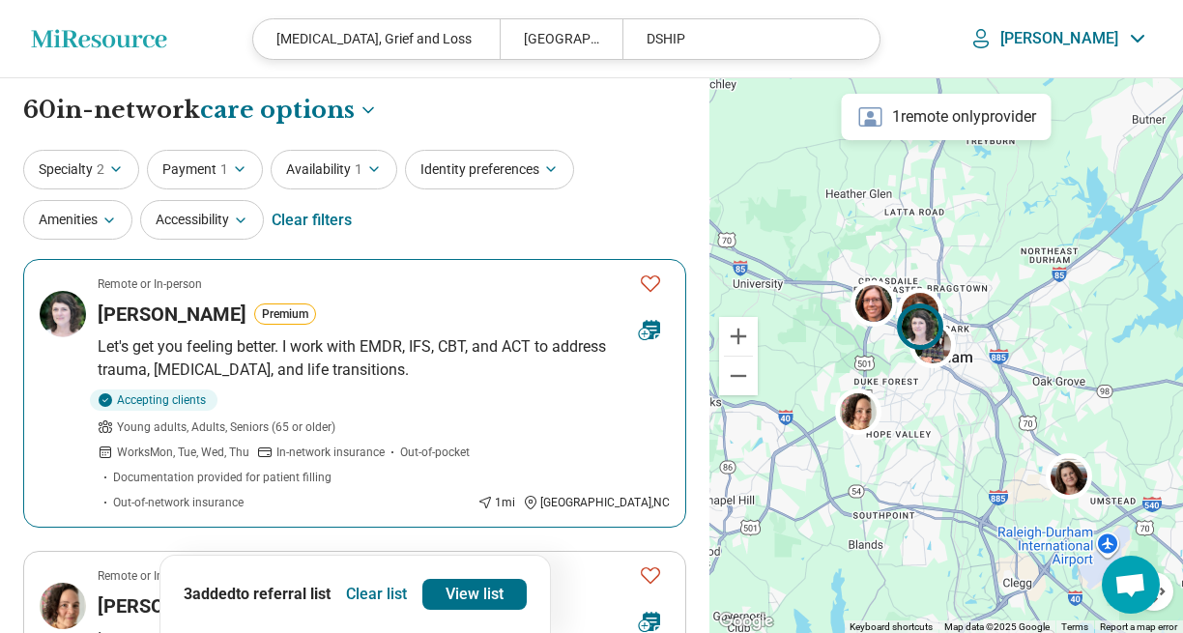
click at [656, 279] on icon "Favorite" at bounding box center [650, 283] width 23 height 23
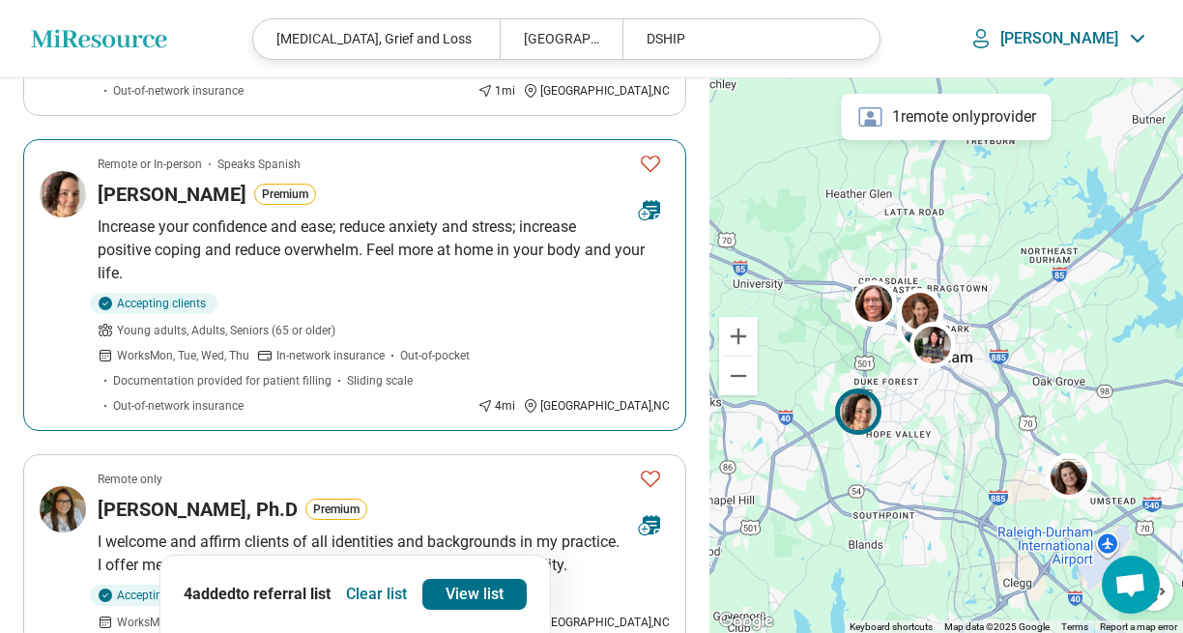
scroll to position [415, 0]
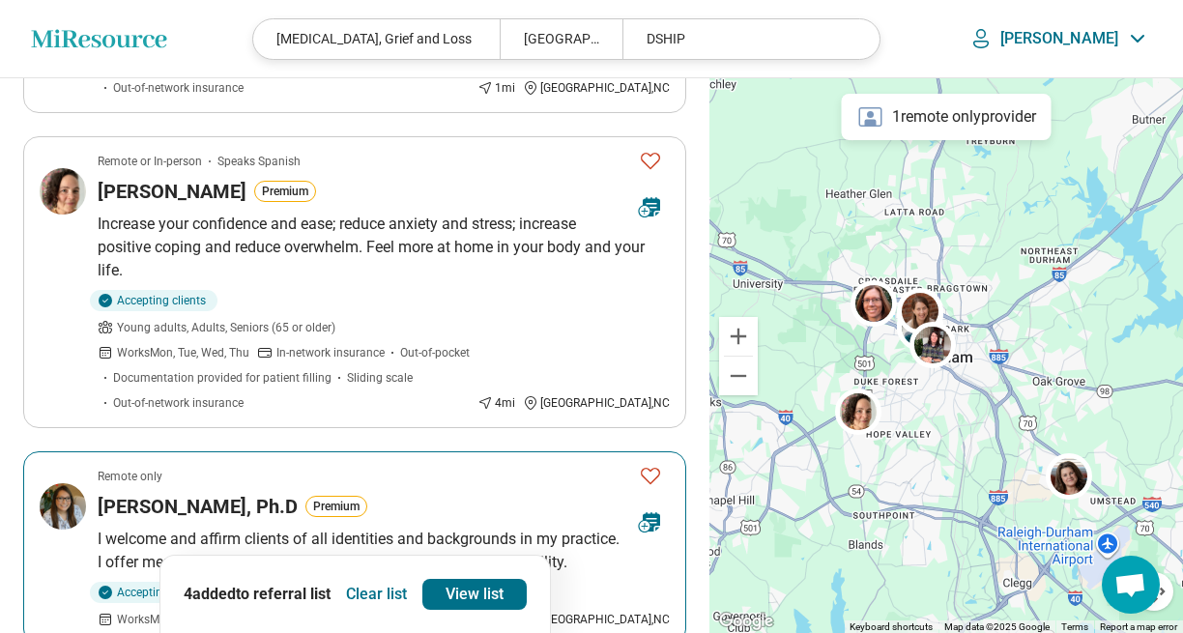
click at [653, 464] on icon "Favorite" at bounding box center [650, 475] width 23 height 23
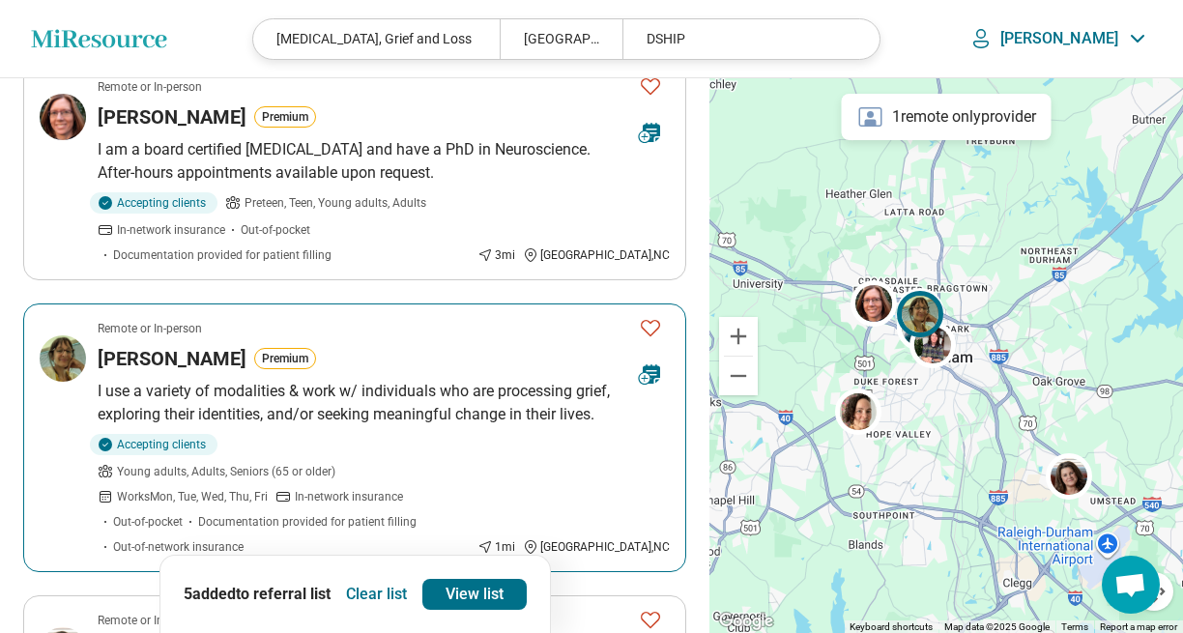
scroll to position [1291, 0]
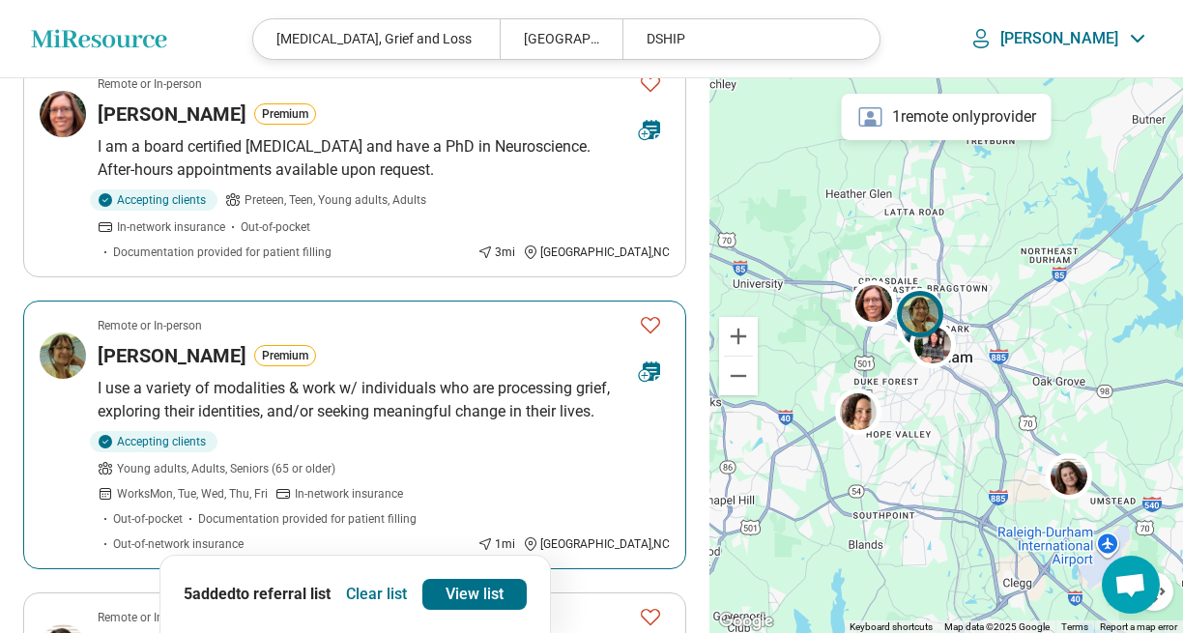
click at [652, 313] on icon "Favorite" at bounding box center [650, 324] width 23 height 23
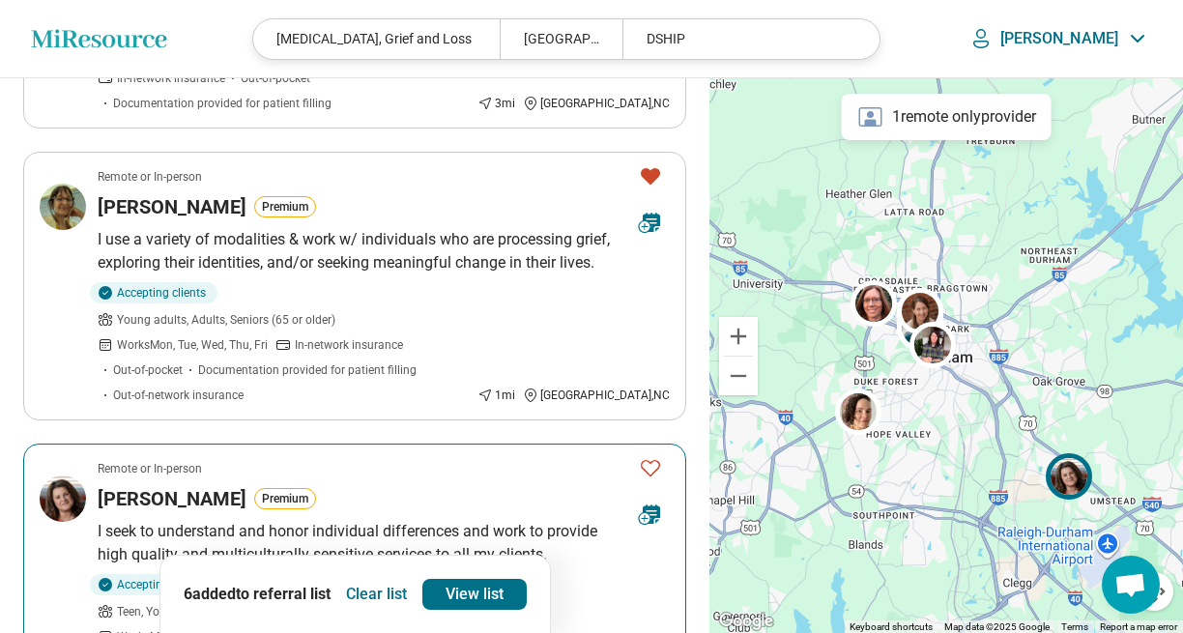
scroll to position [1445, 0]
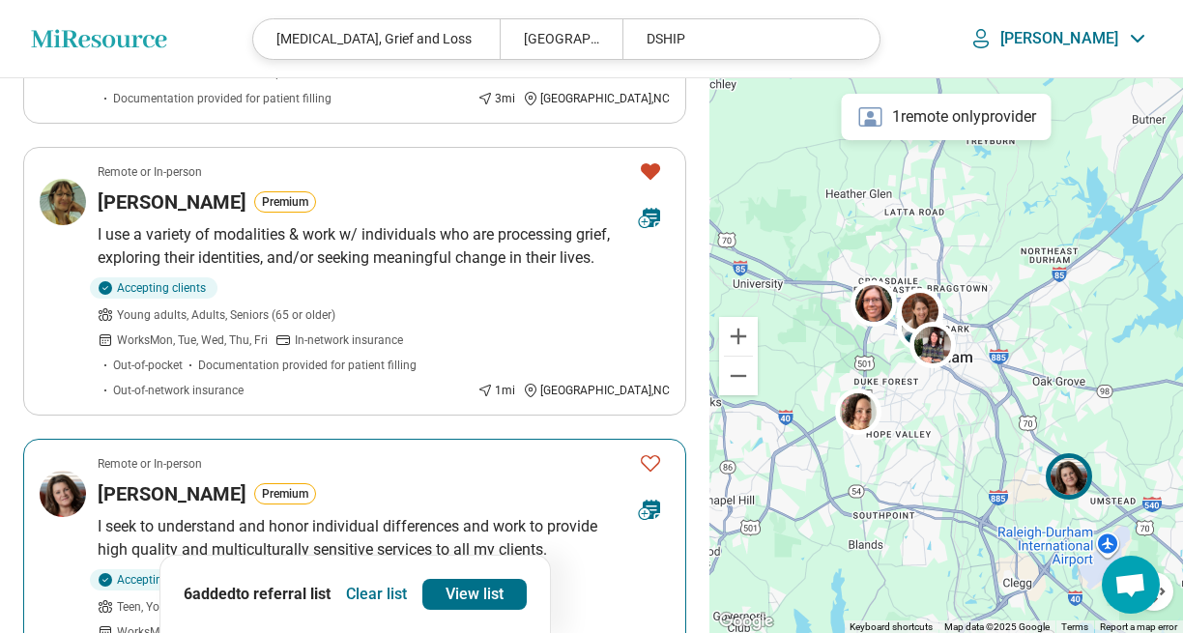
click at [654, 452] on icon "Favorite" at bounding box center [650, 463] width 23 height 23
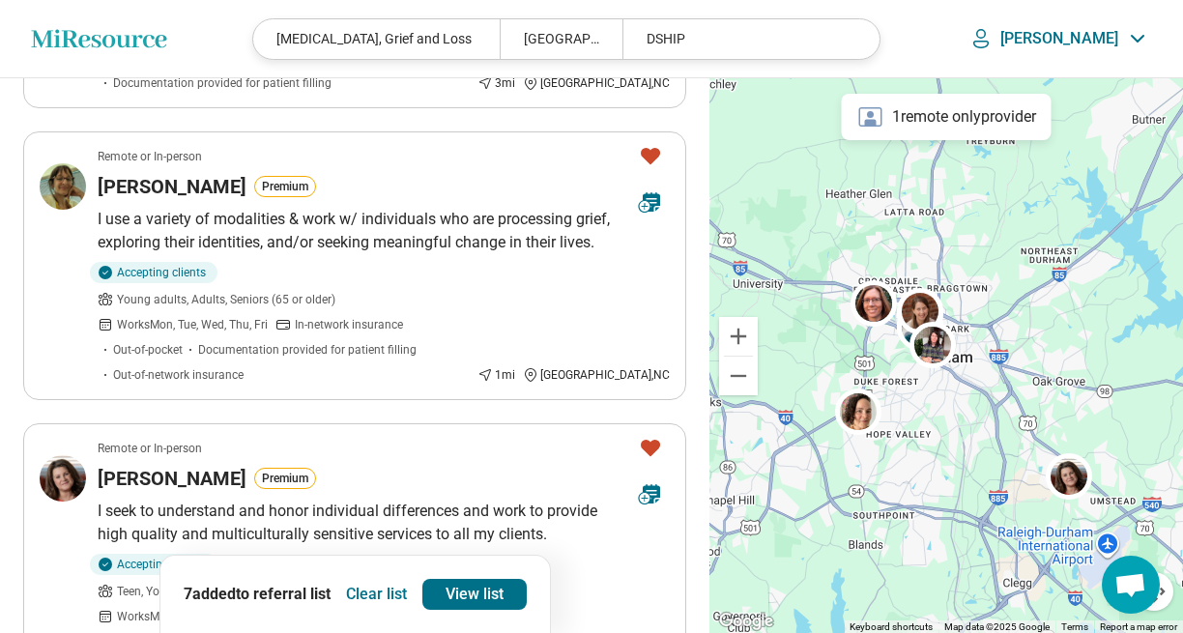
scroll to position [1485, 0]
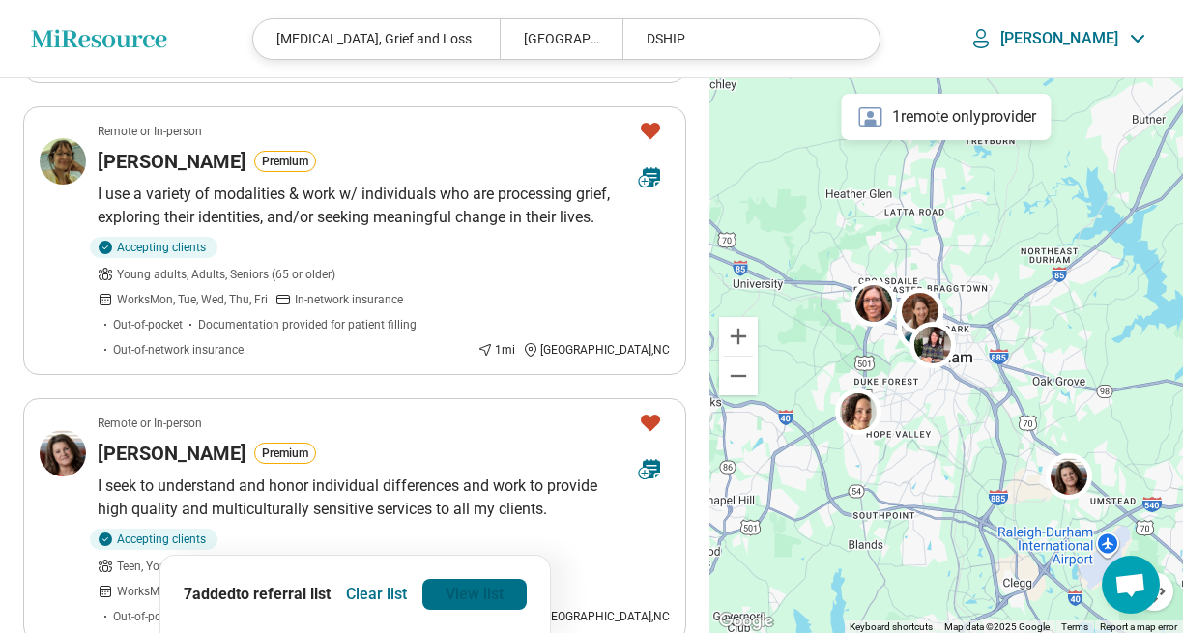
click at [466, 594] on link "View list" at bounding box center [475, 594] width 104 height 31
click at [490, 592] on link "View list" at bounding box center [475, 594] width 104 height 31
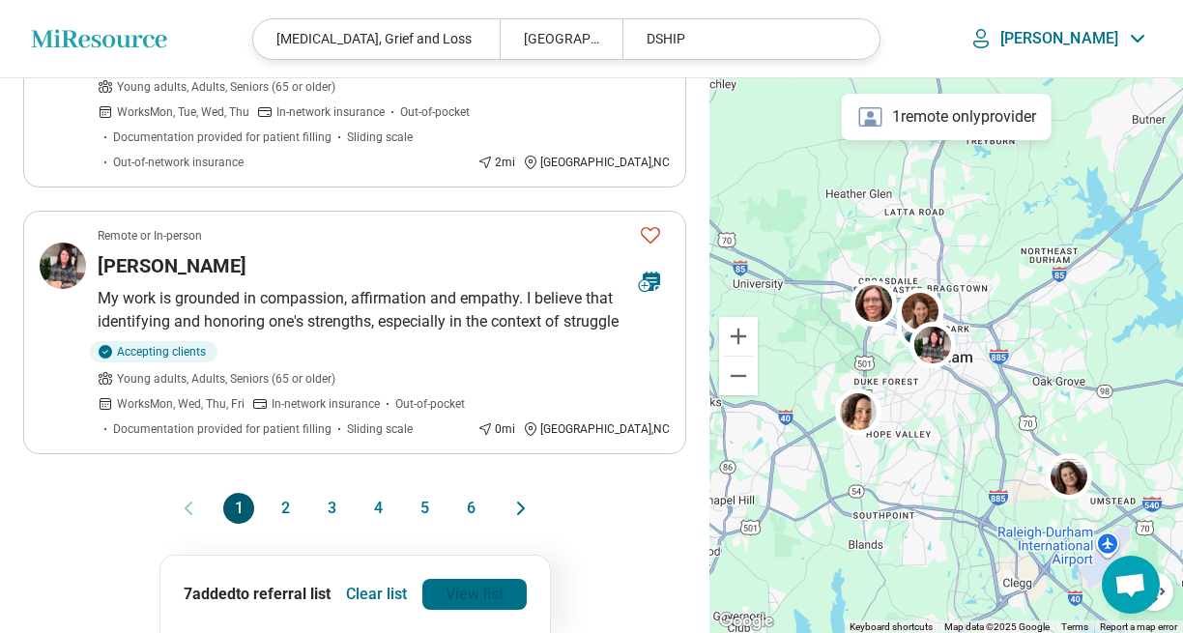
scroll to position [2507, 0]
